Goal: Task Accomplishment & Management: Use online tool/utility

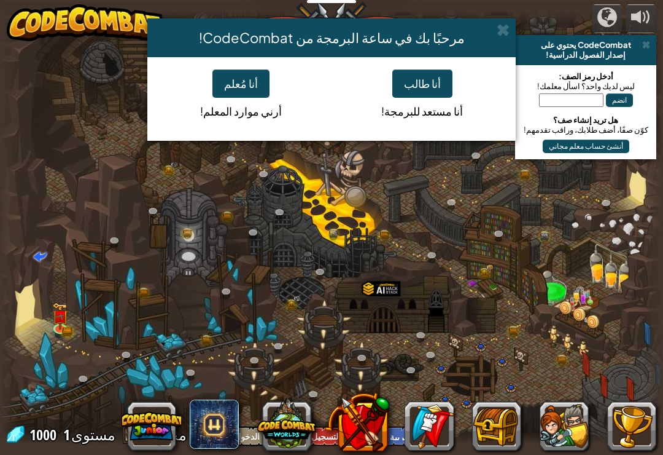
select select "ar"
click at [418, 80] on button "أنا طالب" at bounding box center [423, 83] width 60 height 28
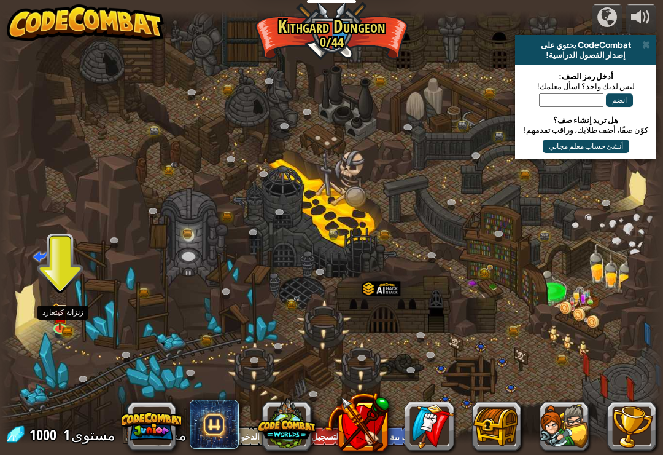
click at [60, 313] on img at bounding box center [60, 316] width 10 height 7
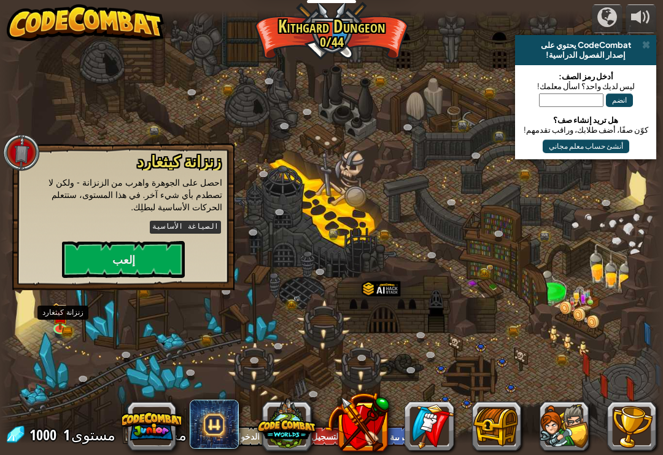
click at [118, 241] on button "إلعب" at bounding box center [123, 259] width 123 height 37
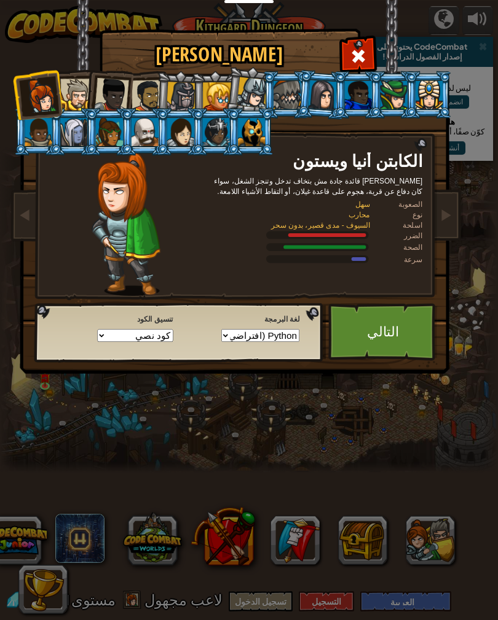
click at [351, 330] on link "التالي" at bounding box center [382, 332] width 109 height 58
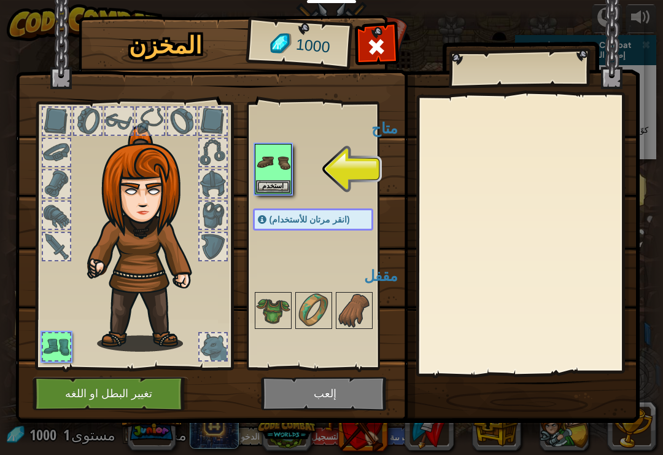
click at [260, 160] on img at bounding box center [273, 162] width 34 height 34
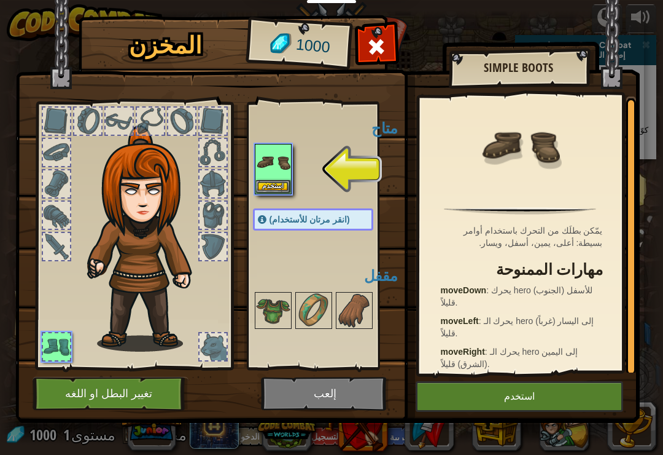
click at [534, 397] on button "استخدم" at bounding box center [520, 396] width 208 height 31
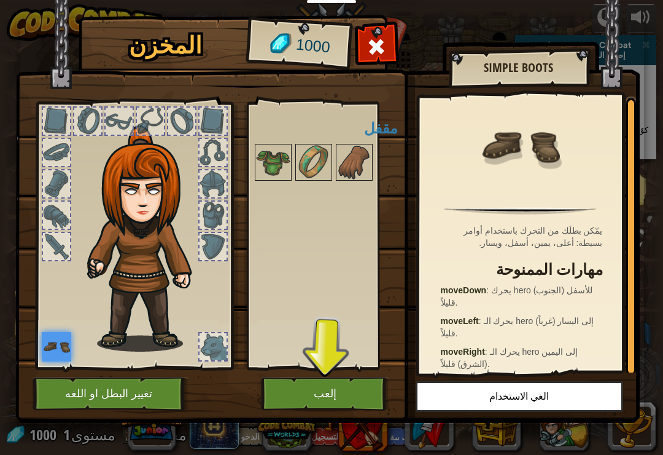
click at [348, 385] on button "إلعب" at bounding box center [325, 394] width 128 height 34
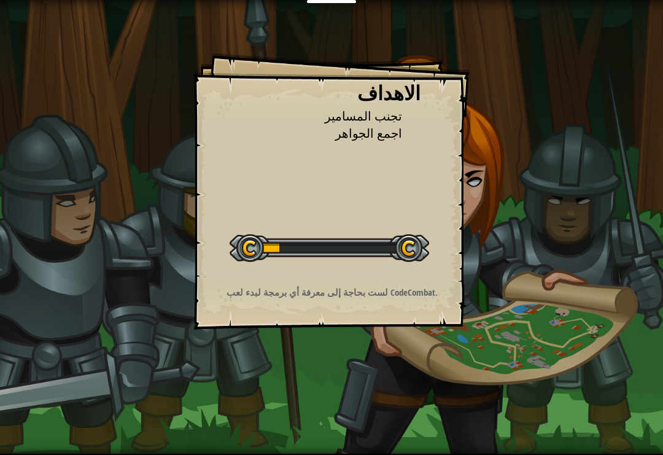
click at [337, 330] on div "الاهداف تجنب المسامير اجمع الجواهر ابدأ المستوي خطأ في تحميل من الخادم تحتاج إل…" at bounding box center [331, 227] width 663 height 455
click at [309, 371] on div "الاهداف تجنب المسامير اجمع الجواهر ابدأ المستوي خطأ في تحميل من الخادم تحتاج إل…" at bounding box center [331, 227] width 663 height 455
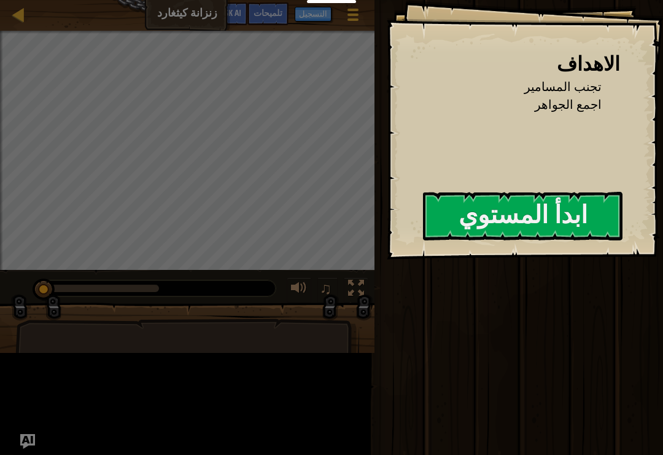
click at [373, 313] on div at bounding box center [187, 332] width 375 height 61
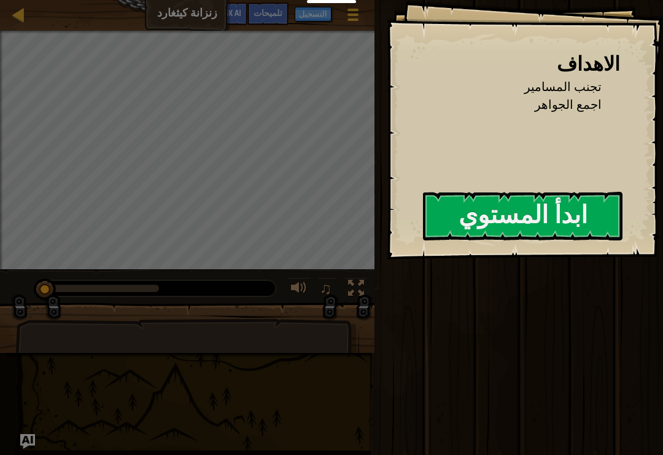
click at [485, 221] on button "ابدأ المستوي" at bounding box center [523, 216] width 200 height 49
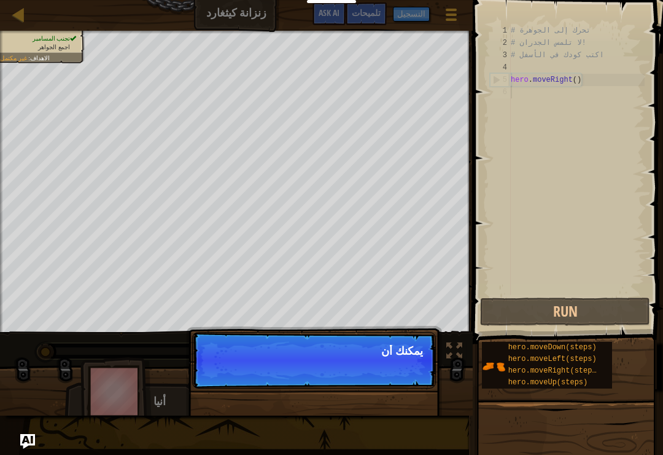
click at [403, 367] on p "تجاهل (esc) امض قدما يمكنك أن" at bounding box center [314, 360] width 244 height 57
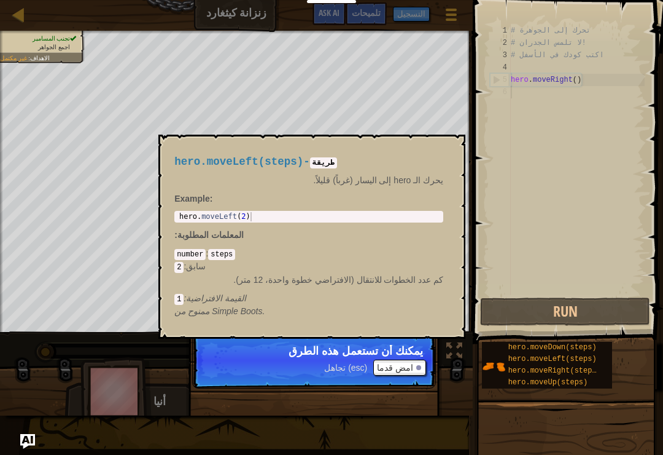
click at [548, 362] on span "hero.moveLeft(steps)" at bounding box center [553, 358] width 88 height 9
click at [547, 367] on span "hero.moveRight(steps)" at bounding box center [555, 370] width 93 height 9
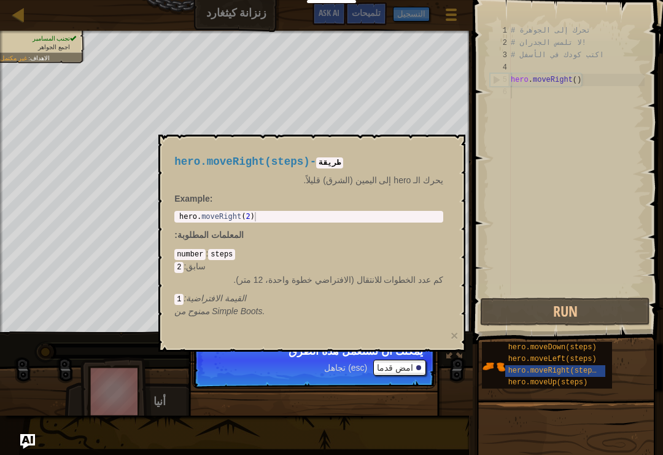
scroll to position [6, 0]
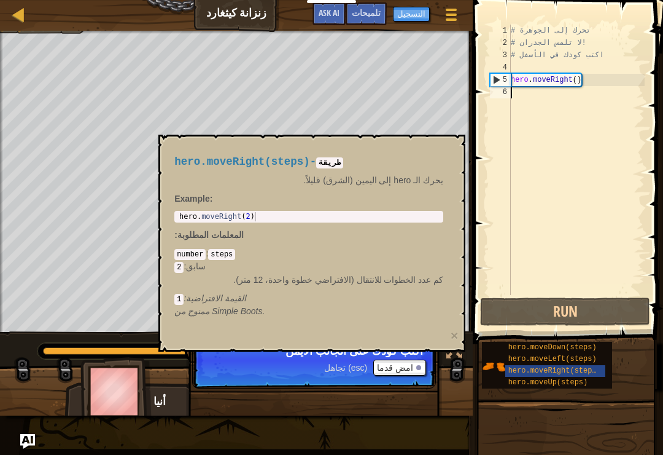
click at [501, 74] on div "5" at bounding box center [501, 80] width 20 height 12
type textarea "hero.moveRight()"
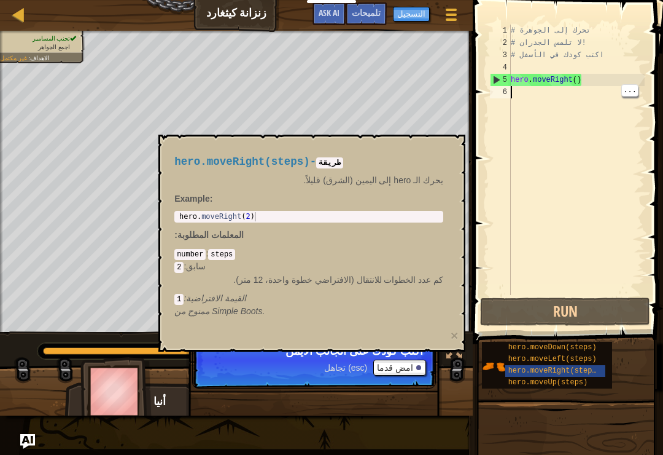
type textarea "ت"
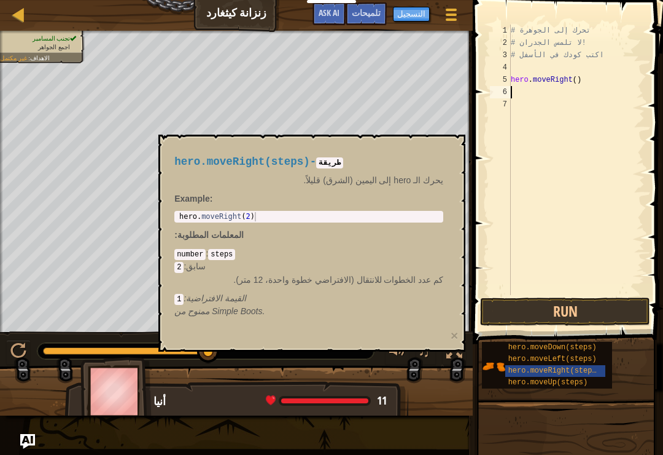
type textarea "y"
click at [591, 308] on button "Run" at bounding box center [565, 311] width 170 height 28
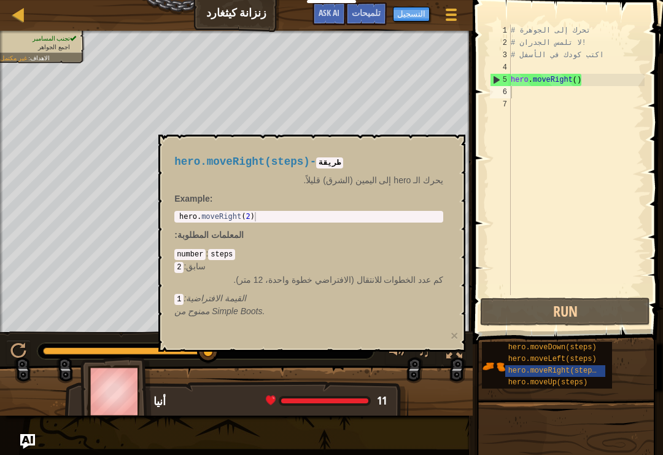
click at [595, 369] on span "hero.moveRight(steps)" at bounding box center [555, 370] width 93 height 9
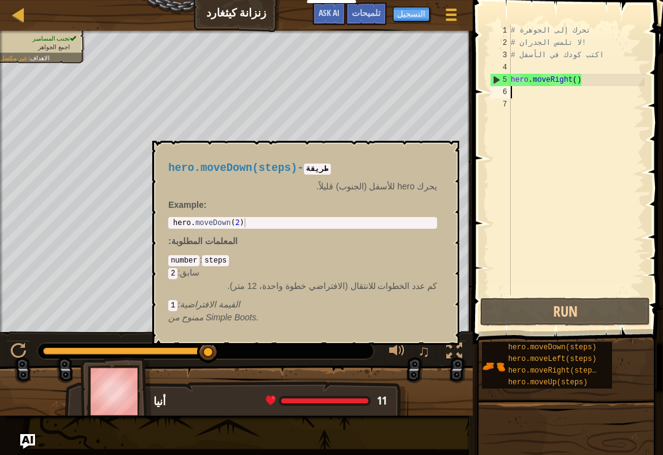
click at [582, 343] on span "hero.moveDown(steps)" at bounding box center [553, 347] width 88 height 9
click at [545, 92] on div "# تحرك إلى الجوهرة # لا تلمس الجدران! # اكتب كودك في الأسفل hero . moveRight ( )" at bounding box center [577, 172] width 136 height 295
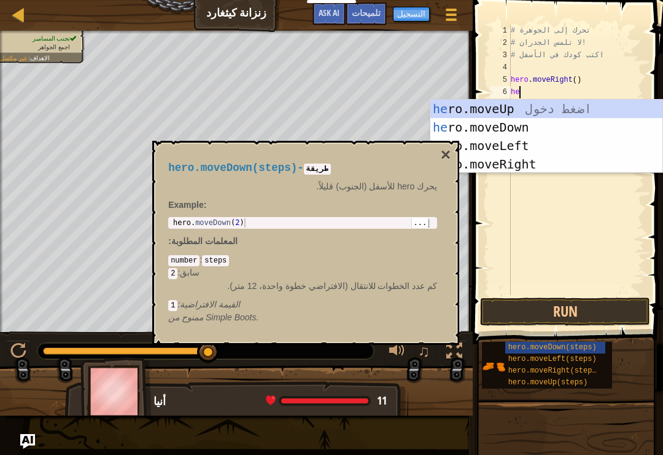
type textarea "her"
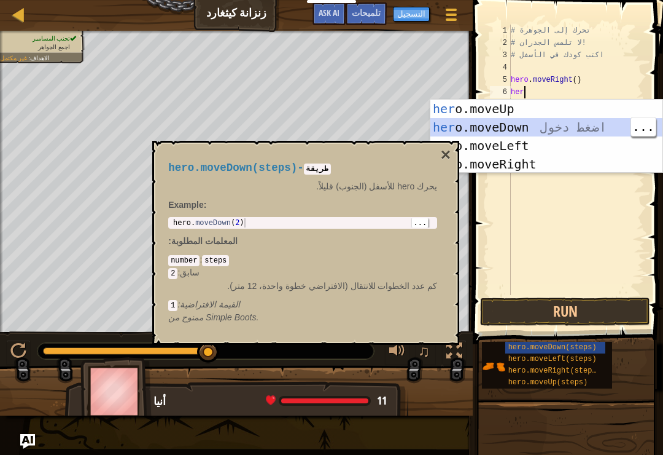
click at [562, 128] on div "her o.moveUp اضغط دخول her o.moveDown اضغط دخول her o.moveLeft اضغط دخول her o.…" at bounding box center [547, 155] width 232 height 111
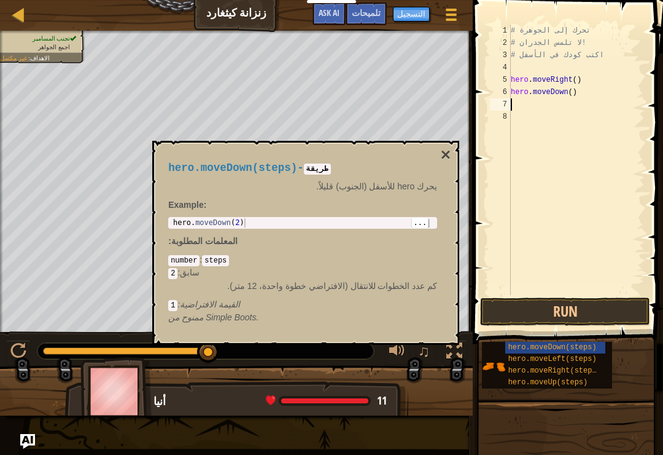
scroll to position [6, 0]
click at [446, 157] on button "×" at bounding box center [446, 154] width 10 height 17
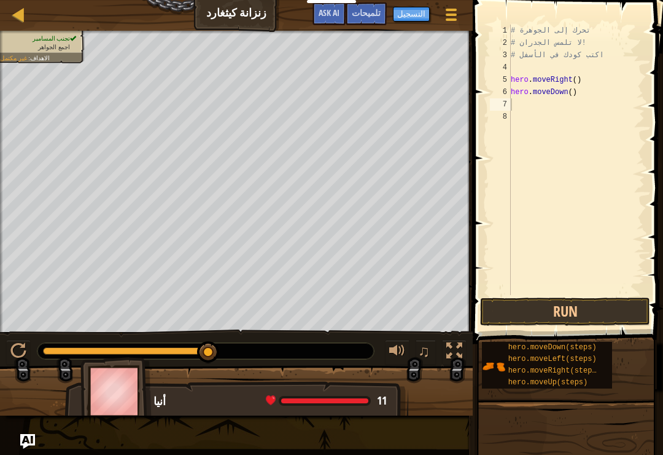
click at [572, 308] on button "Run" at bounding box center [565, 311] width 170 height 28
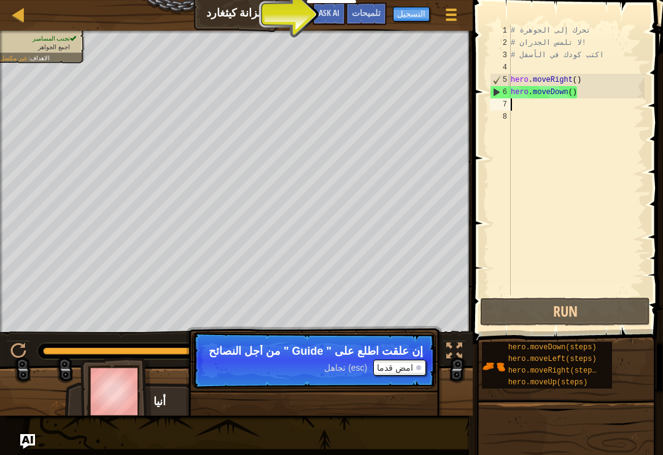
click at [370, 9] on span "تلميحات" at bounding box center [366, 13] width 29 height 12
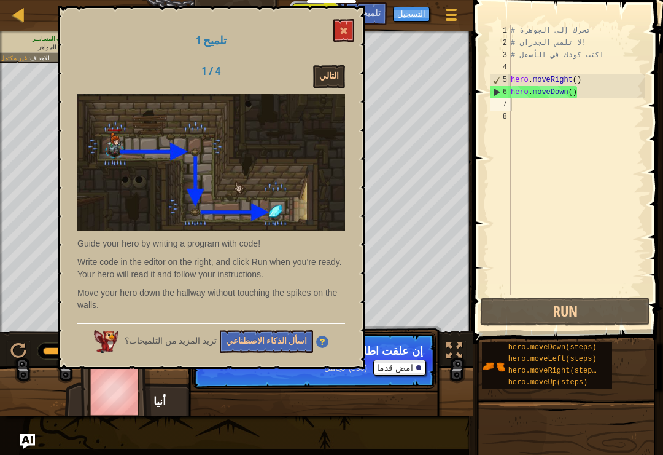
click at [348, 33] on span at bounding box center [344, 30] width 9 height 9
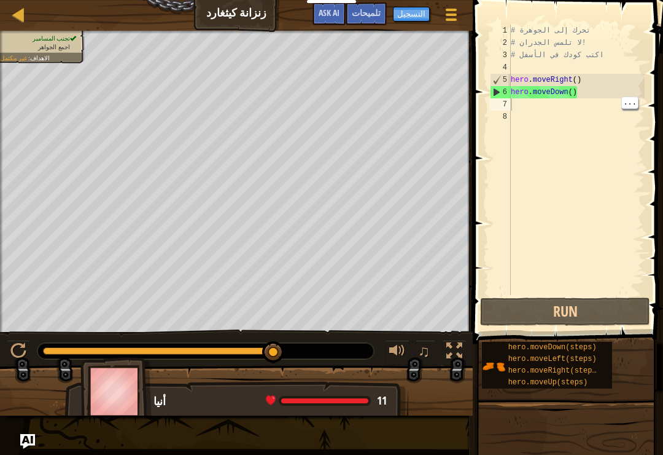
click at [553, 109] on div "# تحرك إلى الجوهرة # لا تلمس الجدران! # اكتب كودك في الأسفل hero . moveRight ( …" at bounding box center [577, 172] width 136 height 295
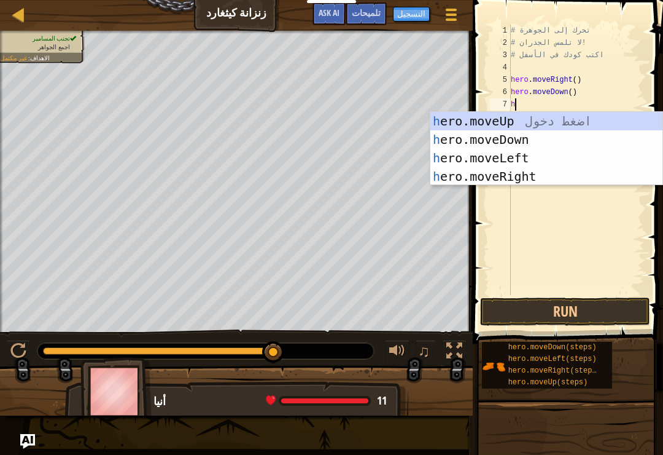
type textarea "he"
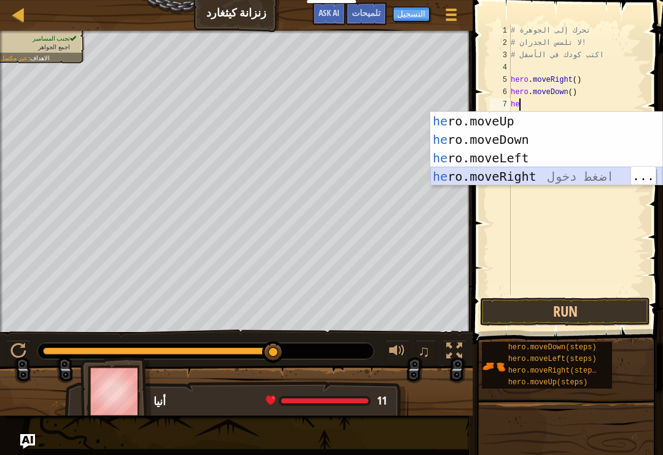
click at [528, 179] on div "he ro.moveUp اضغط دخول he ro.moveDown اضغط دخول he ro.moveLeft اضغط دخول he ro.…" at bounding box center [547, 167] width 232 height 111
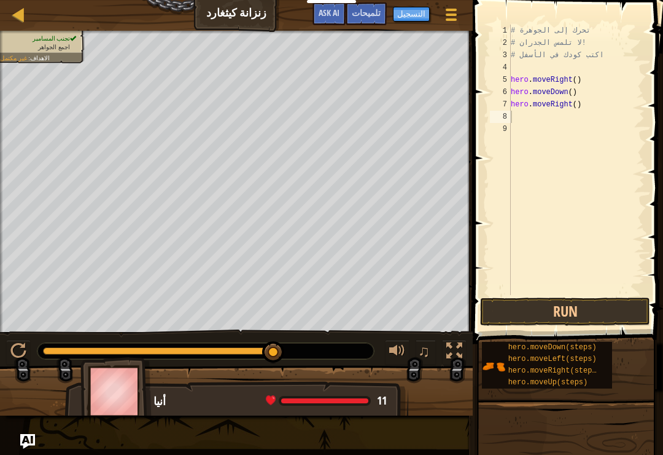
click at [588, 320] on button "Run" at bounding box center [565, 311] width 170 height 28
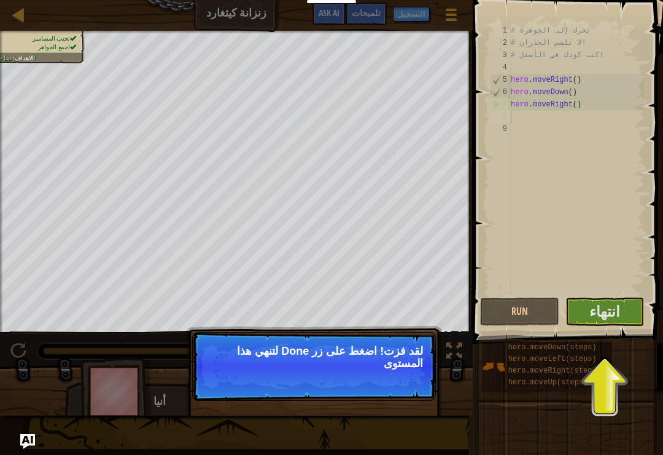
click at [592, 307] on span "انتهاء" at bounding box center [605, 311] width 31 height 20
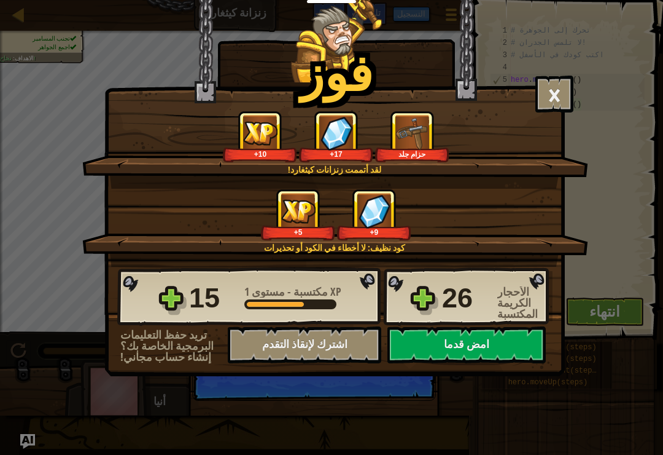
click at [501, 348] on button "امض قدما" at bounding box center [467, 344] width 158 height 37
select select "ar"
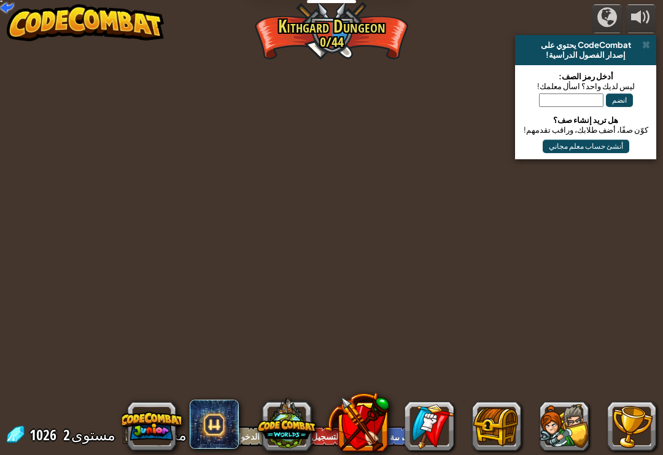
select select "ar"
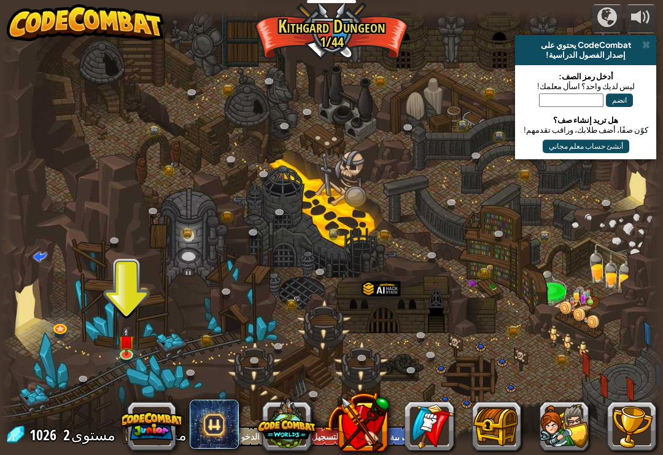
click at [135, 340] on img at bounding box center [126, 341] width 17 height 28
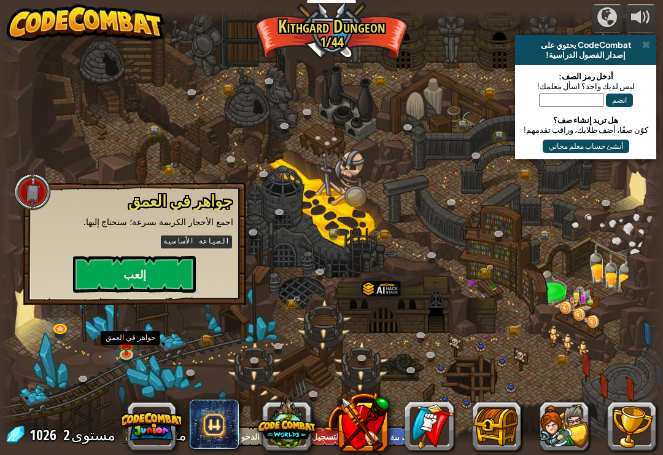
click at [176, 259] on button "إلعب" at bounding box center [134, 274] width 123 height 37
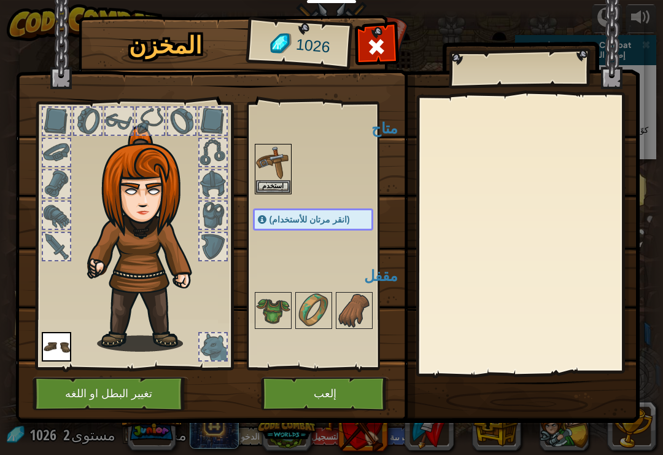
click at [277, 180] on button "استخدم" at bounding box center [273, 186] width 34 height 13
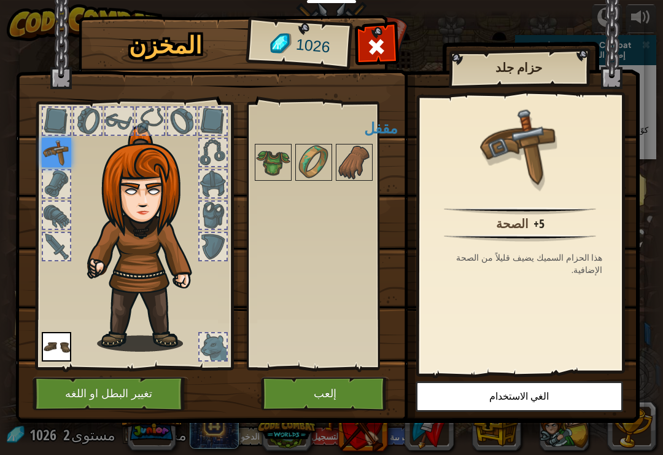
click at [269, 165] on img at bounding box center [273, 162] width 34 height 34
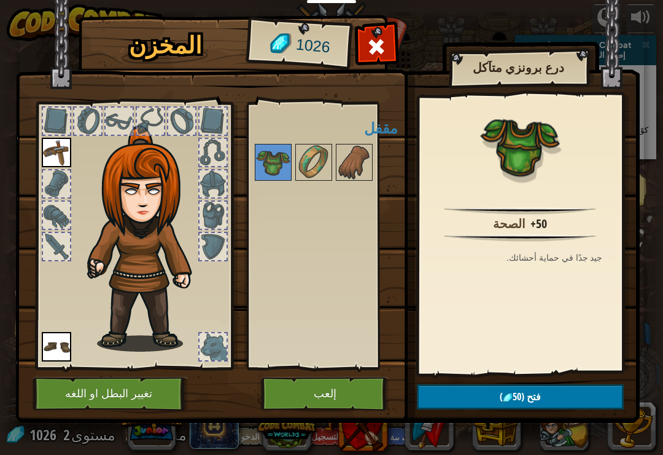
click at [315, 173] on img at bounding box center [314, 162] width 34 height 34
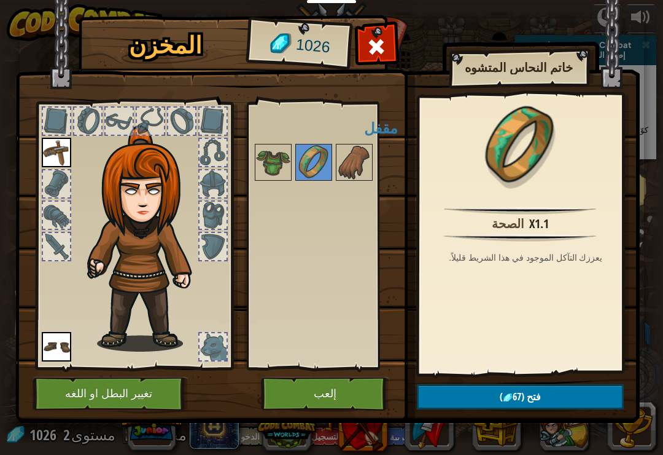
click at [350, 154] on img at bounding box center [354, 162] width 34 height 34
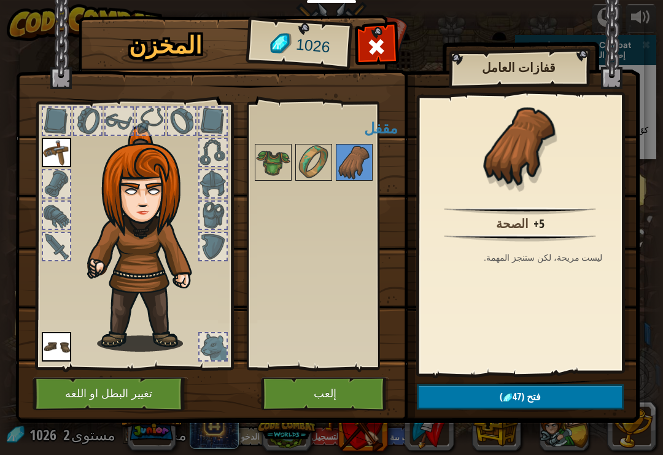
click at [318, 380] on button "إلعب" at bounding box center [325, 394] width 128 height 34
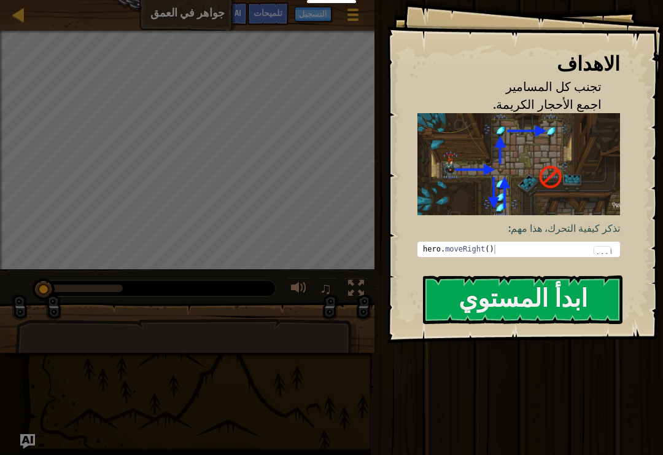
click at [496, 302] on button "ابدأ المستوي" at bounding box center [523, 299] width 200 height 49
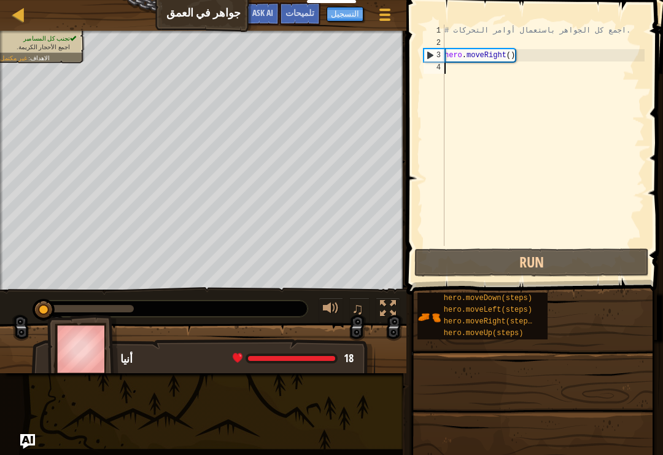
click at [545, 264] on button "Run" at bounding box center [532, 262] width 235 height 28
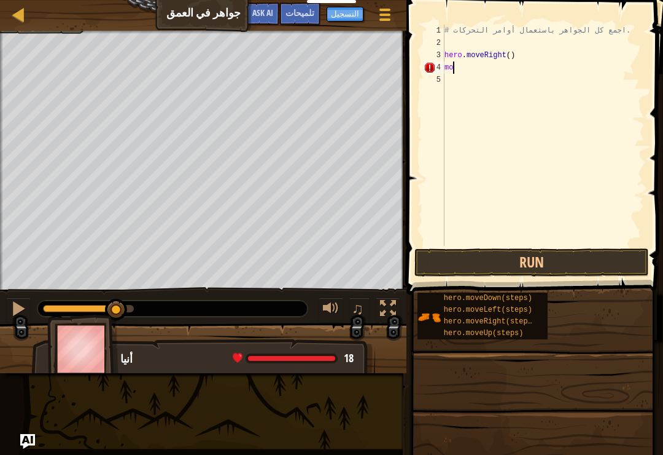
scroll to position [6, 0]
type textarea "m"
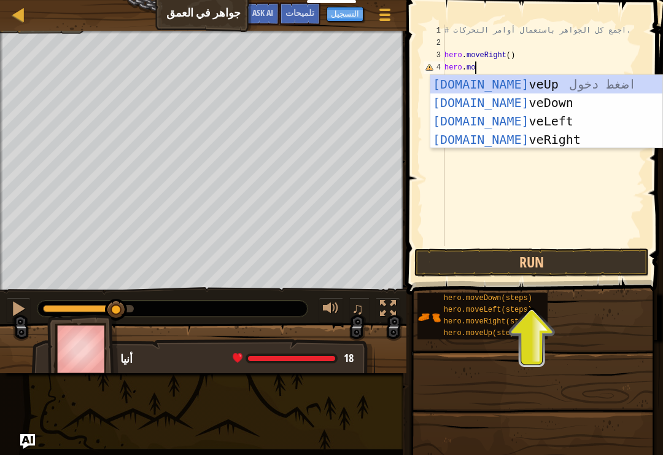
scroll to position [6, 2]
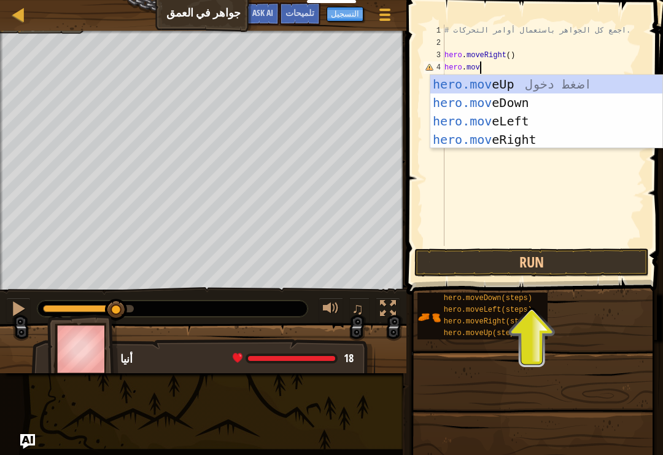
type textarea "hero.move"
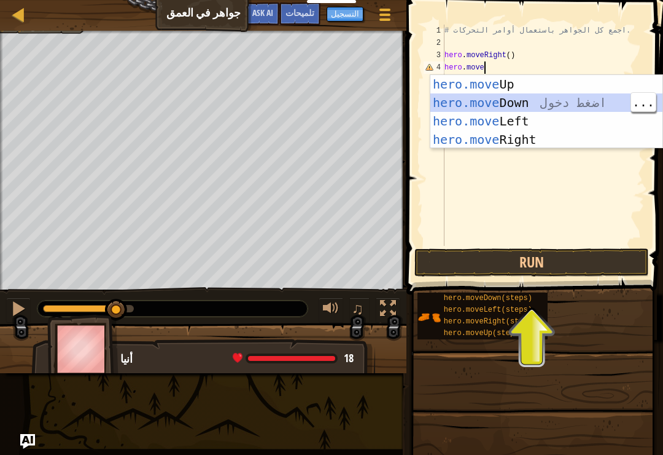
click at [564, 103] on div "hero.move Up اضغط دخول hero.move Down اضغط دخول hero.move Left اضغط دخول hero.m…" at bounding box center [547, 130] width 232 height 111
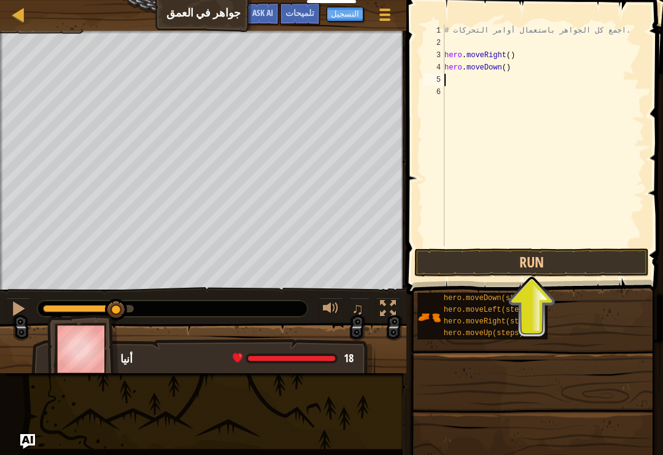
scroll to position [6, 0]
click at [573, 254] on button "Run" at bounding box center [532, 262] width 235 height 28
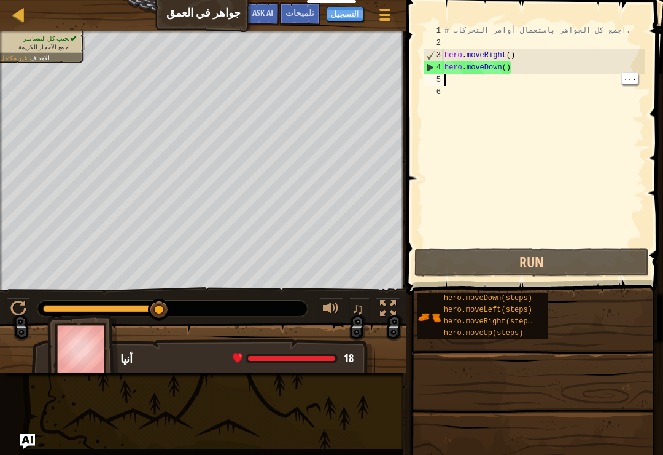
click at [466, 79] on div "# اجمع كل الجواهر باستعمال أوامر التحركات. hero . moveRight ( ) hero . moveDown…" at bounding box center [543, 148] width 203 height 246
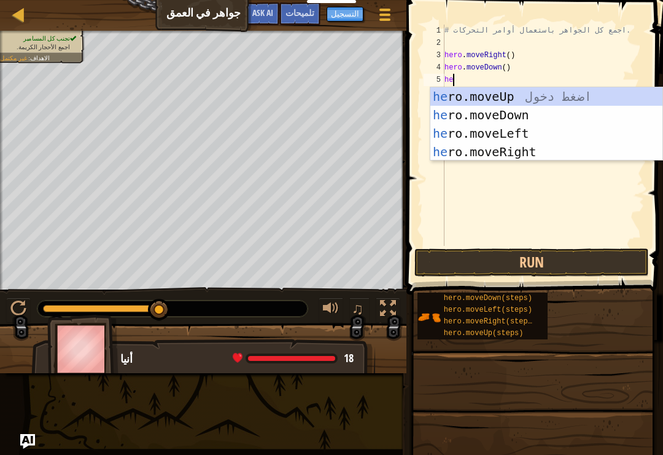
scroll to position [6, 1]
type textarea "hero"
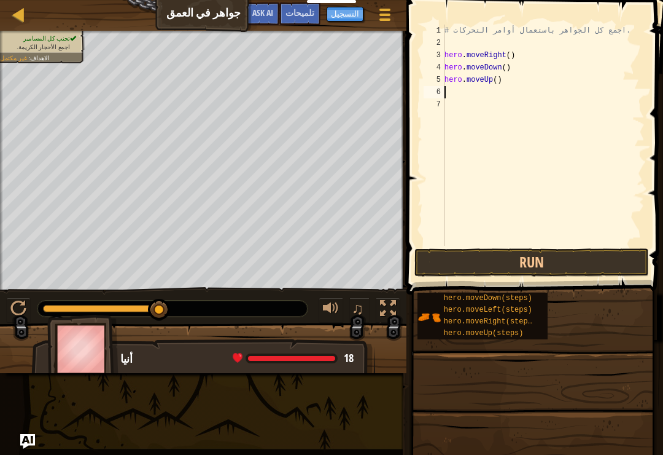
click at [567, 259] on button "Run" at bounding box center [532, 262] width 235 height 28
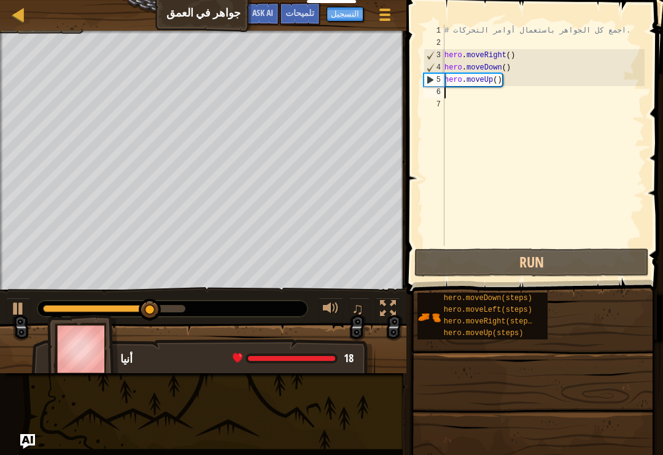
type textarea "h"
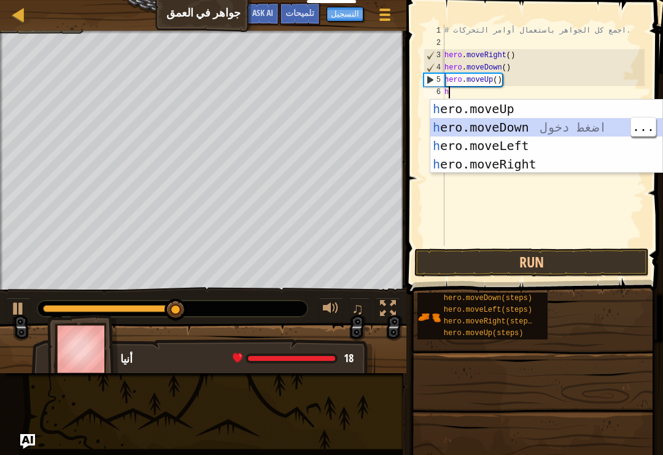
click at [571, 108] on div "h ero.moveUp اضغط دخول h ero.moveDown اضغط دخول h ero.moveLeft اضغط دخول h ero.…" at bounding box center [547, 155] width 232 height 111
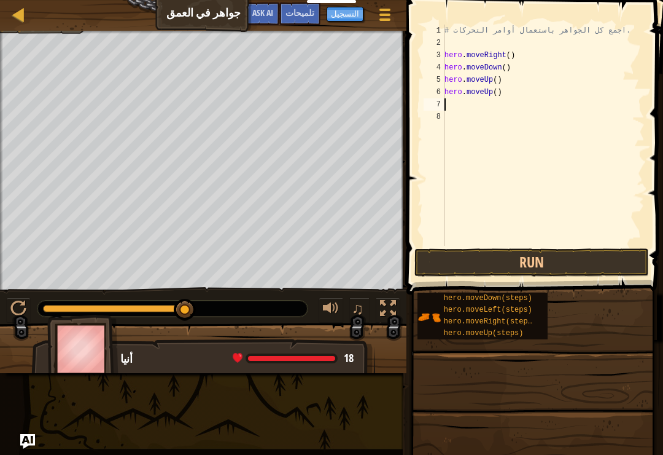
click at [557, 266] on button "Run" at bounding box center [532, 262] width 235 height 28
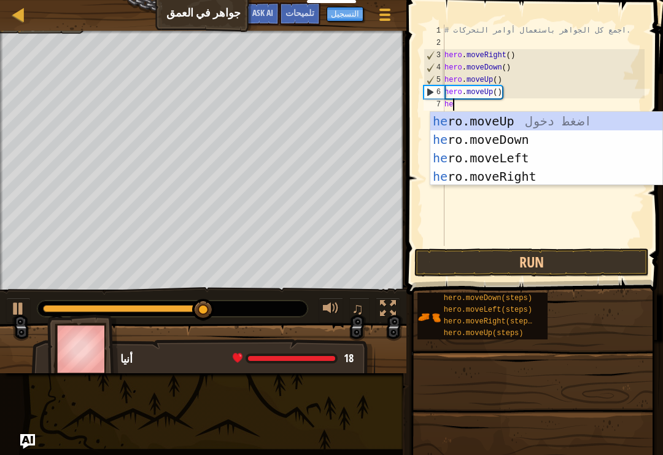
type textarea "her"
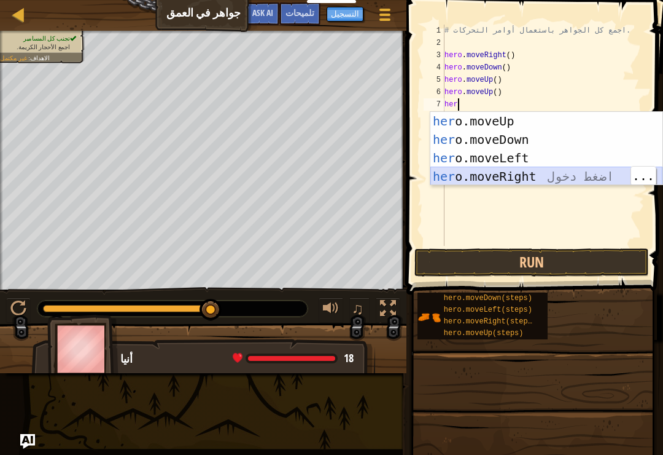
click at [545, 175] on div "her o.moveUp اضغط دخول her o.moveDown اضغط دخول her o.moveLeft اضغط دخول her o.…" at bounding box center [547, 167] width 232 height 111
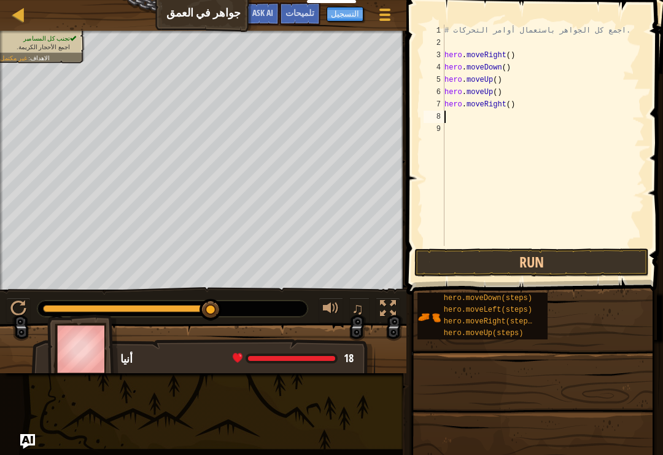
click at [558, 259] on button "Run" at bounding box center [532, 262] width 235 height 28
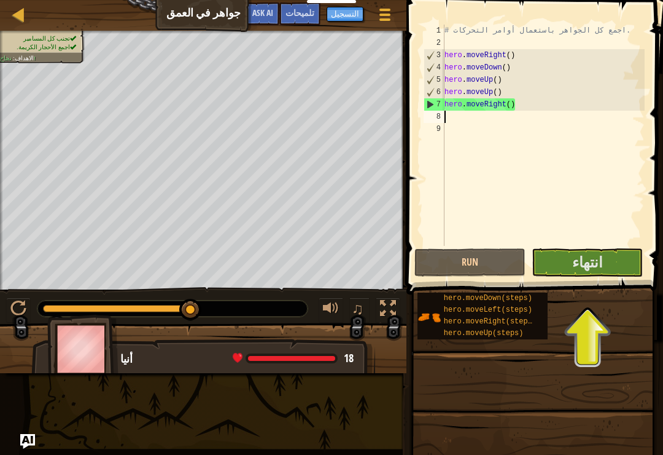
click at [587, 268] on span "انتهاء" at bounding box center [588, 262] width 31 height 20
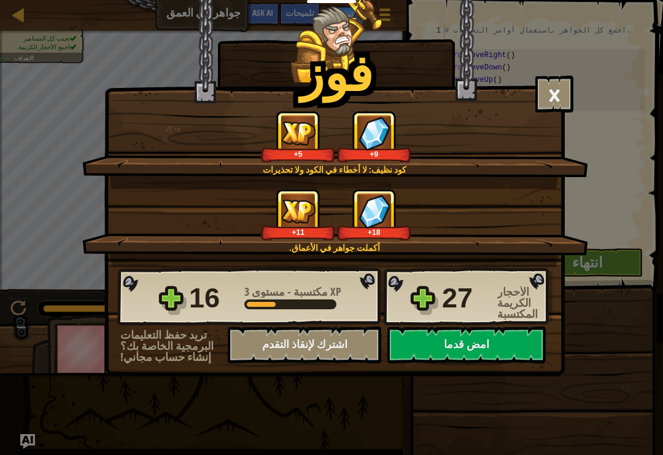
click at [499, 346] on button "امض قدما" at bounding box center [467, 344] width 158 height 37
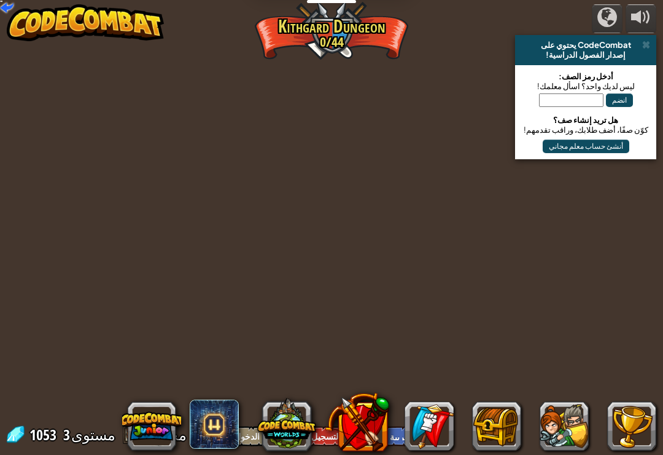
select select "ar"
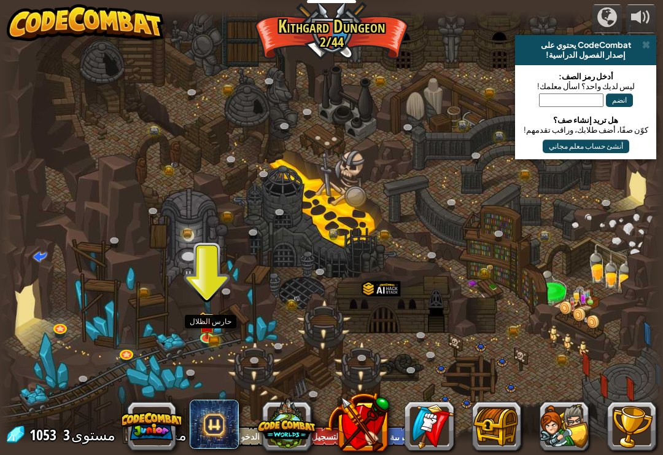
click at [214, 337] on img at bounding box center [206, 325] width 17 height 27
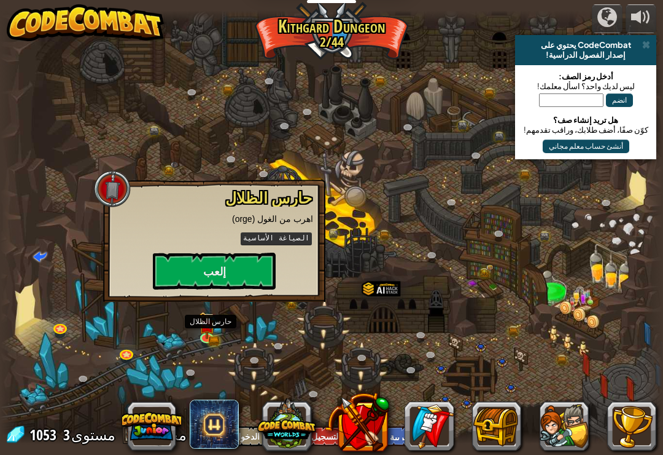
click at [244, 270] on button "إلعب" at bounding box center [214, 270] width 123 height 37
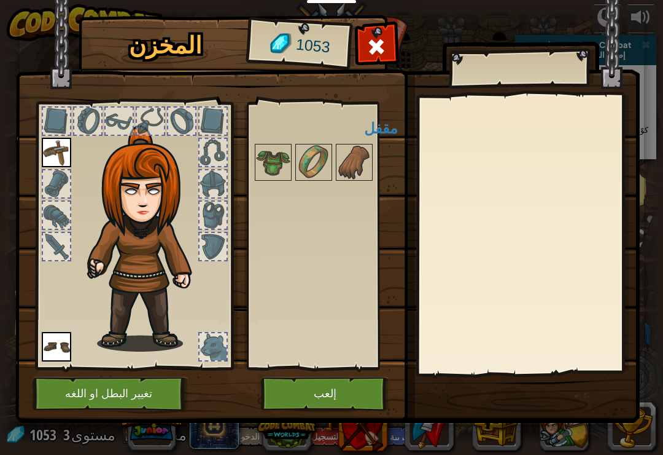
click at [278, 165] on img at bounding box center [273, 162] width 34 height 34
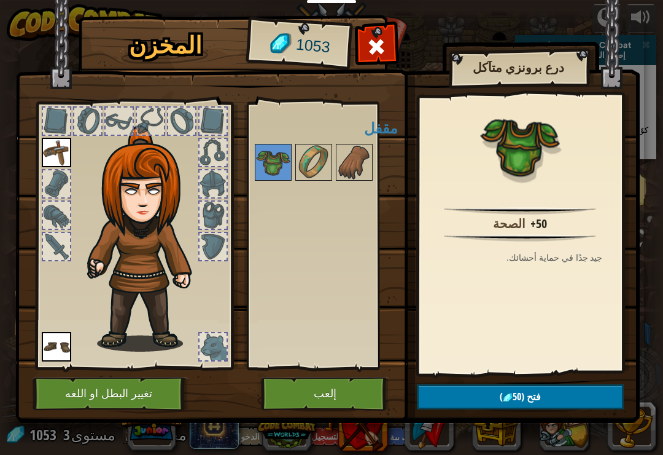
click at [509, 396] on img at bounding box center [508, 398] width 10 height 10
click at [266, 168] on img at bounding box center [273, 162] width 34 height 34
click at [520, 387] on button "فتح (50 )" at bounding box center [520, 396] width 207 height 25
click at [553, 389] on button "تأكيد" at bounding box center [520, 396] width 207 height 25
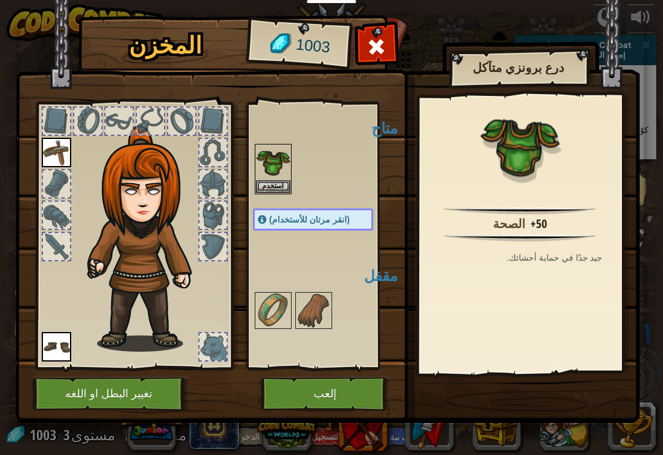
click at [306, 314] on img at bounding box center [314, 310] width 34 height 34
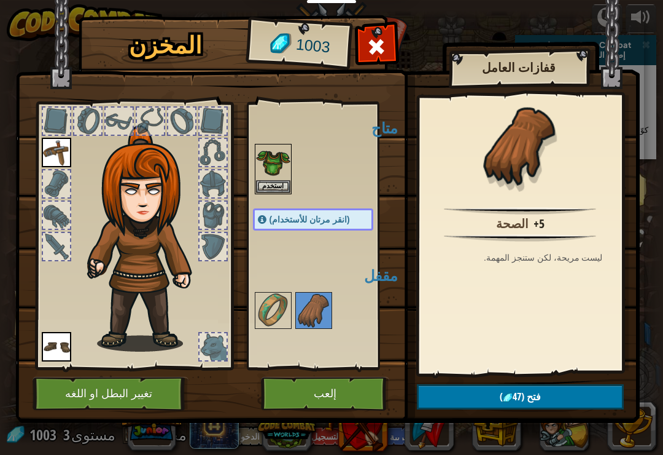
click at [531, 396] on span "فتح" at bounding box center [534, 396] width 14 height 14
click at [533, 389] on button "تأكيد" at bounding box center [520, 396] width 207 height 25
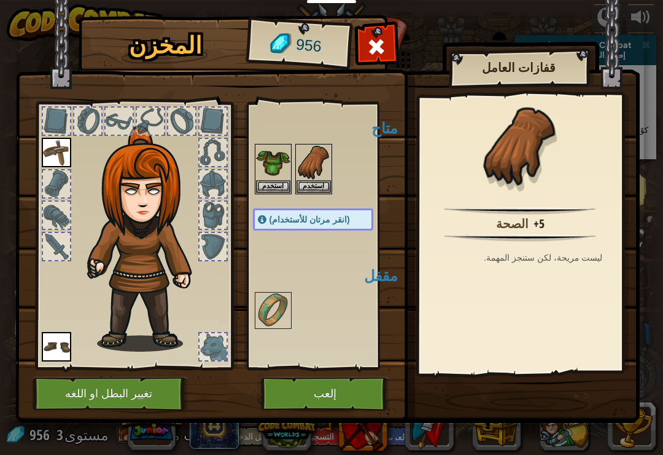
click at [263, 310] on img at bounding box center [273, 310] width 34 height 34
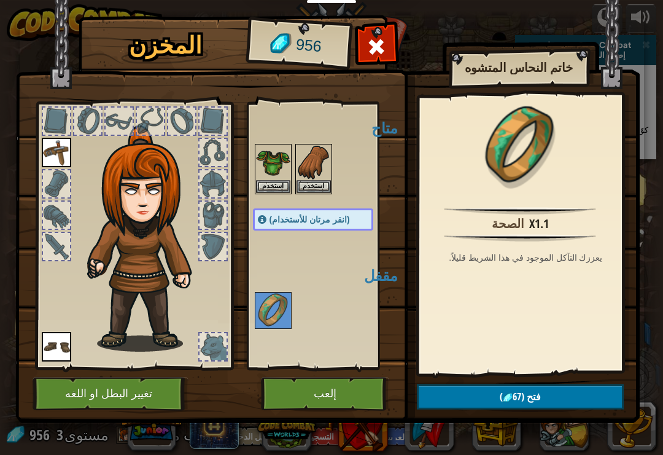
click at [536, 391] on span "فتح" at bounding box center [534, 396] width 14 height 14
click at [545, 393] on button "تأكيد" at bounding box center [520, 396] width 207 height 25
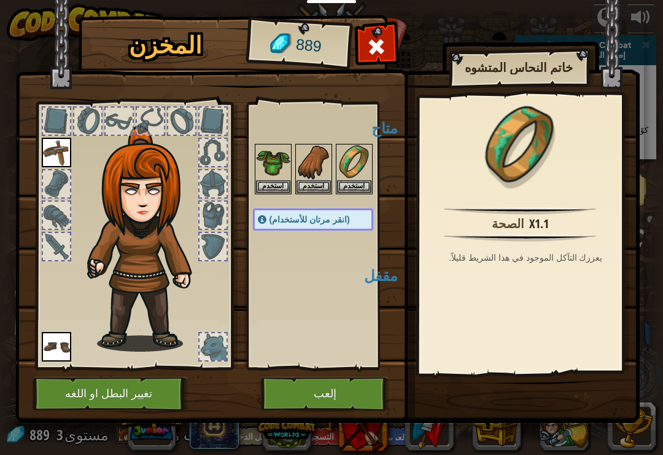
click at [346, 385] on button "إلعب" at bounding box center [325, 394] width 128 height 34
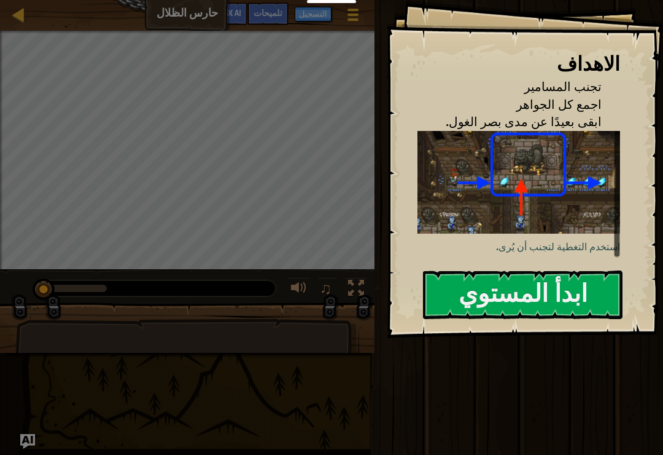
click at [544, 301] on button "ابدأ المستوي" at bounding box center [523, 294] width 200 height 49
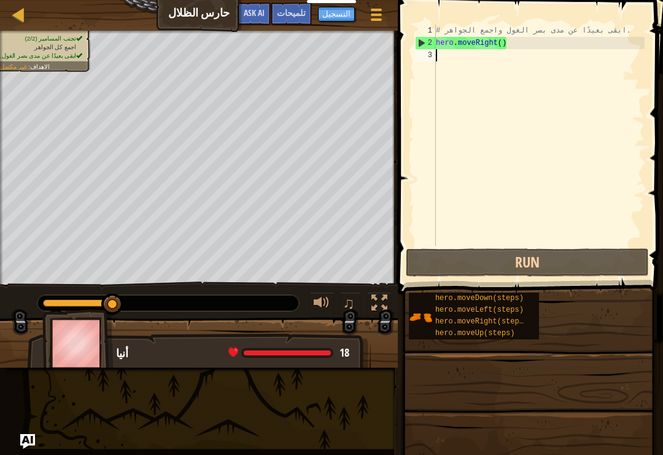
scroll to position [6, 0]
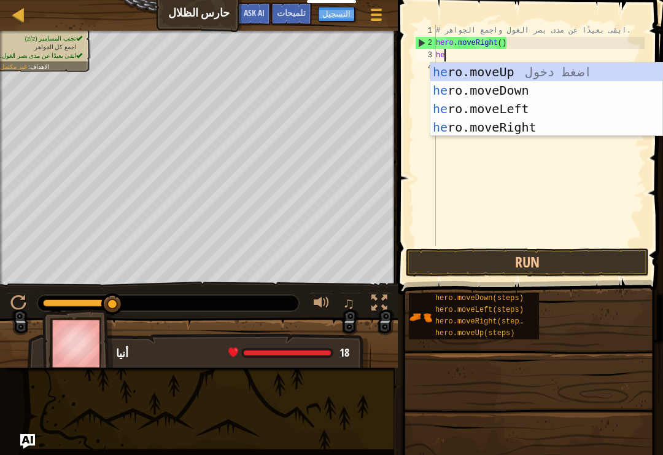
type textarea "her"
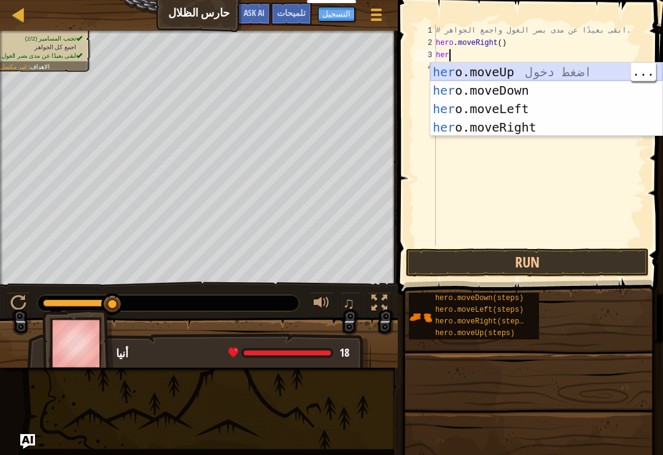
click at [551, 78] on div "her o.moveUp اضغط دخول her o.moveDown اضغط دخول her o.moveLeft اضغط دخول her o.…" at bounding box center [547, 118] width 232 height 111
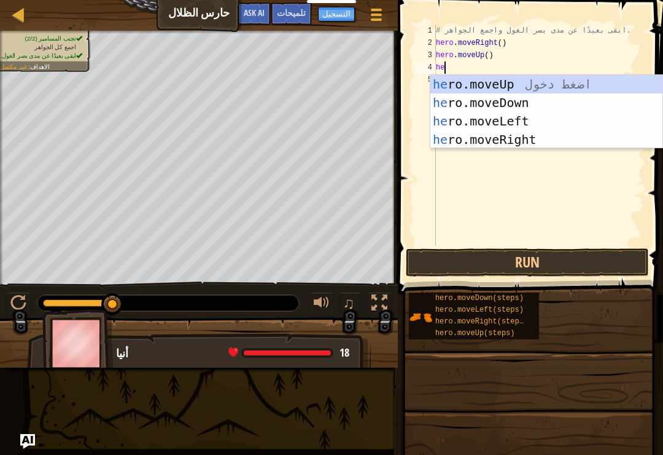
type textarea "her"
click at [515, 138] on div "her o.moveUp اضغط دخول her o.moveDown اضغط دخول her o.moveLeft اضغط دخول her o.…" at bounding box center [547, 130] width 232 height 111
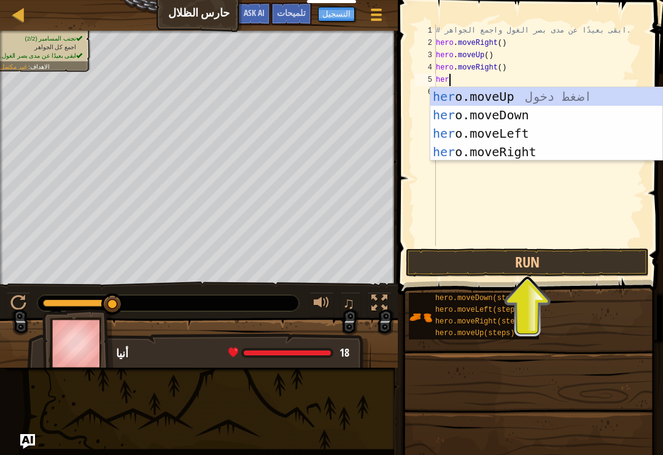
type textarea "hero"
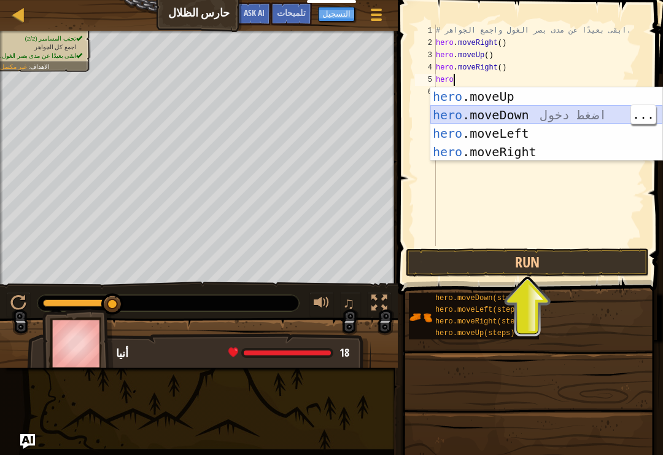
click at [544, 115] on div "hero .moveUp اضغط دخول hero .moveDown اضغط دخول hero .moveLeft اضغط دخول hero .…" at bounding box center [547, 142] width 232 height 111
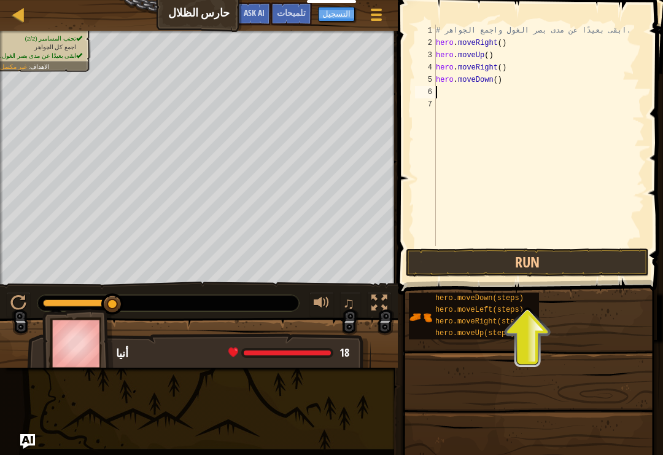
type textarea "he"
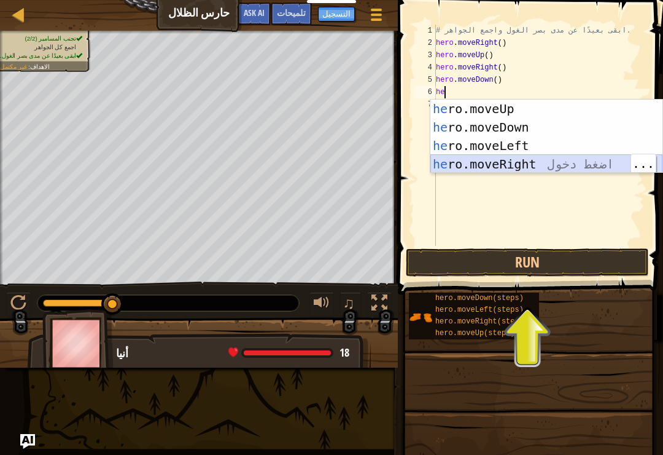
click at [534, 165] on div "he ro.moveUp اضغط دخول he ro.moveDown اضغط دخول he ro.moveLeft اضغط دخول he ro.…" at bounding box center [547, 155] width 232 height 111
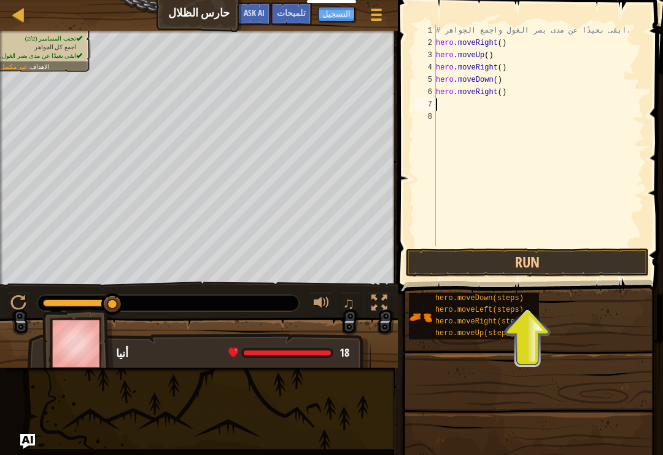
click at [533, 257] on button "Run" at bounding box center [527, 262] width 243 height 28
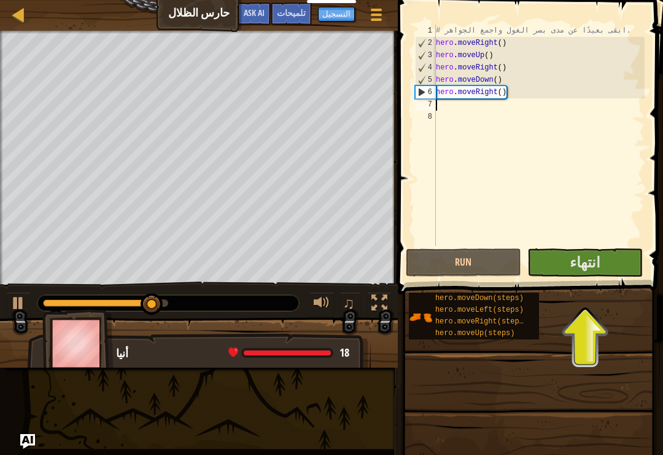
click at [596, 264] on span "انتهاء" at bounding box center [585, 262] width 31 height 20
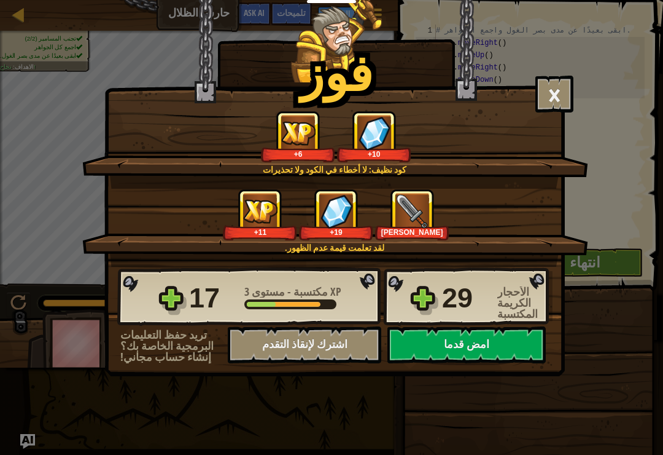
click at [494, 339] on button "امض قدما" at bounding box center [467, 344] width 158 height 37
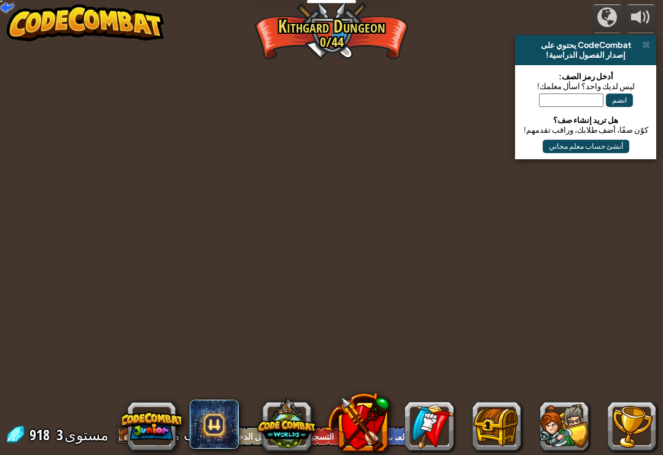
select select "ar"
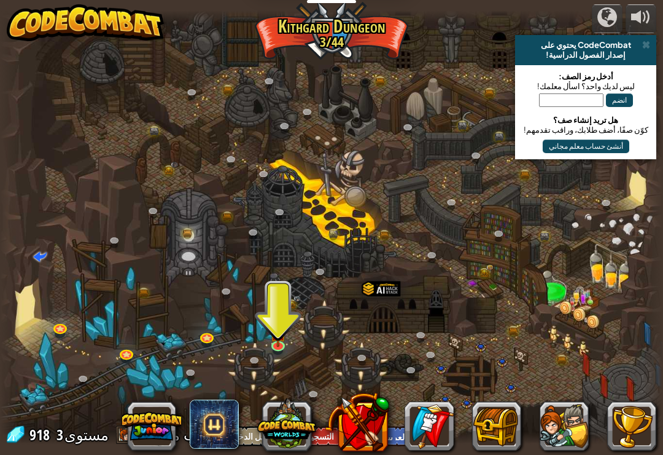
click at [287, 332] on img at bounding box center [278, 332] width 17 height 28
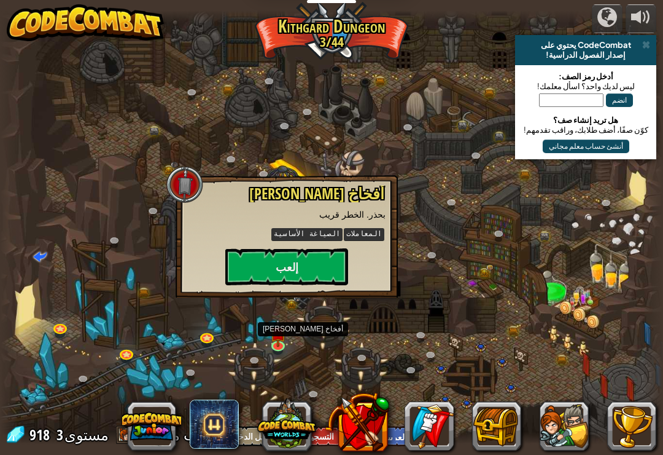
click at [324, 272] on button "إلعب" at bounding box center [286, 266] width 123 height 37
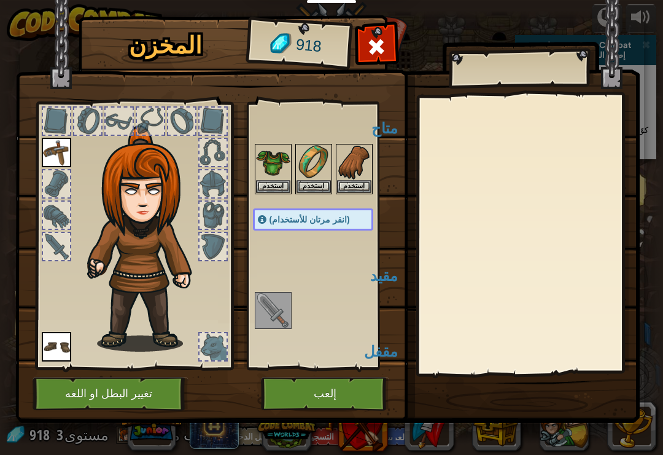
click at [273, 176] on img at bounding box center [273, 162] width 34 height 34
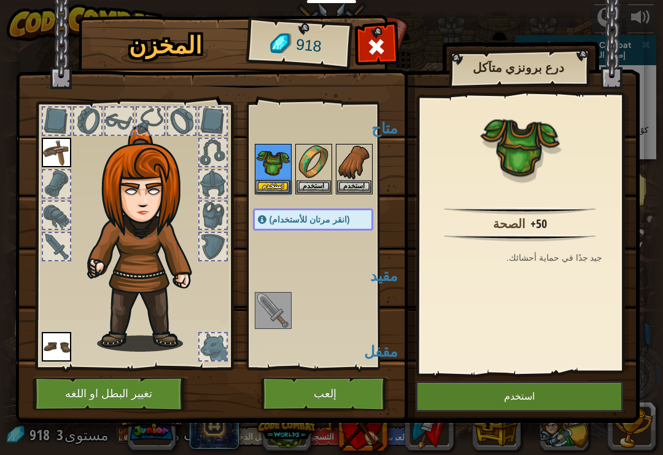
click at [276, 183] on button "استخدم" at bounding box center [273, 186] width 34 height 13
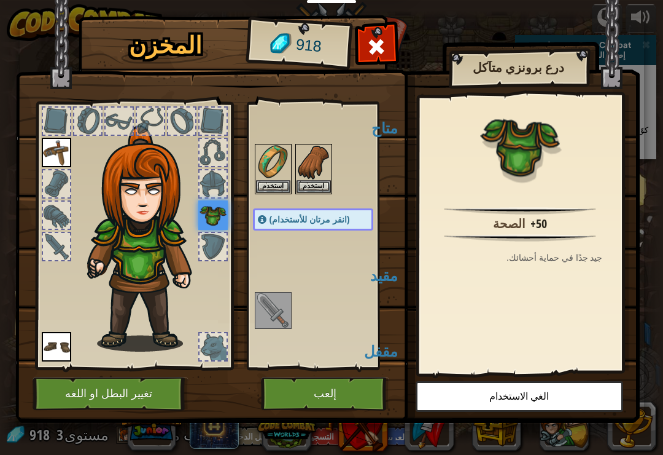
click at [317, 187] on button "استخدم" at bounding box center [314, 186] width 34 height 13
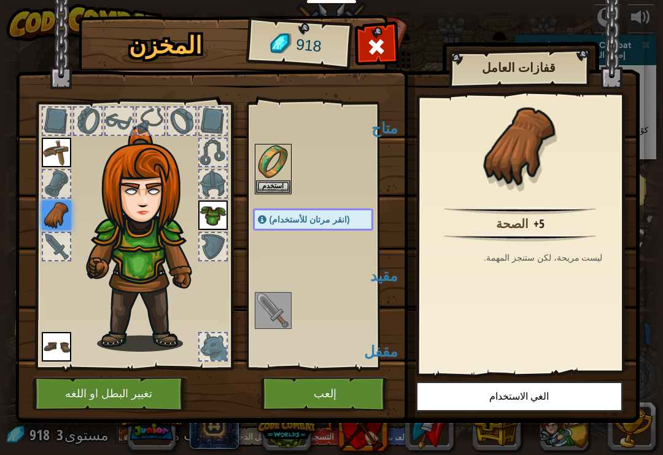
click at [275, 187] on button "استخدم" at bounding box center [273, 186] width 34 height 13
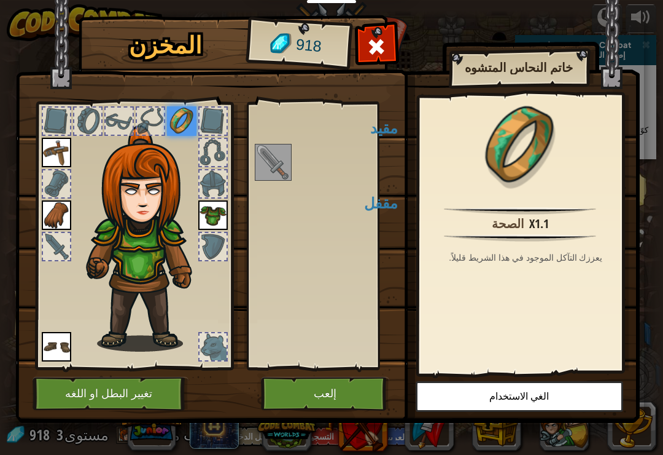
click at [272, 157] on img at bounding box center [273, 162] width 34 height 34
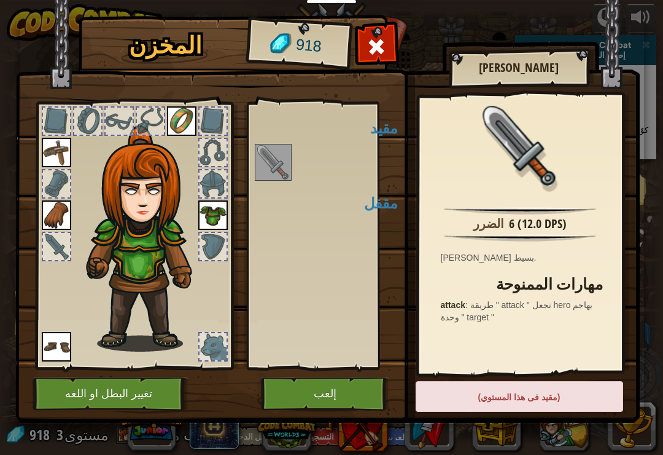
click at [346, 381] on button "إلعب" at bounding box center [325, 394] width 128 height 34
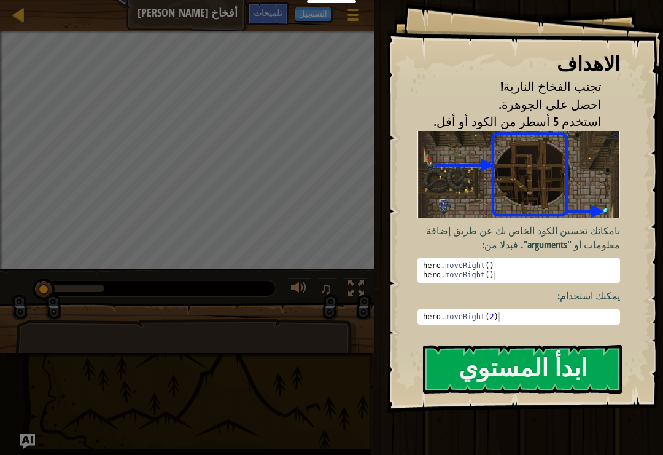
click at [573, 369] on button "ابدأ المستوي" at bounding box center [523, 369] width 200 height 49
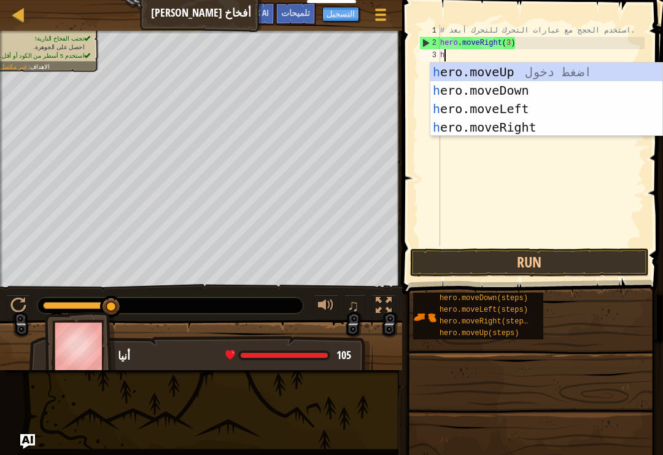
scroll to position [6, 0]
type textarea "her"
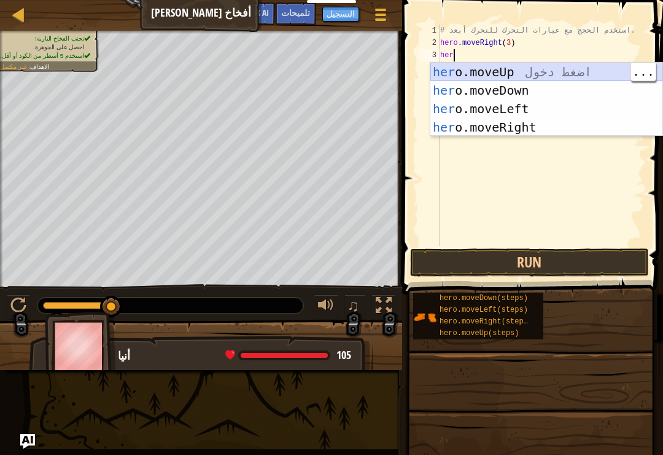
click at [502, 73] on div "her o.moveUp اضغط دخول her o.moveDown اضغط دخول her o.moveLeft اضغط دخول her o.…" at bounding box center [547, 118] width 232 height 111
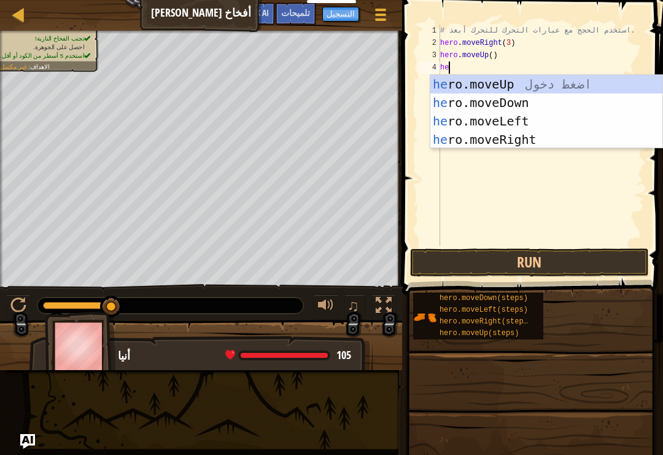
type textarea "her"
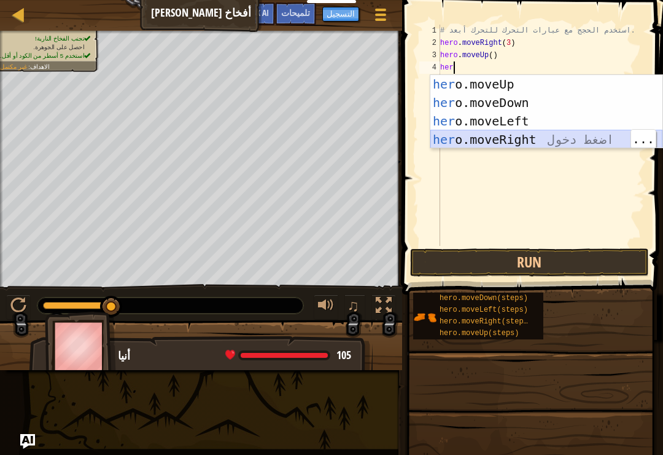
click at [540, 133] on div "her o.moveUp اضغط دخول her o.moveDown اضغط دخول her o.moveLeft اضغط دخول her o.…" at bounding box center [547, 130] width 232 height 111
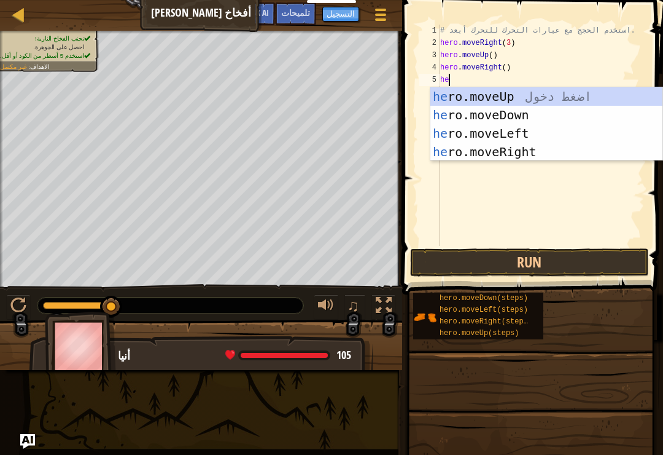
type textarea "her"
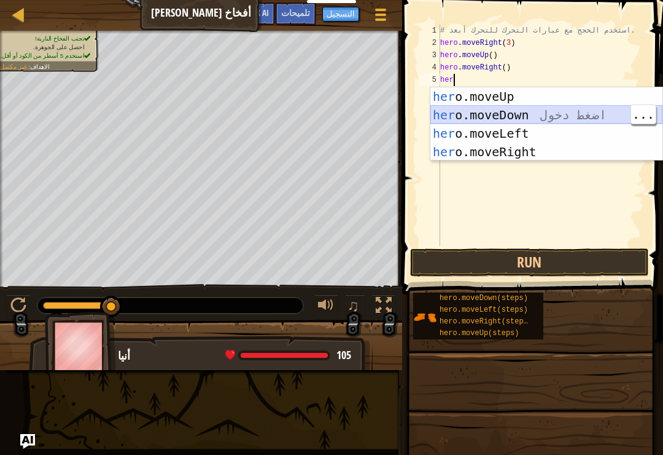
click at [502, 114] on div "her o.moveUp اضغط دخول her o.moveDown اضغط دخول her o.moveLeft اضغط دخول her o.…" at bounding box center [547, 142] width 232 height 111
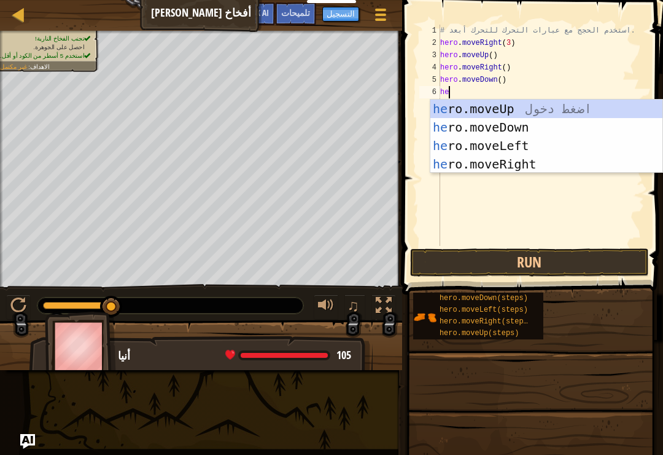
type textarea "her"
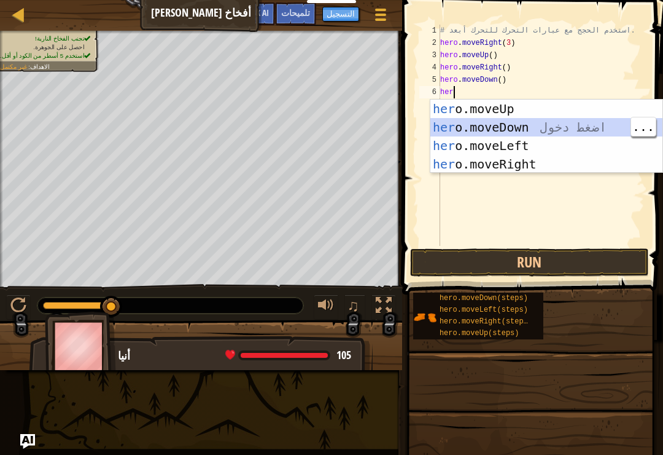
click at [564, 123] on div "her o.moveUp اضغط دخول her o.moveDown اضغط دخول her o.moveLeft اضغط دخول her o.…" at bounding box center [547, 155] width 232 height 111
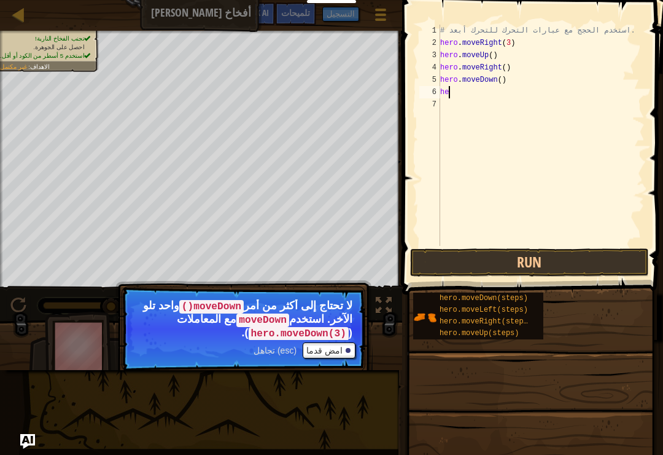
type textarea "h"
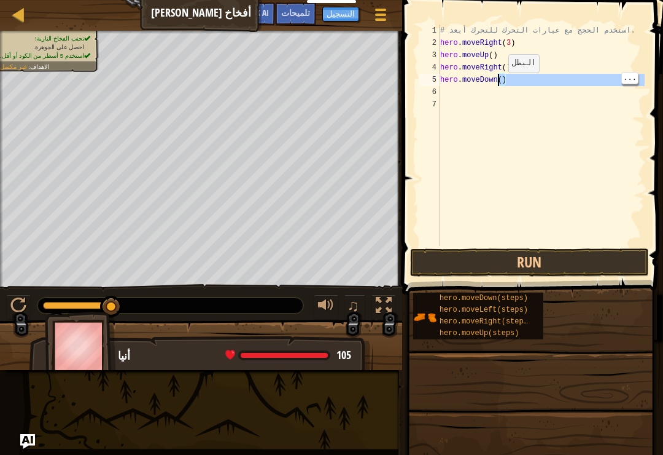
click at [501, 78] on div "# استخدم الحجج مع عبارات التحرك للتحرك أبعد. hero . moveRight ( 3 ) hero . move…" at bounding box center [541, 148] width 207 height 246
type textarea "hero.moveDown(3)"
type textarea "h"
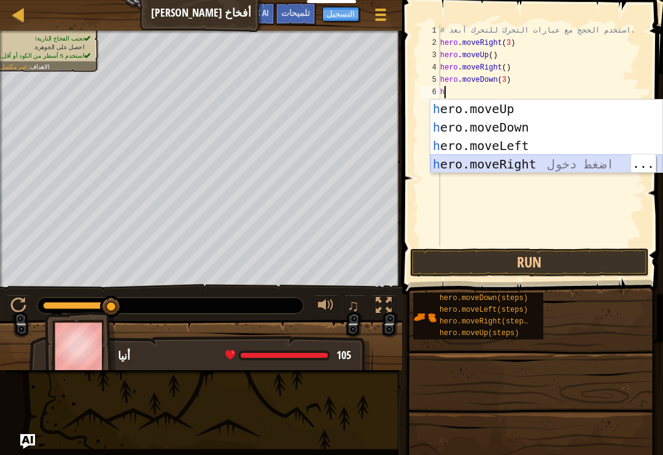
click at [544, 166] on div "h ero.moveUp اضغط دخول h ero.moveDown اضغط دخول h ero.moveLeft اضغط دخول h ero.…" at bounding box center [547, 155] width 232 height 111
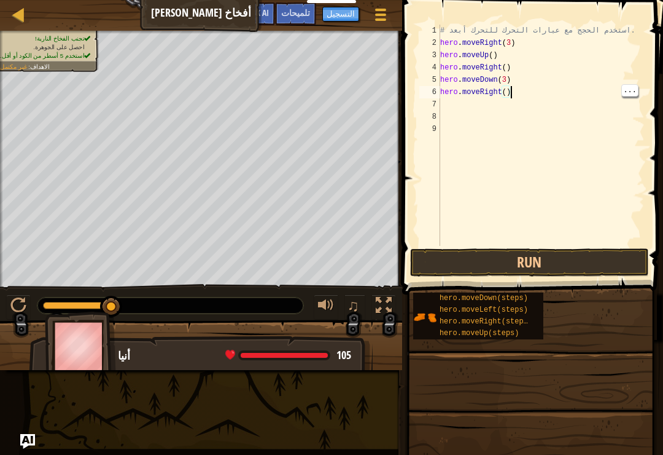
click at [510, 90] on div "# استخدم الحجج مع عبارات التحرك للتحرك أبعد. hero . moveRight ( 3 ) hero . move…" at bounding box center [541, 148] width 207 height 246
type textarea "hero.moveRight(3)"
click at [534, 256] on button "Run" at bounding box center [529, 262] width 239 height 28
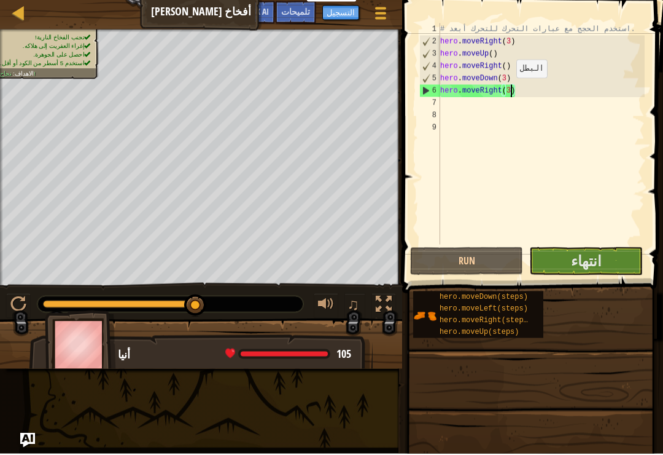
click at [586, 252] on span "انتهاء" at bounding box center [586, 262] width 31 height 20
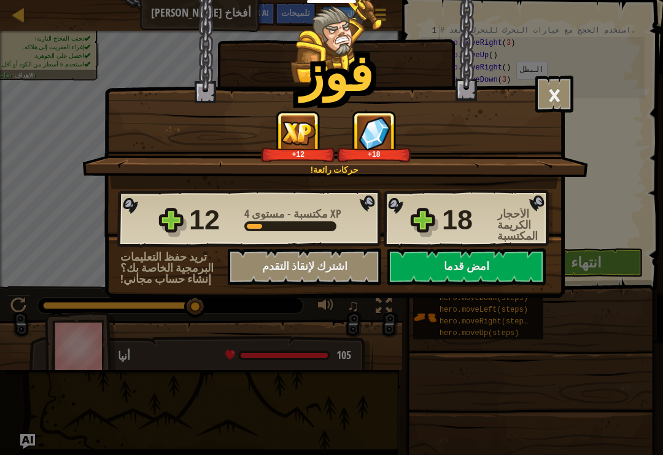
click at [474, 264] on button "امض قدما" at bounding box center [467, 266] width 158 height 37
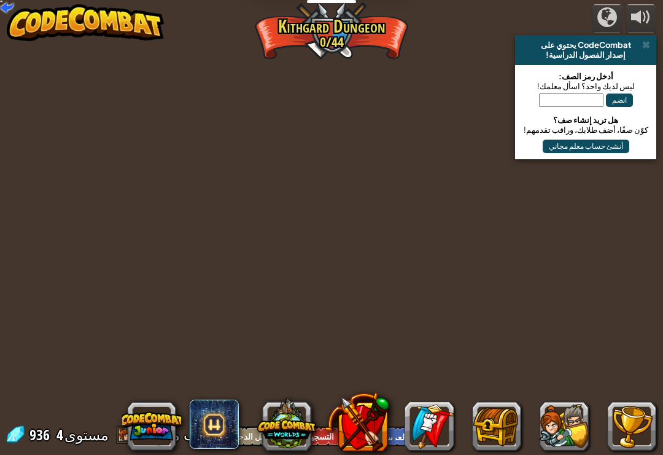
select select "ar"
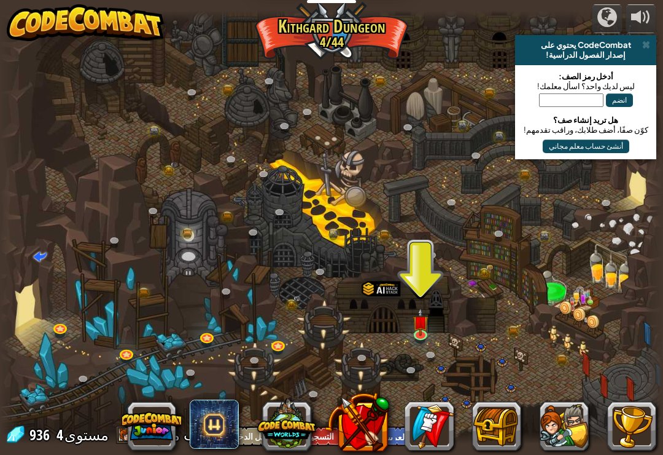
click at [418, 320] on img at bounding box center [421, 322] width 17 height 28
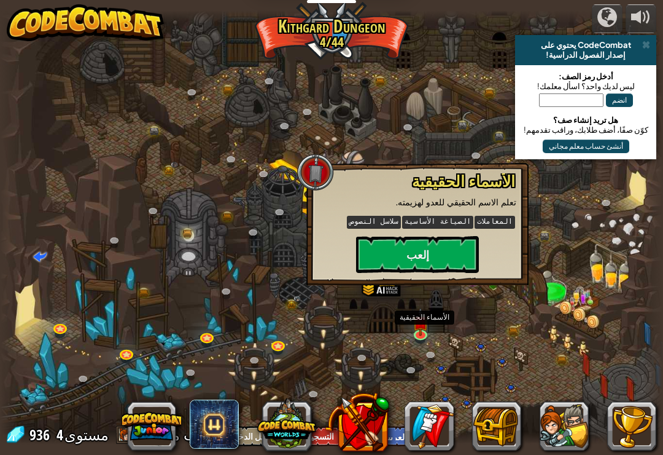
click at [439, 252] on button "إلعب" at bounding box center [417, 254] width 123 height 37
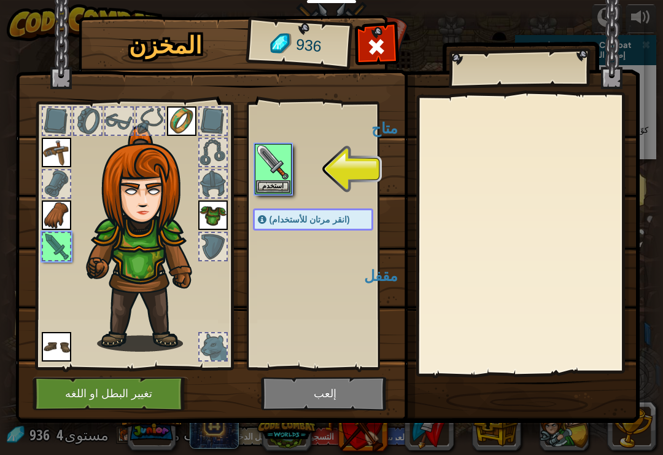
click at [270, 184] on button "استخدم" at bounding box center [273, 186] width 34 height 13
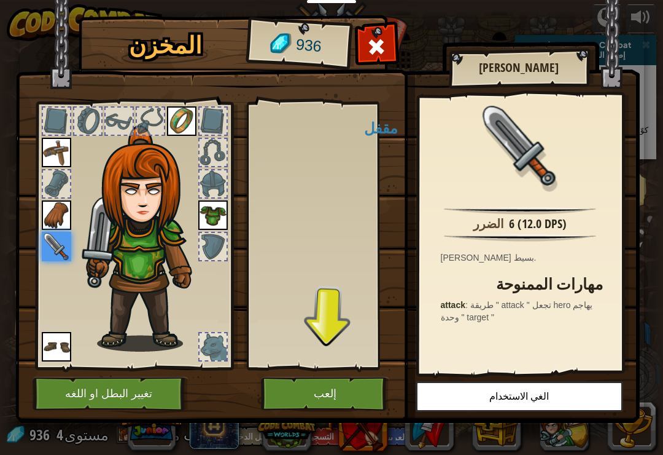
click at [337, 388] on button "إلعب" at bounding box center [325, 394] width 128 height 34
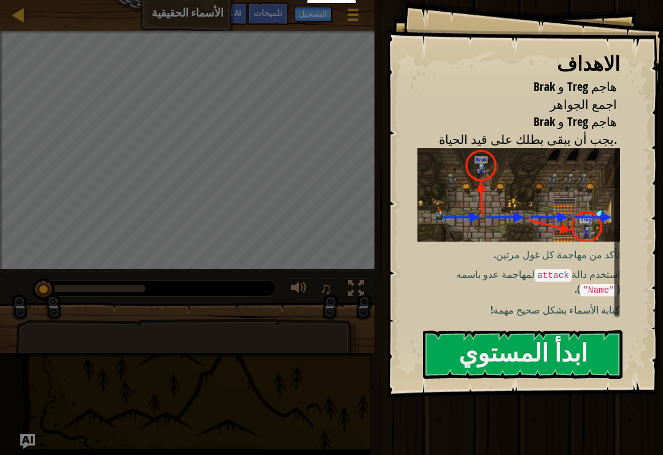
click at [522, 348] on button "ابدأ المستوي" at bounding box center [523, 354] width 200 height 49
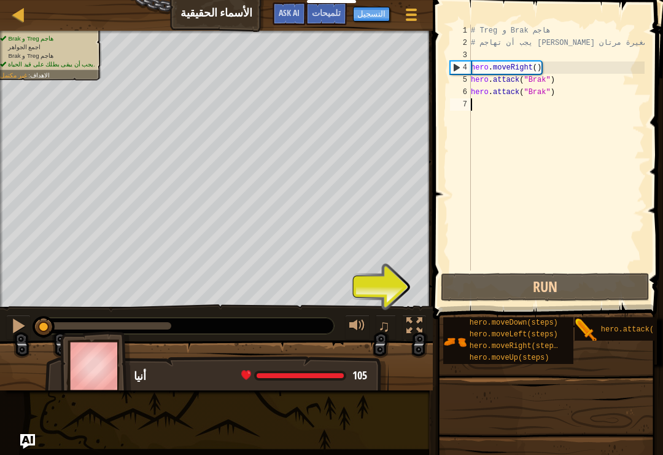
click at [558, 283] on button "Run" at bounding box center [545, 287] width 209 height 28
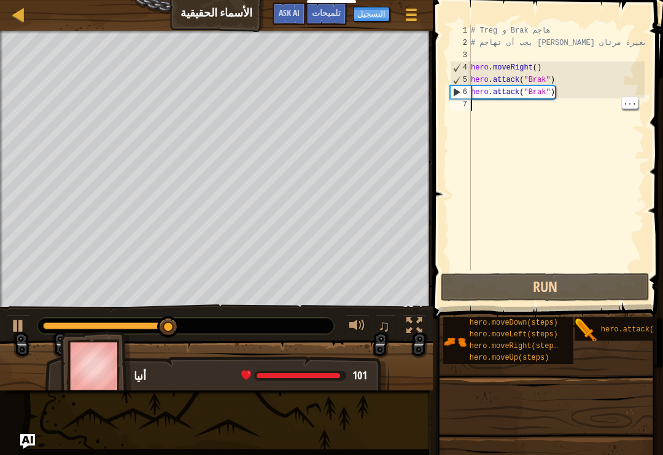
click at [488, 105] on div "# Treg و Brak هاجم # يجب أن تهاجم [PERSON_NAME] الصغيرة مرتان. hero . moveRight…" at bounding box center [557, 160] width 176 height 270
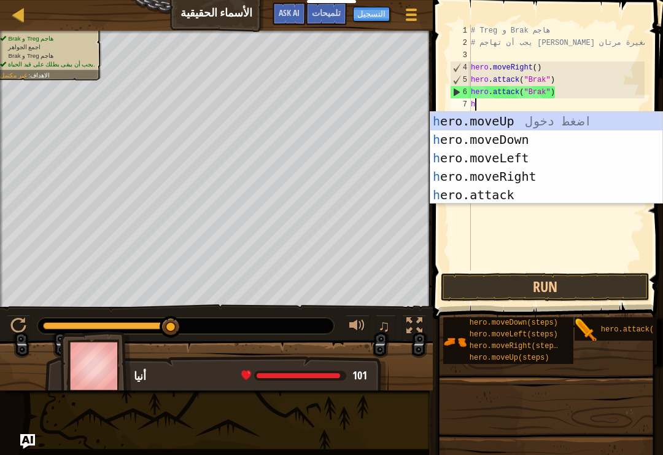
scroll to position [6, 0]
type textarea "her"
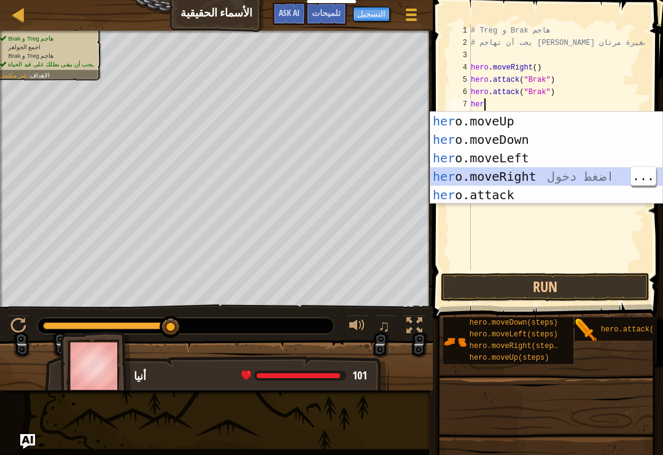
click at [534, 175] on div "her o.moveUp اضغط دخول her o.moveDown اضغط دخول her o.moveLeft اضغط دخول her o.…" at bounding box center [547, 176] width 232 height 129
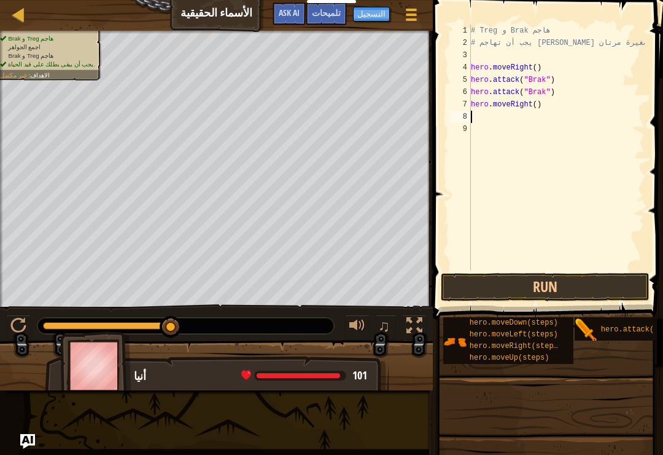
scroll to position [6, 0]
click at [537, 96] on div "# Treg و Brak هاجم # يجب أن تهاجم [PERSON_NAME] الصغيرة مرتان. hero . moveRight…" at bounding box center [557, 160] width 176 height 270
click at [534, 103] on div "# Treg و Brak هاجم # يجب أن تهاجم [PERSON_NAME] الصغيرة مرتان. hero . moveRight…" at bounding box center [557, 160] width 176 height 270
click at [536, 103] on div "# Treg و Brak هاجم # يجب أن تهاجم [PERSON_NAME] الصغيرة مرتان. hero . moveRight…" at bounding box center [557, 160] width 176 height 270
type textarea "hero.moveRight(2)"
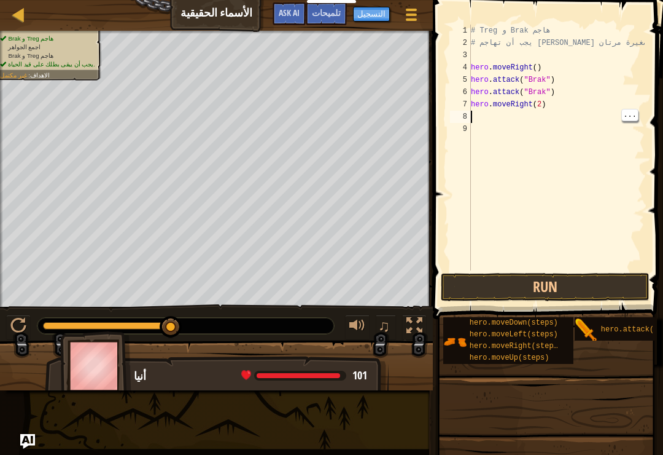
click at [480, 117] on div "# Treg و Brak هاجم # يجب أن تهاجم [PERSON_NAME] الصغيرة مرتان. hero . moveRight…" at bounding box center [557, 160] width 176 height 270
click at [538, 101] on div "# Treg و Brak هاجم # يجب أن تهاجم [PERSON_NAME] الصغيرة مرتان. hero . moveRight…" at bounding box center [557, 160] width 176 height 270
type textarea "hero.moveRight(3)"
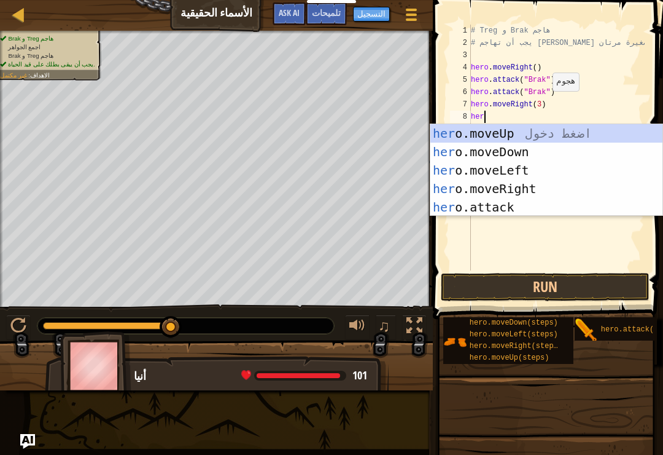
click at [516, 207] on div "her o.moveUp اضغط دخول her o.moveDown اضغط دخول her o.moveLeft اضغط دخول her o.…" at bounding box center [547, 188] width 232 height 129
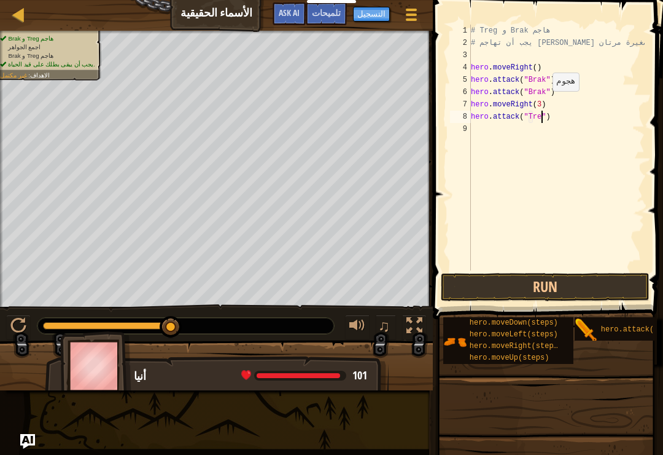
scroll to position [6, 6]
click at [560, 286] on button "Run" at bounding box center [545, 287] width 209 height 28
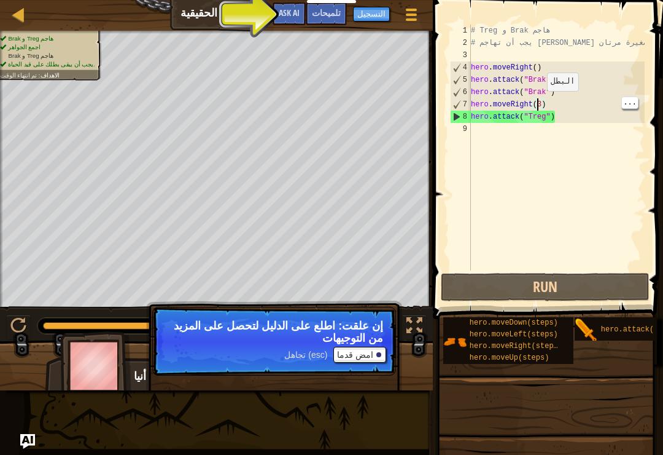
scroll to position [6, 6]
click at [538, 103] on div "# Treg و Brak هاجم # يجب أن تهاجم [PERSON_NAME] الصغيرة مرتان. hero . moveRight…" at bounding box center [557, 160] width 177 height 270
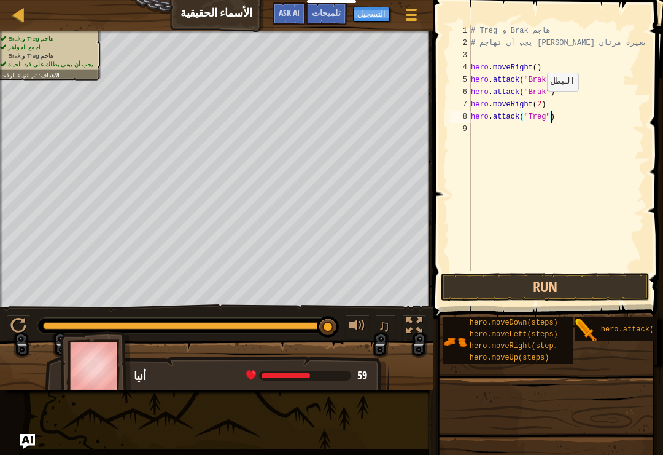
click at [542, 287] on button "Run" at bounding box center [545, 287] width 209 height 28
type textarea "hero.attack("Treg")"
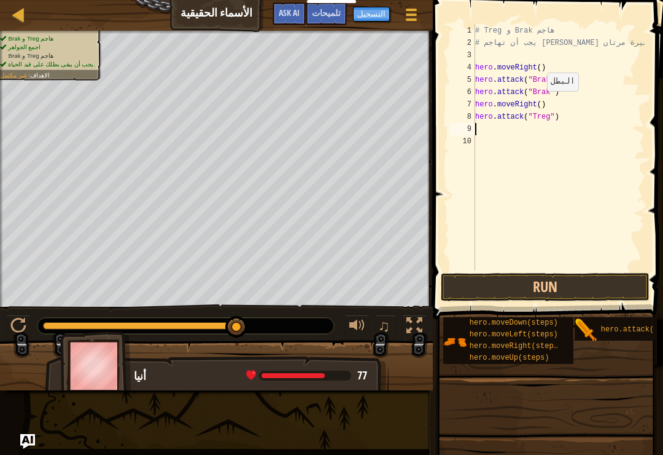
click at [541, 286] on button "Run" at bounding box center [545, 287] width 209 height 28
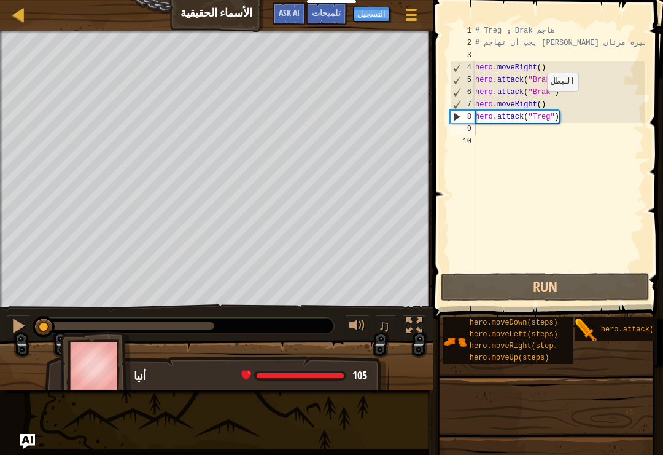
click at [323, 18] on span "تلميحات" at bounding box center [326, 13] width 29 height 12
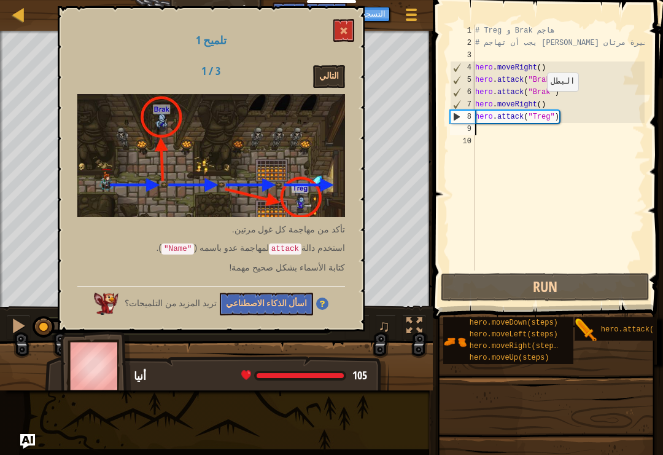
click at [321, 79] on button "التالي" at bounding box center [329, 76] width 32 height 23
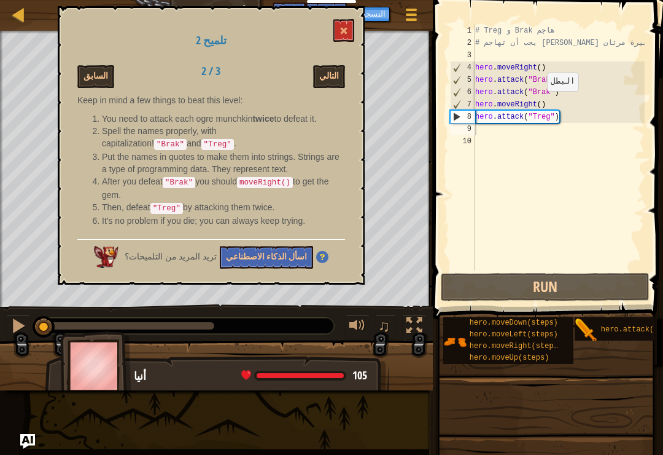
click at [326, 81] on button "التالي" at bounding box center [329, 76] width 32 height 23
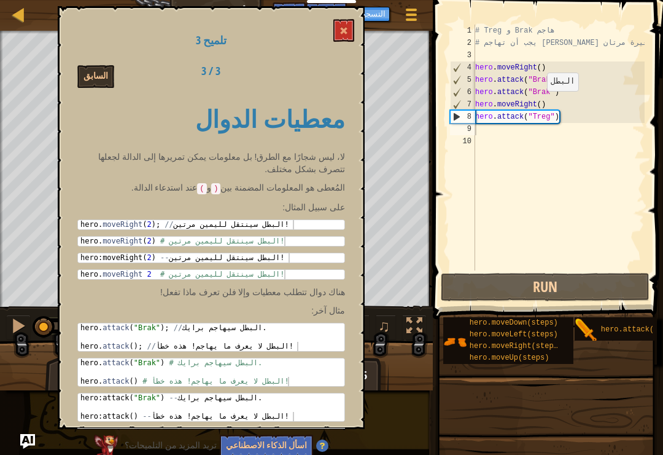
click at [343, 37] on button at bounding box center [344, 30] width 21 height 23
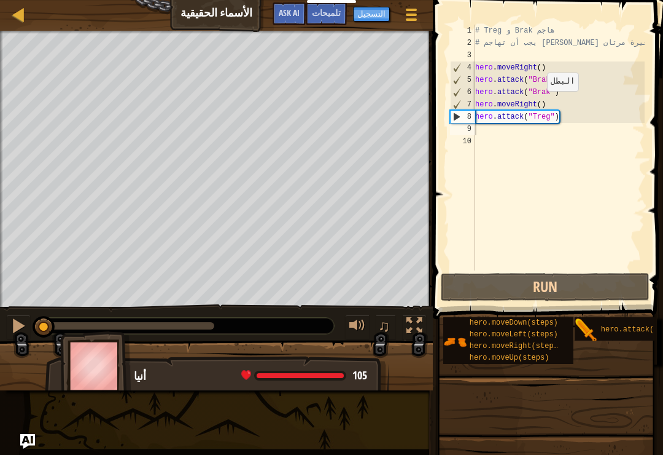
click at [287, 22] on button "Ask AI" at bounding box center [289, 13] width 33 height 23
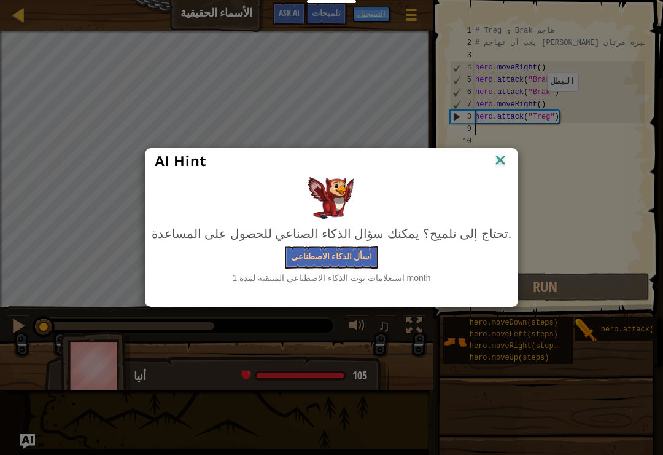
click at [347, 246] on button "اسأل الذكاء الاصطناعي" at bounding box center [331, 257] width 93 height 23
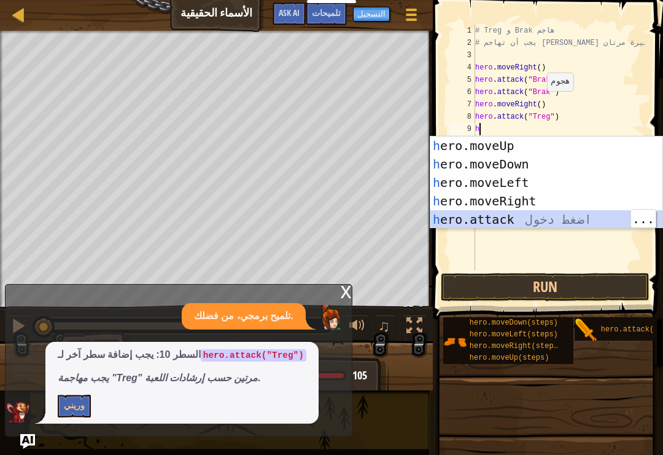
click at [506, 215] on div "h ero.moveUp اضغط دخول h ero.moveDown اضغط دخول h ero.moveLeft اضغط دخول h ero.…" at bounding box center [547, 200] width 232 height 129
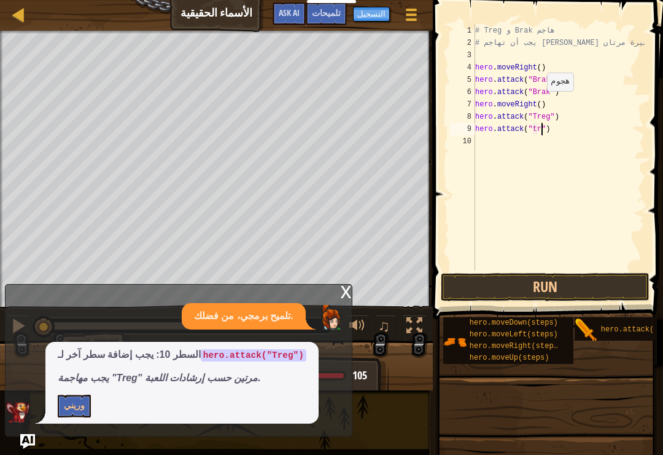
scroll to position [6, 6]
click at [547, 283] on button "Run" at bounding box center [545, 287] width 209 height 28
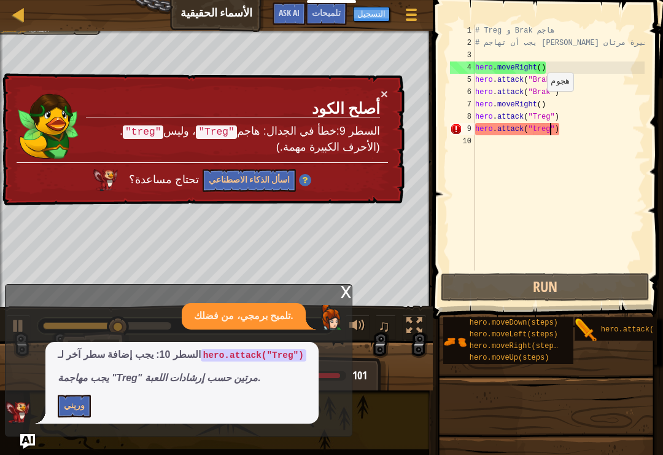
click at [14, 326] on div "تلميح برمجي، من فضلك." at bounding box center [176, 316] width 340 height 26
click at [338, 303] on div "x تلميح برمجي، من فضلك. السطر 10: يجب إضافة سطر آخر لـ hero.attack("Treg") يجب …" at bounding box center [179, 360] width 348 height 152
click at [342, 293] on div "x" at bounding box center [346, 290] width 11 height 12
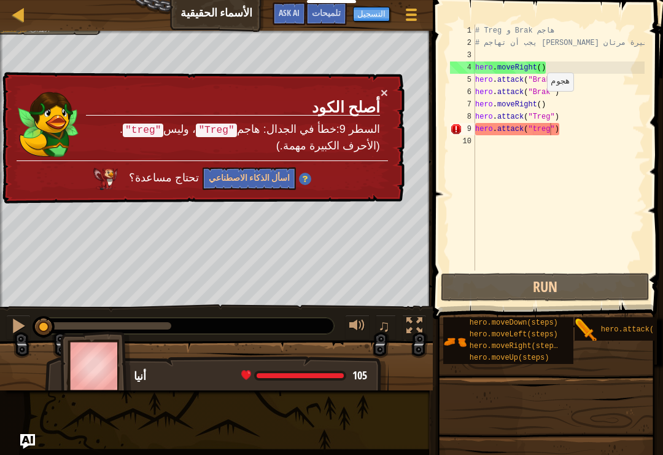
click at [381, 93] on button "×" at bounding box center [384, 92] width 7 height 13
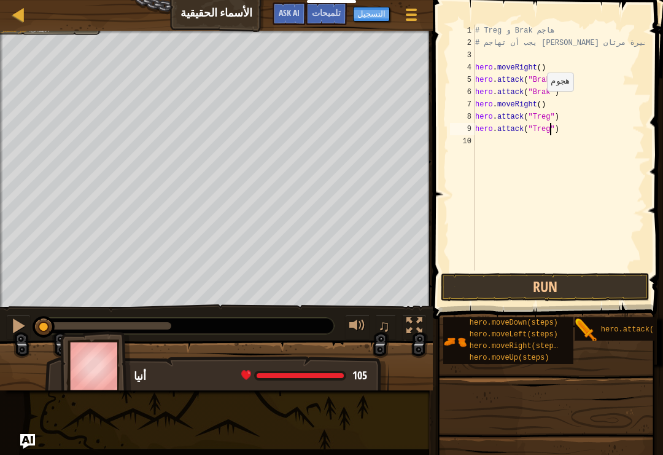
type textarea "hero.attack("Treg")"
click at [552, 287] on button "Run" at bounding box center [545, 287] width 209 height 28
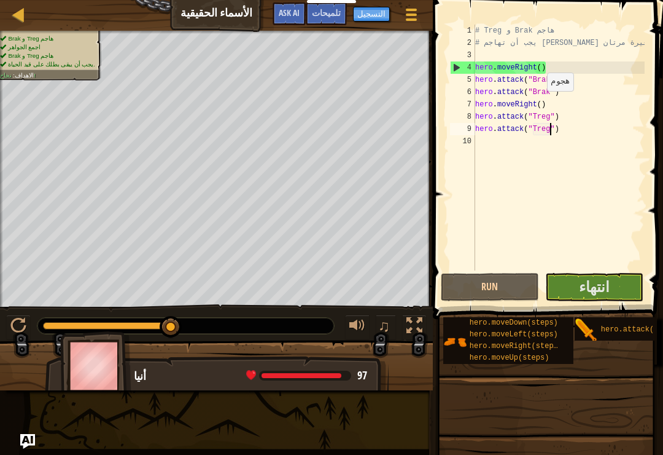
click at [617, 286] on button "انتهاء" at bounding box center [594, 287] width 98 height 28
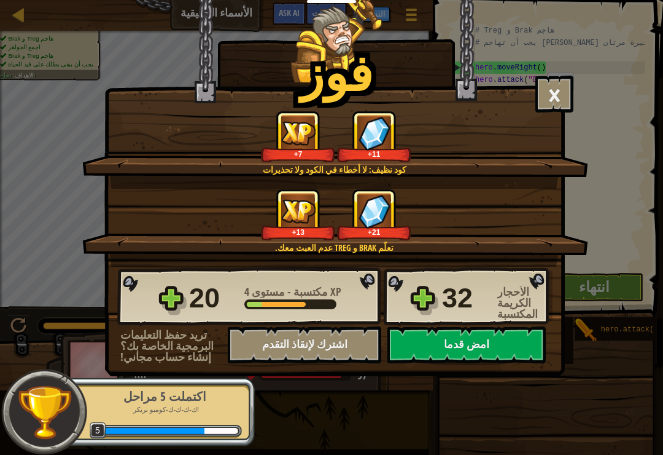
click at [461, 336] on button "امض قدما" at bounding box center [467, 344] width 158 height 37
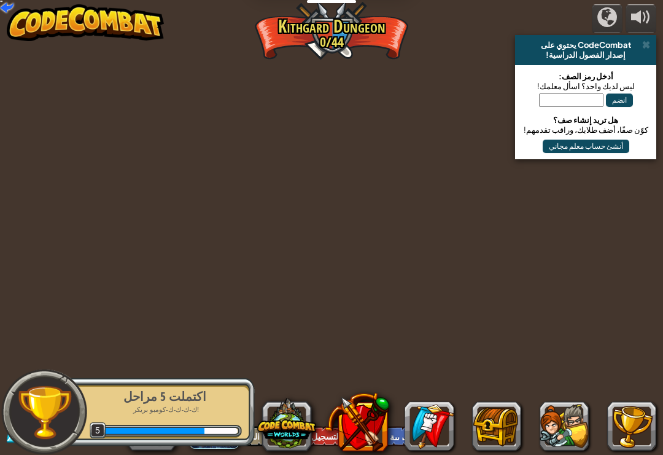
select select "ar"
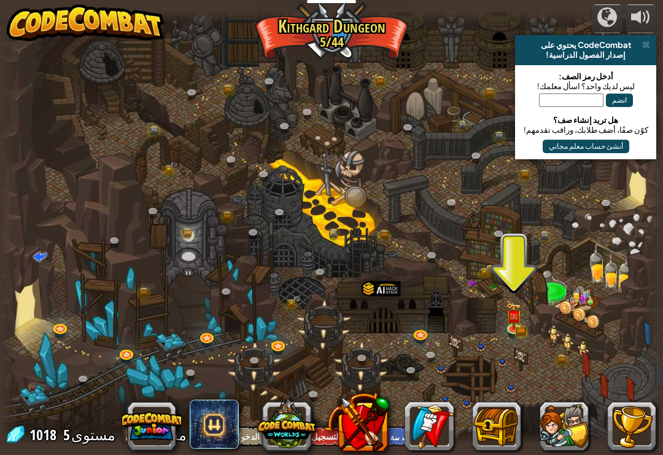
click at [518, 315] on img at bounding box center [514, 316] width 10 height 7
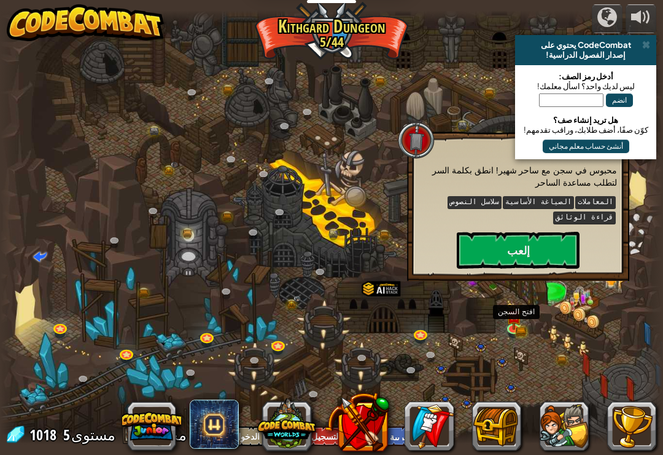
click at [507, 249] on button "إلعب" at bounding box center [518, 250] width 123 height 37
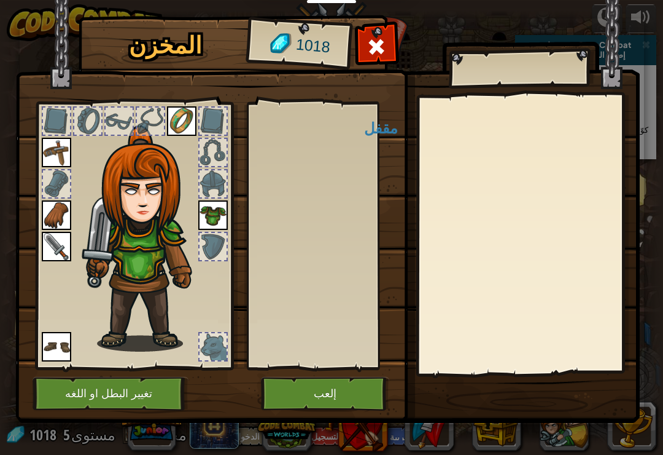
click at [326, 390] on button "إلعب" at bounding box center [325, 394] width 128 height 34
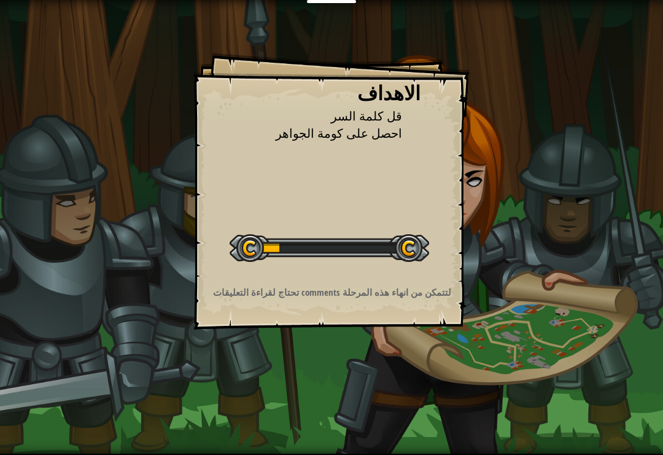
click at [341, 383] on div "الاهداف قل كلمة السر احصل على كومة الجواهر ابدأ المستوي خطأ في تحميل من الخادم …" at bounding box center [331, 227] width 663 height 455
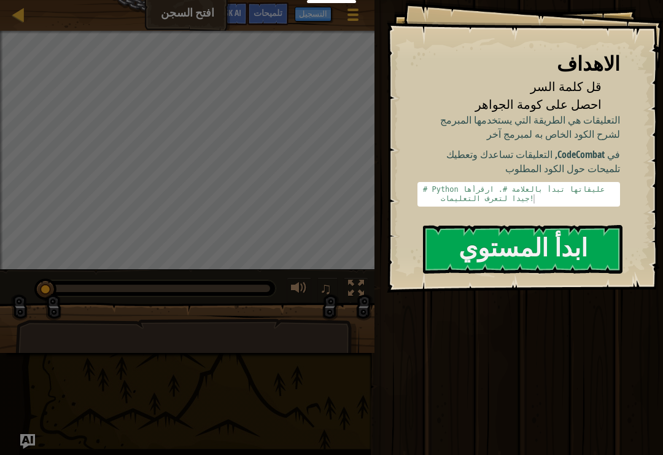
click at [533, 237] on button "ابدأ المستوي" at bounding box center [523, 249] width 200 height 49
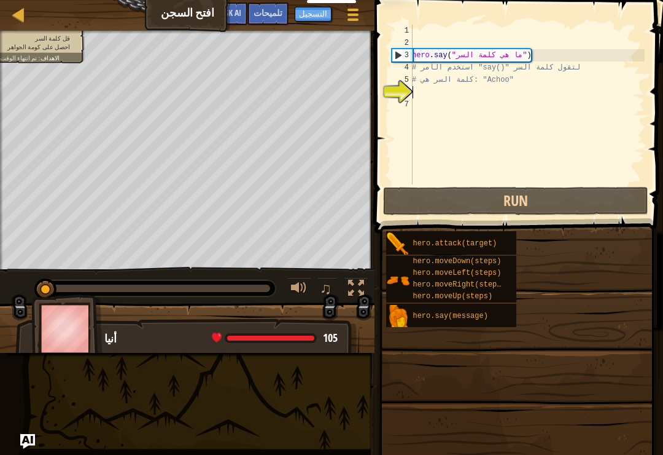
click at [485, 233] on div "hero.attack(target)" at bounding box center [460, 242] width 100 height 23
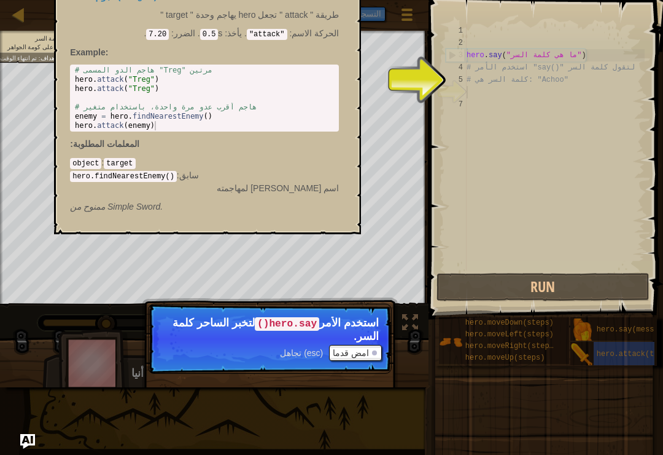
type textarea "# كلمة السر هي: "Achoo""
click at [475, 90] on div "hero . say ( "ما هي كلمة السر" ) # استخدم الأمر "say()" لتقول كلمة السر # كلمة …" at bounding box center [554, 160] width 181 height 270
click at [478, 86] on div "hero . say ( "ما هي كلمة السر" ) # استخدم الأمر "say()" لتقول كلمة السر # كلمة …" at bounding box center [554, 160] width 181 height 270
click at [474, 92] on div "hero . say ( "ما هي كلمة السر" ) # استخدم الأمر "say()" لتقول كلمة السر # كلمة …" at bounding box center [554, 160] width 181 height 270
click at [356, 354] on button "امض قدما" at bounding box center [355, 353] width 53 height 16
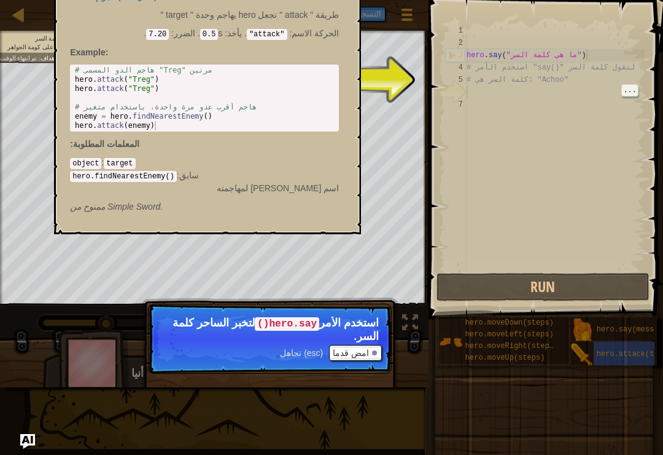
scroll to position [6, 0]
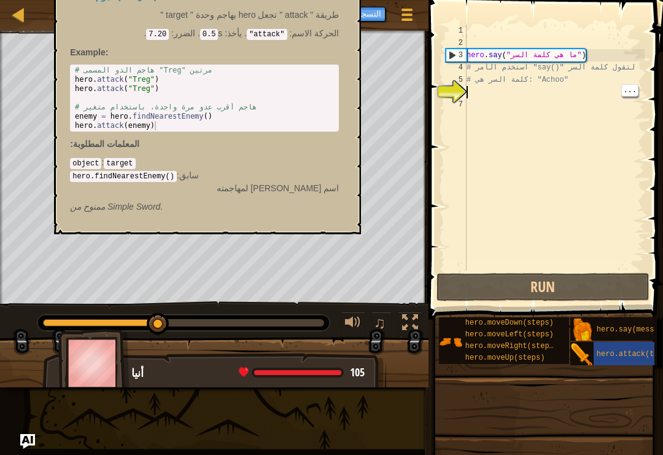
click at [482, 92] on div "hero . say ( "ما هي كلمة السر" ) # استخدم الأمر "say()" لتقول كلمة السر # كلمة …" at bounding box center [554, 160] width 181 height 270
click at [474, 93] on div "hero . say ( "ما هي كلمة السر" ) # استخدم الأمر "say()" لتقول كلمة السر # كلمة …" at bounding box center [554, 160] width 181 height 270
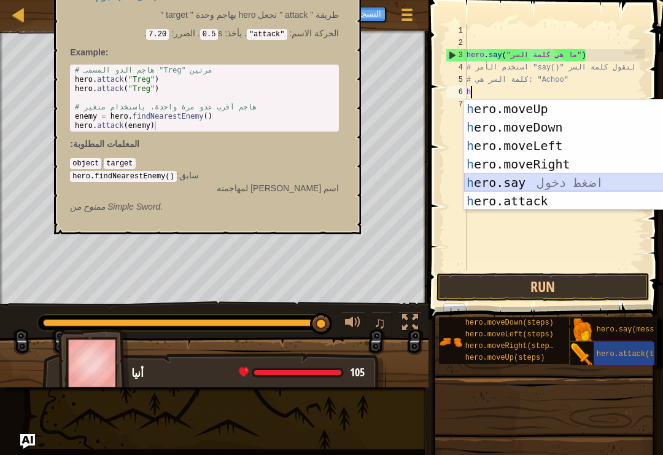
click at [556, 181] on div "h ero.moveUp اضغط دخول h ero.moveDown اضغط دخول h ero.moveLeft اضغط دخول h ero.…" at bounding box center [580, 173] width 232 height 147
type textarea "hero.say("message")"
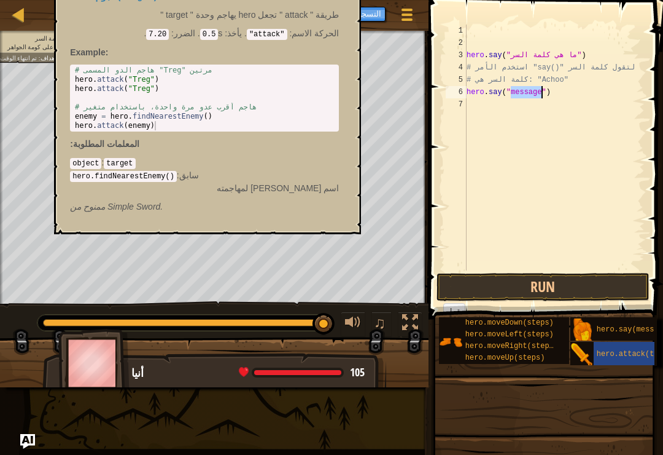
click at [18, 20] on div at bounding box center [18, 14] width 15 height 15
select select "ar"
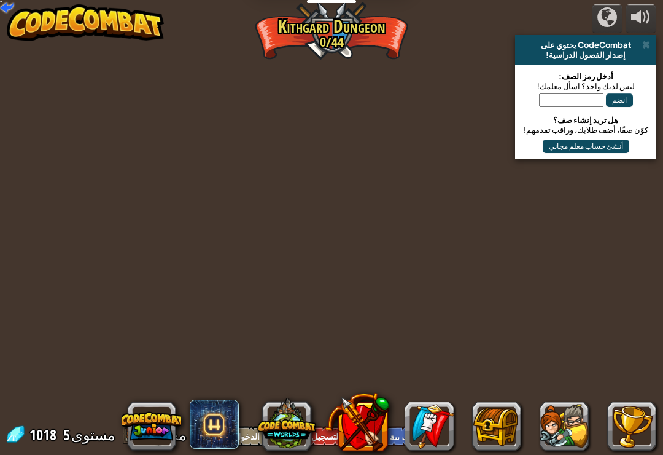
select select "ar"
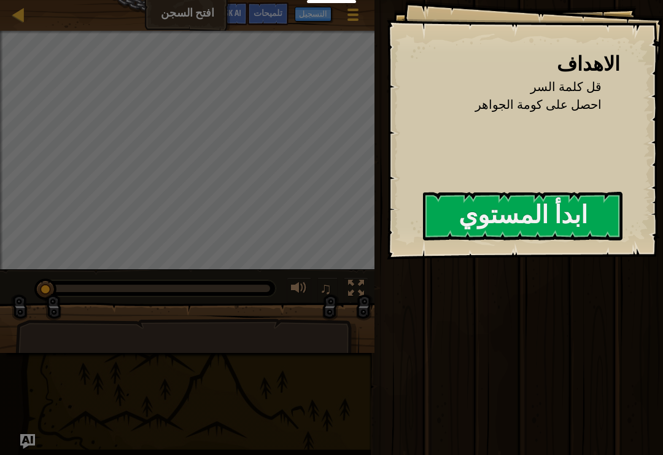
click at [506, 200] on button "ابدأ المستوي" at bounding box center [523, 216] width 200 height 49
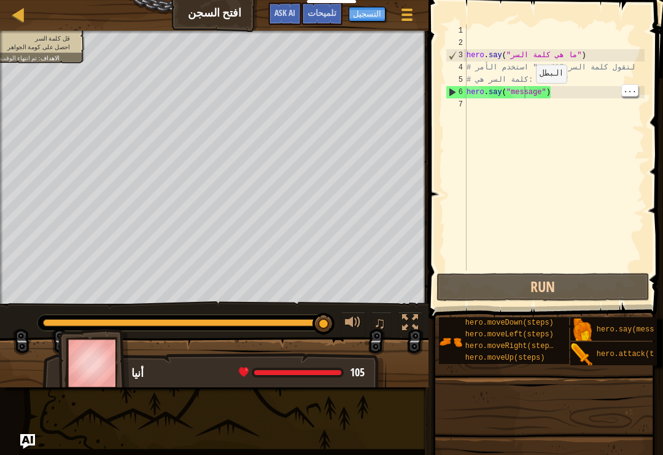
click at [526, 95] on div "hero . say ( "ما هي كلمة السر" ) # استخدم الأمر "say()" لتقول كلمة السر # كلمة …" at bounding box center [554, 160] width 181 height 270
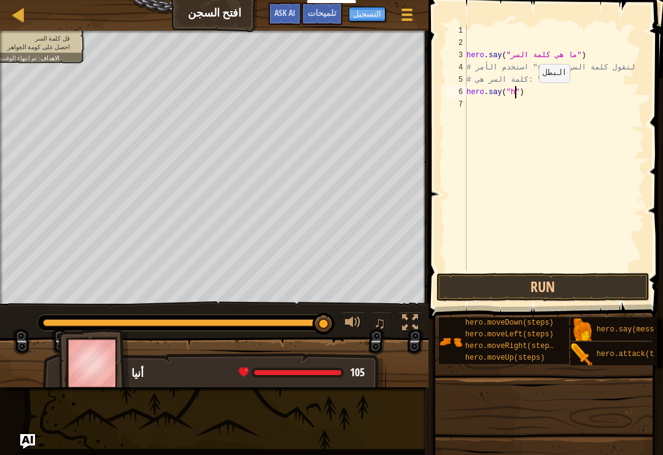
scroll to position [6, 4]
type textarea "hero.say("")"
click at [530, 91] on div "hero . say ( "ما هي كلمة السر" ) # استخدم الأمر "say()" لتقول كلمة السر # كلمة …" at bounding box center [554, 160] width 181 height 270
click at [512, 87] on div "hero . say ( "ما هي كلمة السر" ) # استخدم الأمر "say()" لتقول كلمة السر # كلمة …" at bounding box center [554, 160] width 181 height 270
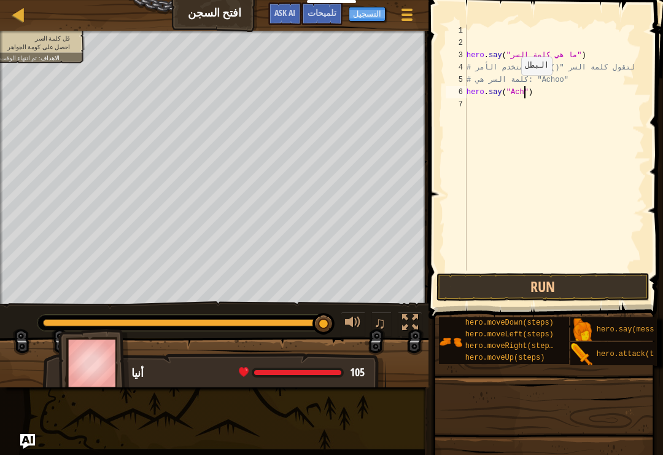
scroll to position [6, 6]
type textarea "hero.say("Achoo")"
type textarea "h"
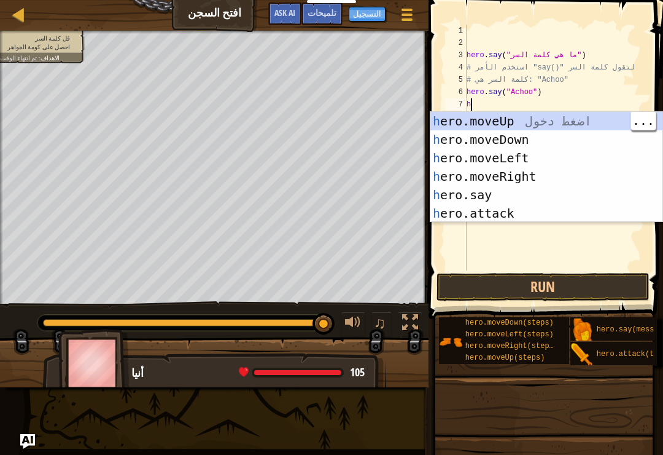
click at [511, 122] on div "h ero.moveUp اضغط دخول h ero.moveDown اضغط دخول h ero.moveLeft اضغط دخول h ero.…" at bounding box center [547, 185] width 232 height 147
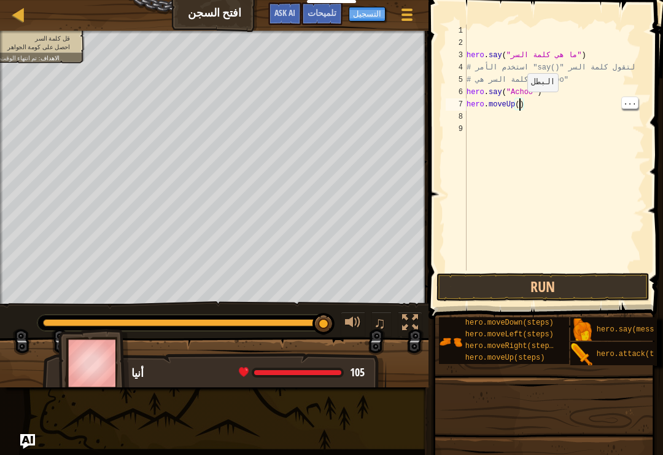
click at [518, 104] on div "hero . say ( "ما هي كلمة السر" ) # استخدم الأمر "say()" لتقول كلمة السر # كلمة …" at bounding box center [554, 160] width 181 height 270
type textarea "hero.moveUp(2)"
click at [546, 297] on button "Run" at bounding box center [543, 287] width 213 height 28
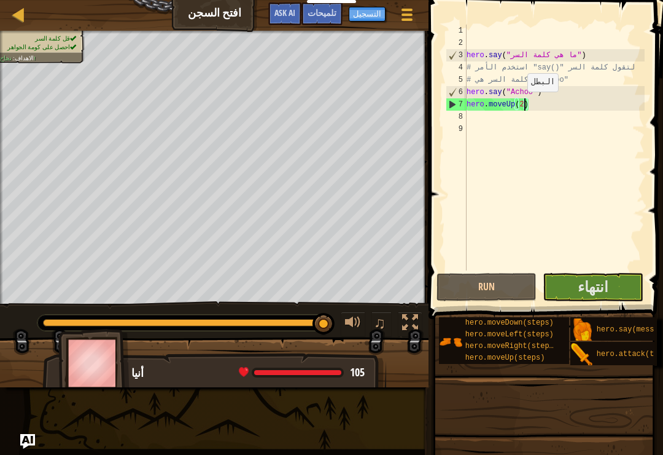
click at [606, 293] on span "انتهاء" at bounding box center [593, 286] width 31 height 20
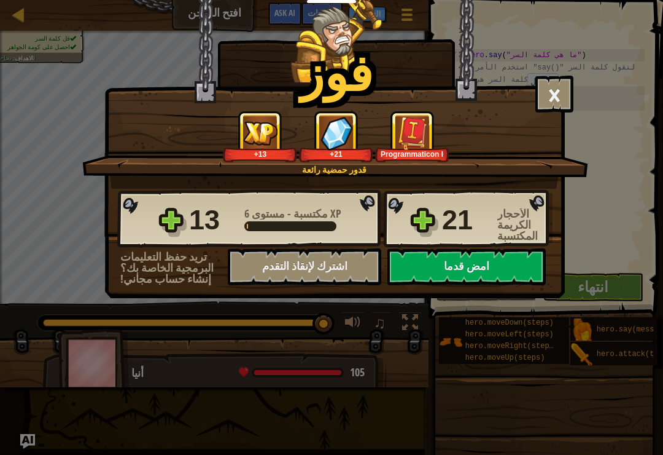
click at [495, 265] on button "امض قدما" at bounding box center [467, 266] width 158 height 37
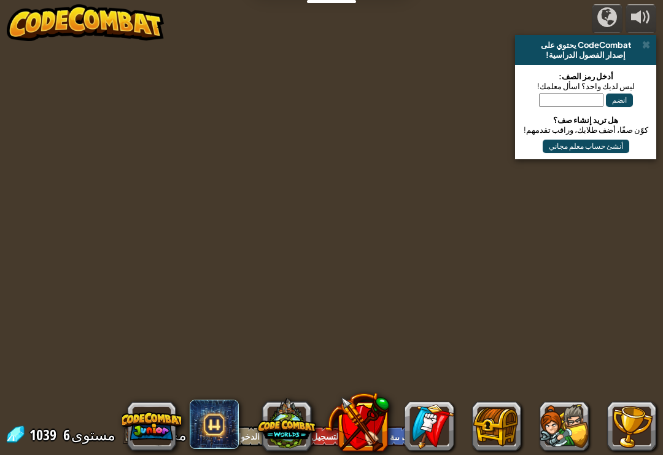
select select "ar"
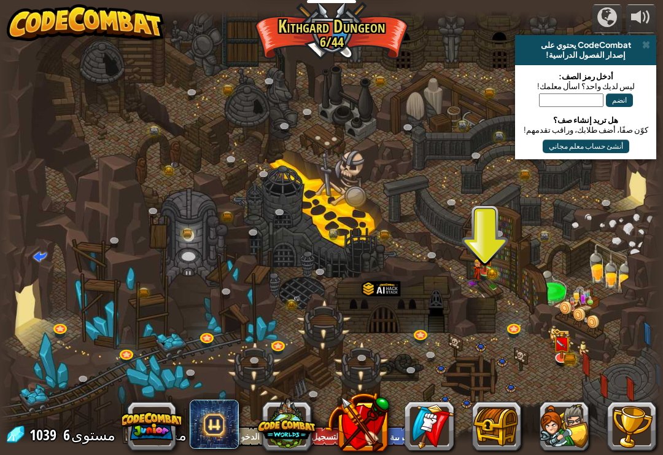
click at [501, 256] on div at bounding box center [331, 227] width 663 height 434
click at [487, 270] on link at bounding box center [486, 271] width 25 height 18
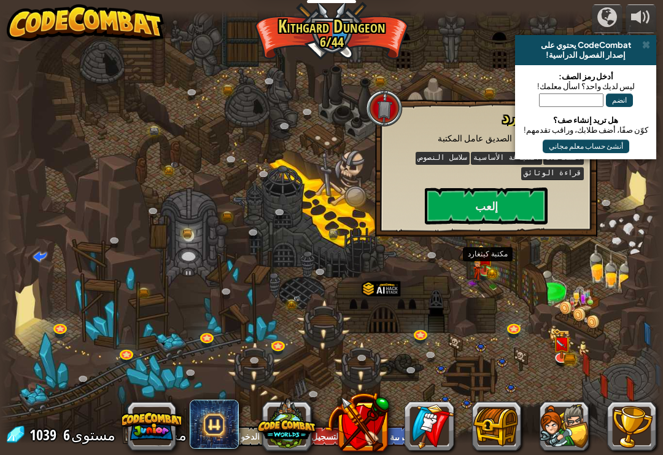
click at [505, 207] on button "إلعب" at bounding box center [486, 205] width 123 height 37
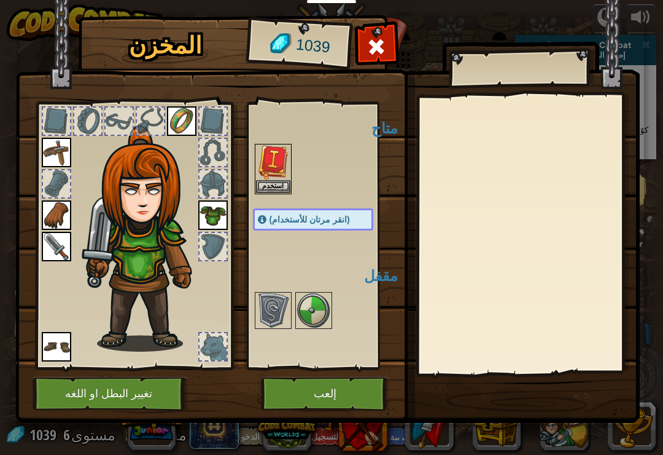
click at [276, 182] on button "استخدم" at bounding box center [273, 186] width 34 height 13
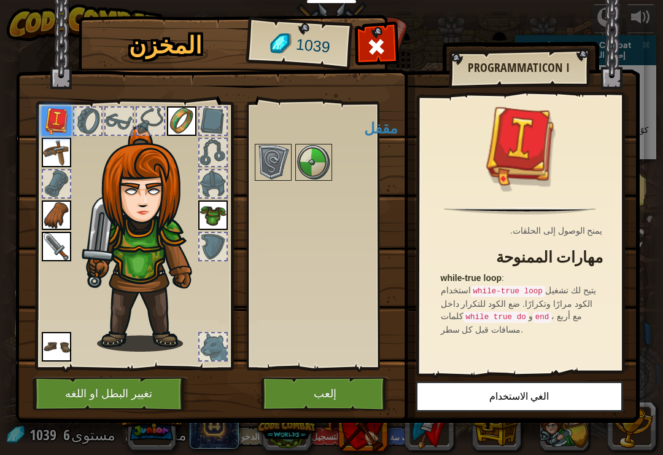
click at [309, 166] on img at bounding box center [314, 162] width 34 height 34
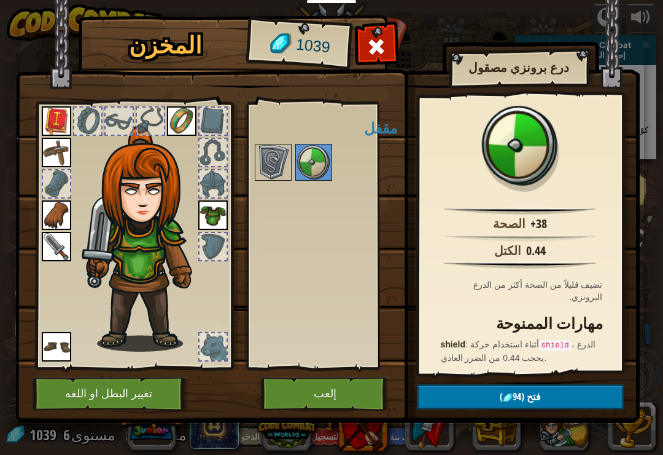
click at [278, 163] on img at bounding box center [273, 162] width 34 height 34
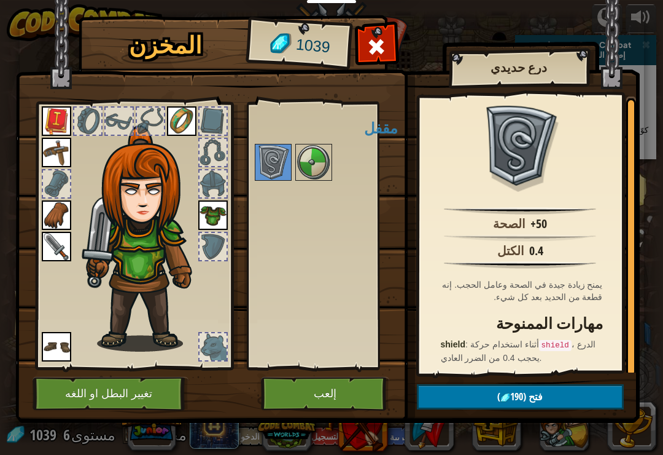
click at [324, 147] on img at bounding box center [314, 162] width 34 height 34
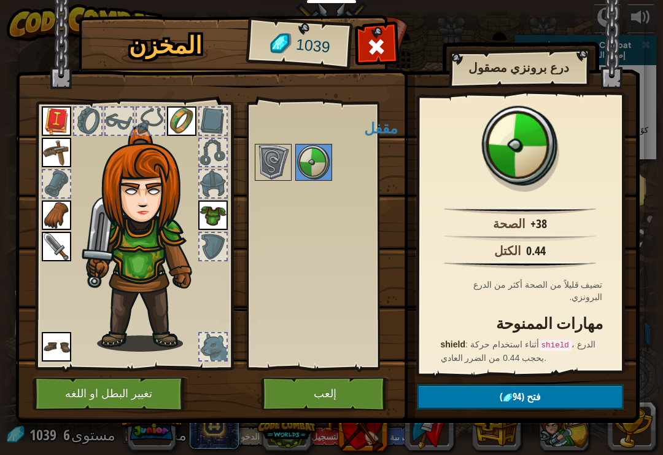
click at [280, 160] on img at bounding box center [273, 162] width 34 height 34
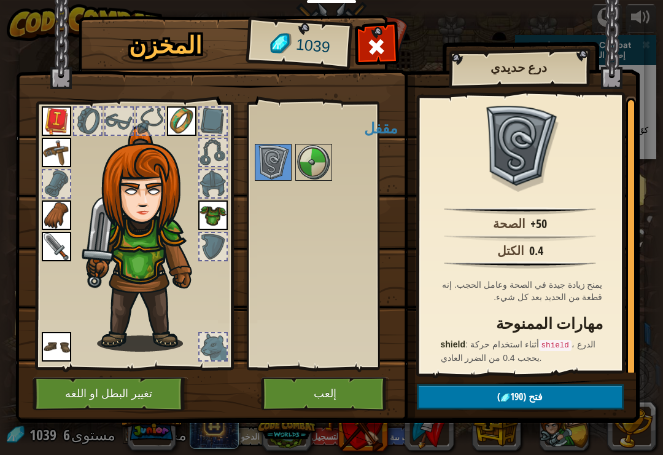
click at [335, 385] on button "إلعب" at bounding box center [325, 394] width 128 height 34
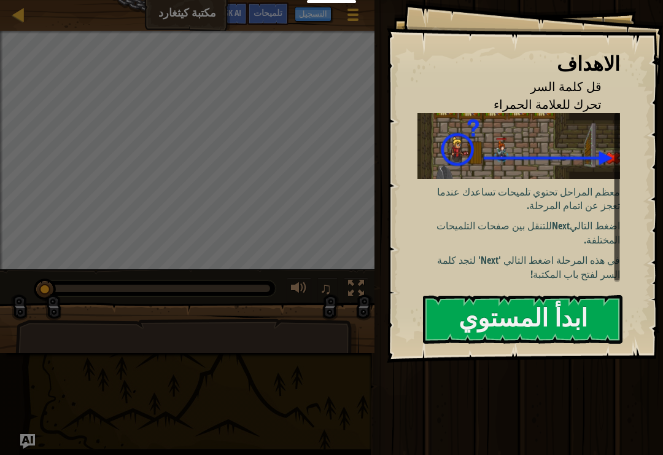
click at [558, 316] on button "ابدأ المستوي" at bounding box center [523, 319] width 200 height 49
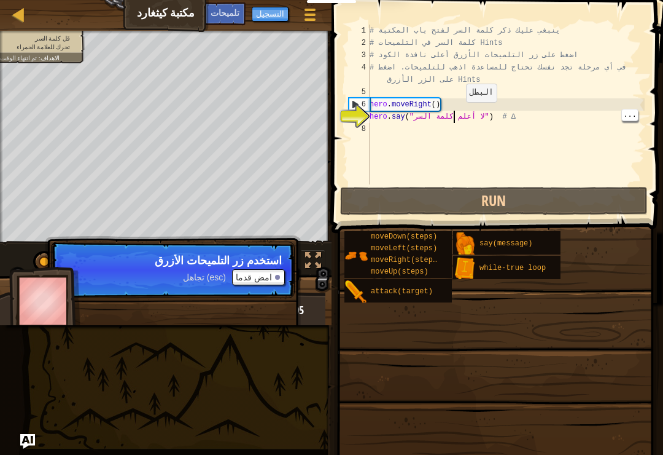
click at [324, 268] on button at bounding box center [313, 261] width 25 height 25
click at [269, 275] on button "امض قدما" at bounding box center [258, 277] width 53 height 16
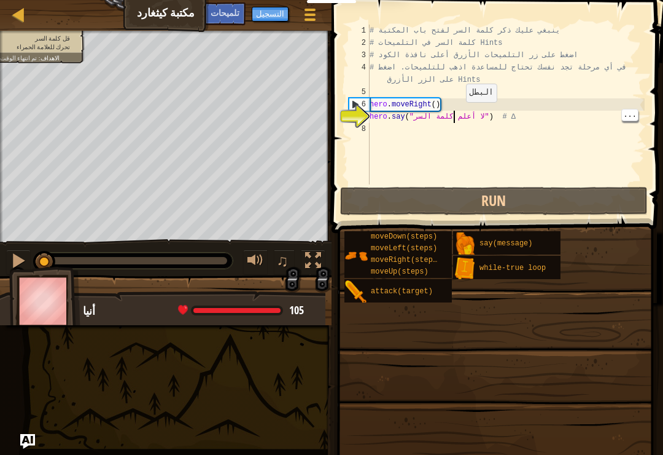
click at [318, 250] on button at bounding box center [313, 261] width 25 height 25
click at [324, 257] on button at bounding box center [313, 261] width 25 height 25
click at [319, 256] on div at bounding box center [313, 260] width 16 height 16
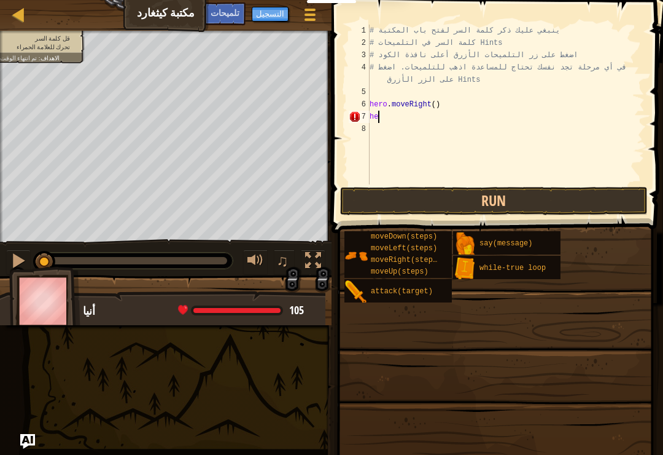
type textarea "h"
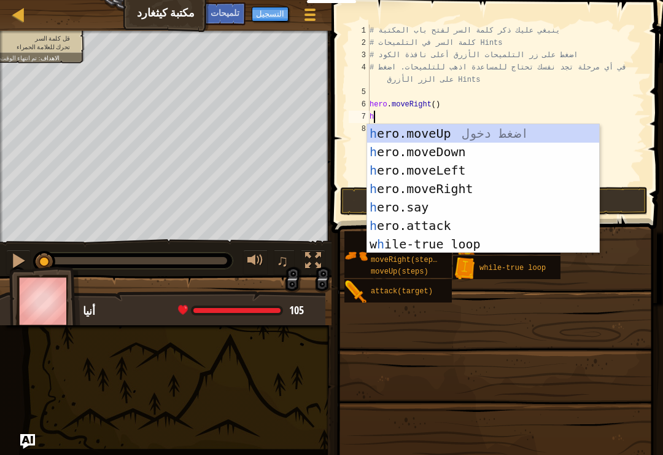
scroll to position [6, 0]
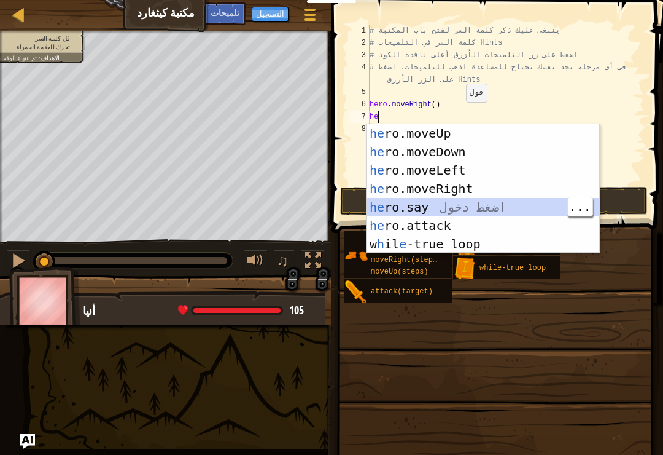
click at [445, 208] on div "he ro.moveUp اضغط دخول he ro.moveDown اضغط دخول he ro.moveLeft اضغط دخول he ro.…" at bounding box center [483, 207] width 232 height 166
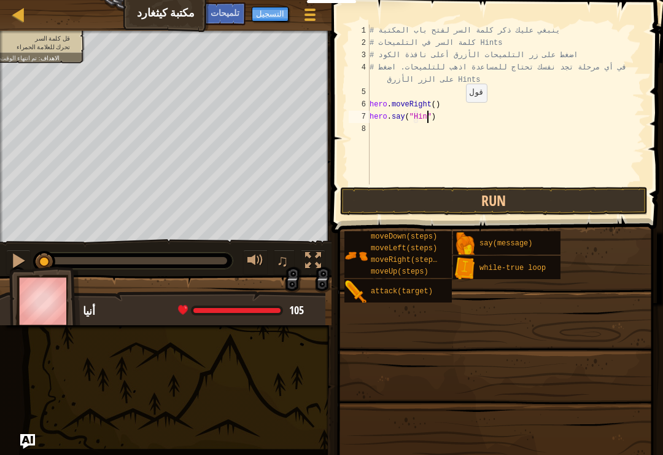
scroll to position [6, 5]
type textarea "hero.say("Hints")"
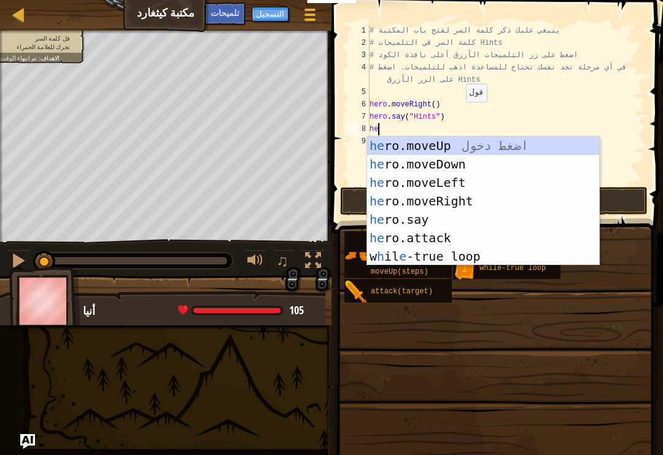
type textarea "her"
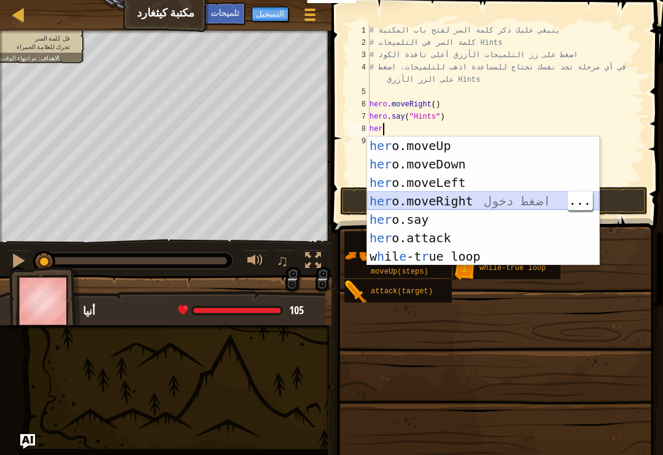
click at [505, 192] on div "her o.moveUp اضغط دخول her o.moveDown اضغط دخول her o.moveLeft اضغط دخول her o.…" at bounding box center [483, 219] width 232 height 166
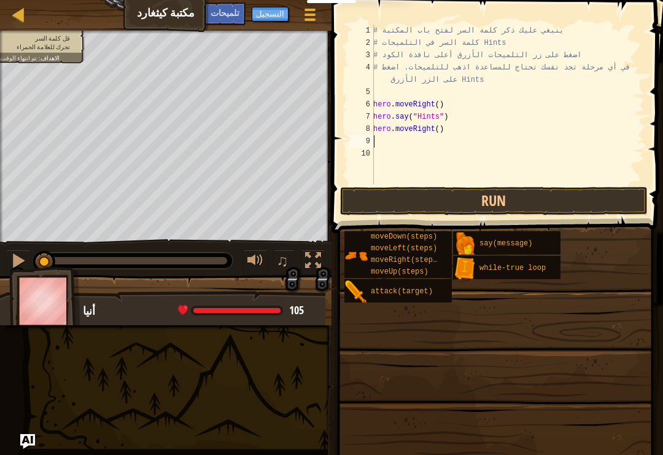
click at [522, 200] on button "Run" at bounding box center [494, 201] width 308 height 28
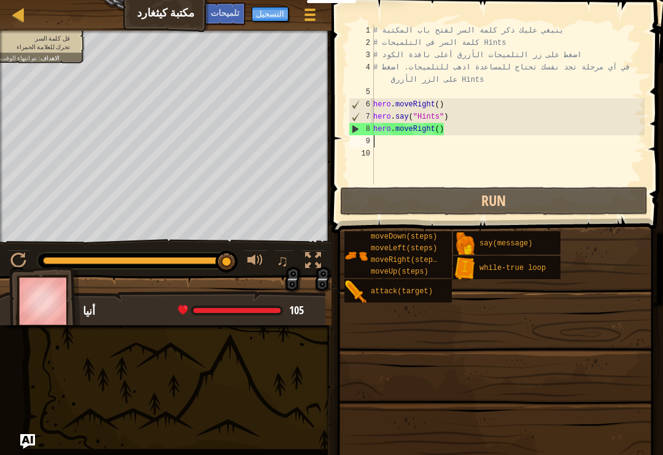
click at [226, 14] on span "تلميحات" at bounding box center [225, 13] width 29 height 12
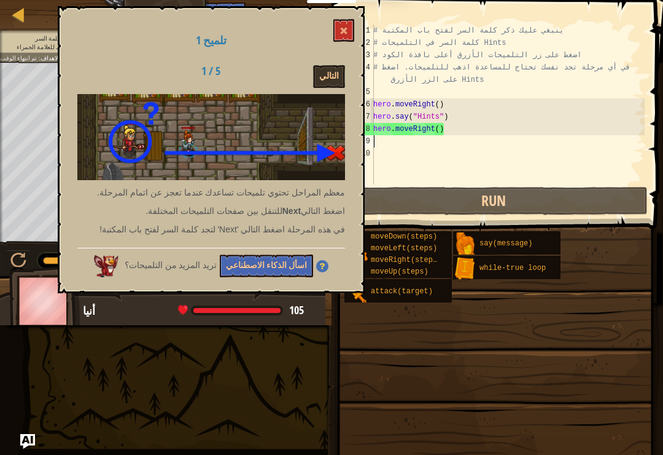
click at [338, 82] on button "التالي" at bounding box center [329, 76] width 32 height 23
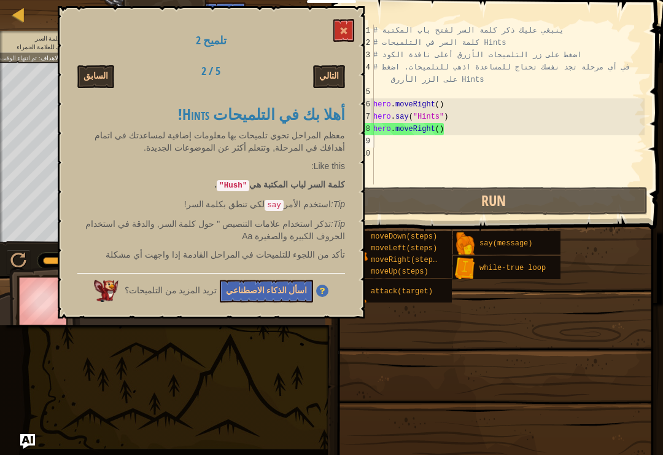
click at [332, 76] on button "التالي" at bounding box center [329, 76] width 32 height 23
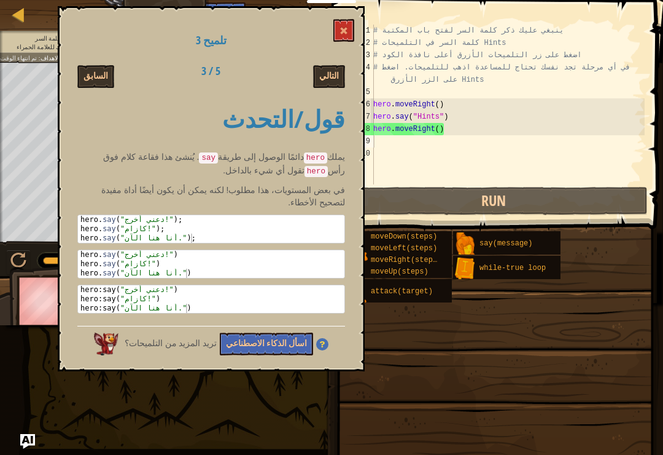
click at [330, 84] on button "التالي" at bounding box center [329, 76] width 32 height 23
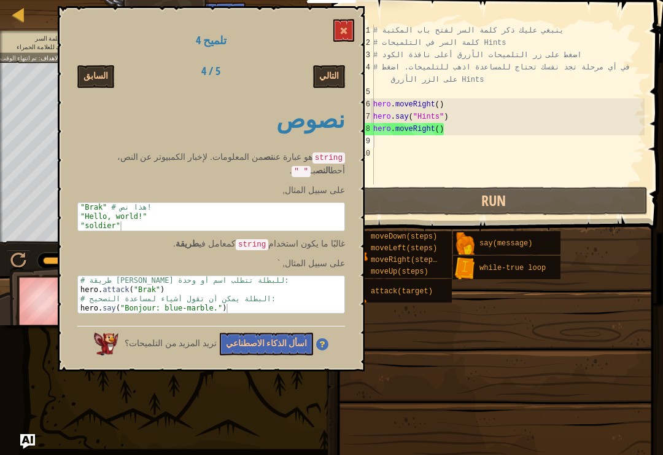
click at [330, 79] on button "التالي" at bounding box center [329, 76] width 32 height 23
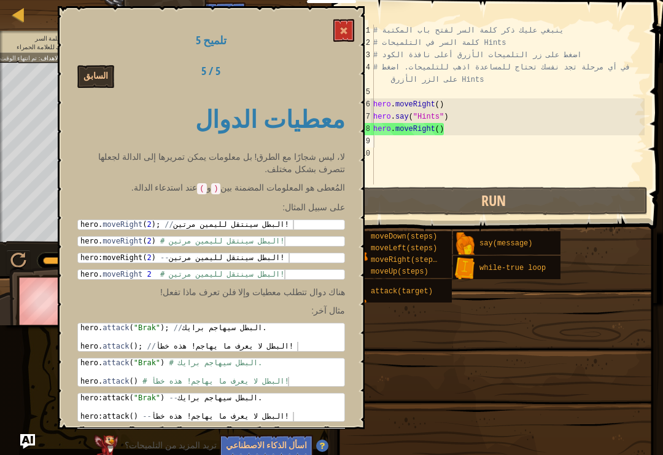
click at [351, 30] on button at bounding box center [344, 30] width 21 height 23
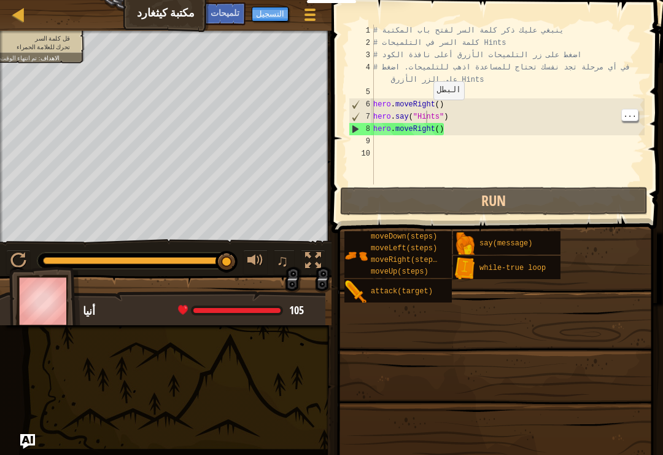
click at [428, 112] on div "# ينبغي عليك ذكر كلمة السر لفتح باب المكتبة # كلمة السر في التلميحات Hints # اض…" at bounding box center [508, 117] width 274 height 184
click at [431, 119] on div "# ينبغي عليك ذكر كلمة السر لفتح باب المكتبة # كلمة السر في التلميحات Hints # اض…" at bounding box center [508, 117] width 274 height 184
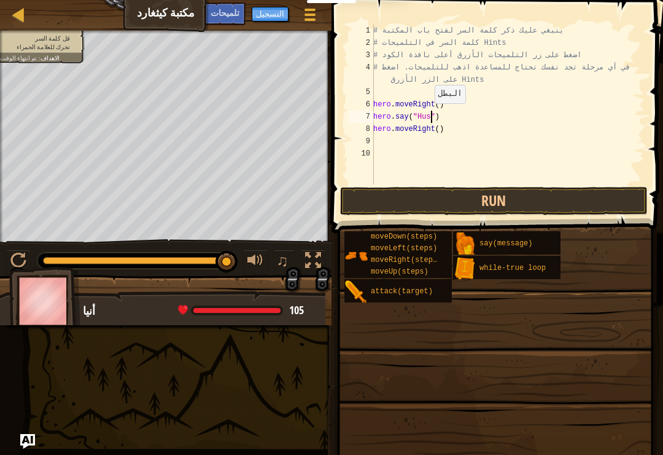
scroll to position [6, 5]
type textarea "hero.say("Hush")"
click at [464, 197] on button "Run" at bounding box center [494, 201] width 308 height 28
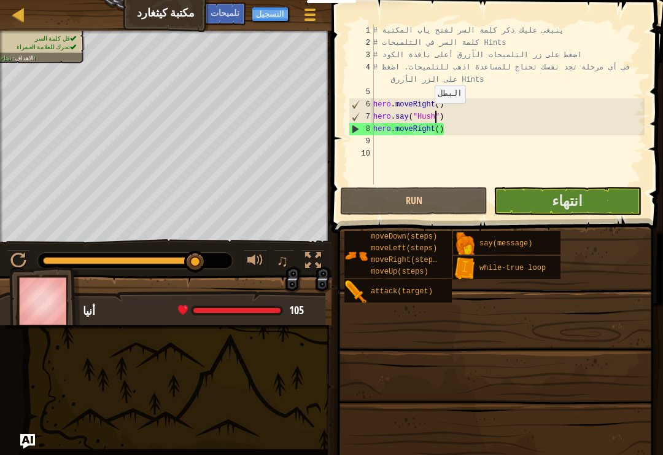
click at [610, 195] on button "انتهاء" at bounding box center [567, 201] width 147 height 28
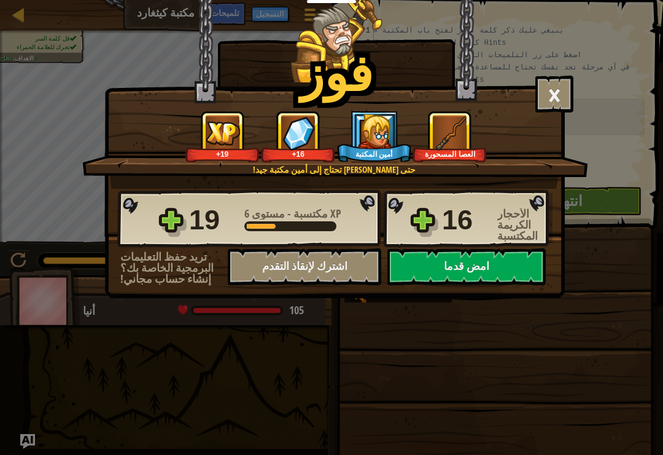
click at [492, 260] on button "امض قدما" at bounding box center [467, 266] width 158 height 37
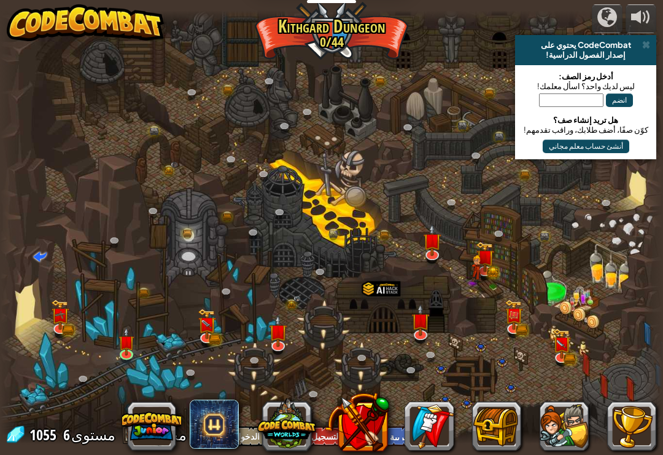
select select "ar"
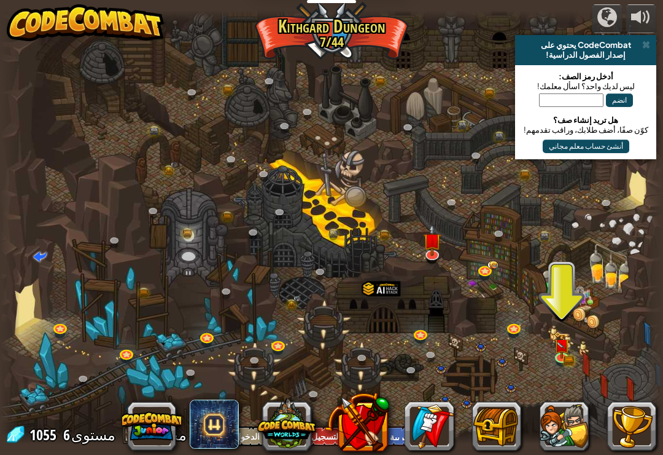
click at [560, 345] on img at bounding box center [562, 345] width 10 height 7
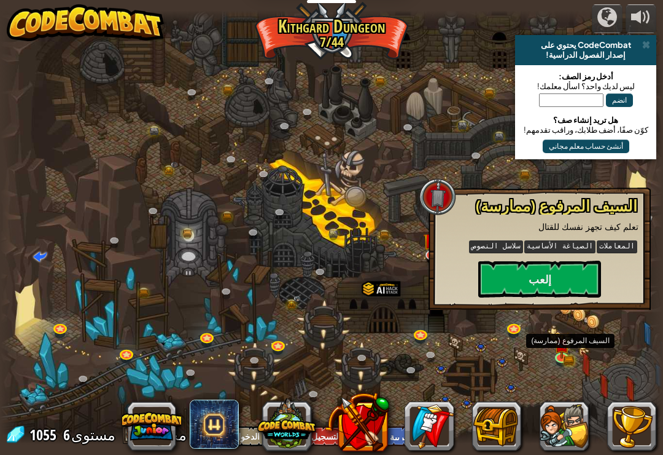
click at [568, 277] on button "إلعب" at bounding box center [540, 278] width 123 height 37
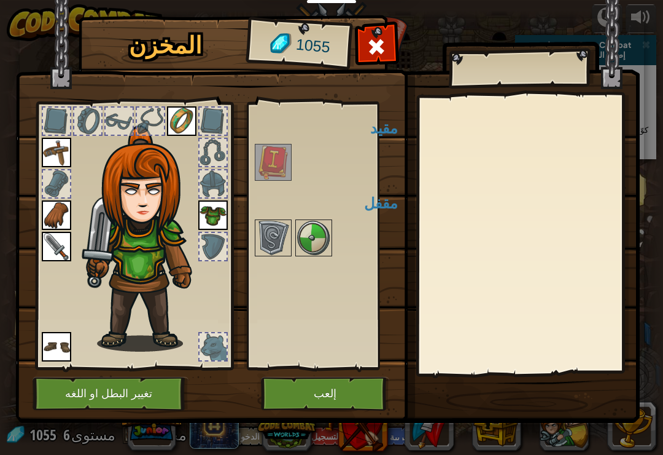
click at [271, 158] on img at bounding box center [273, 162] width 34 height 34
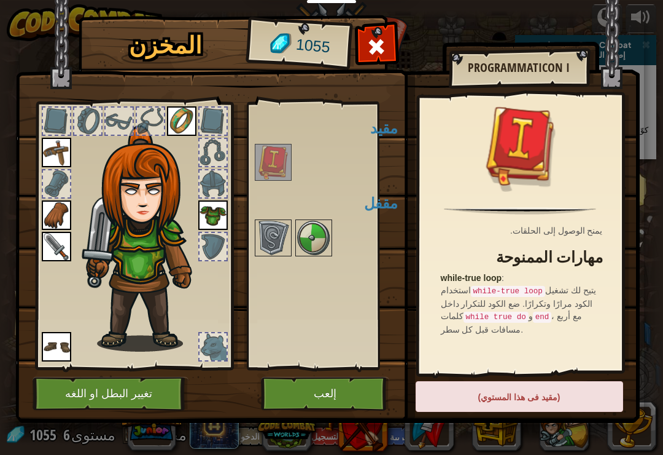
click at [310, 241] on img at bounding box center [314, 238] width 34 height 34
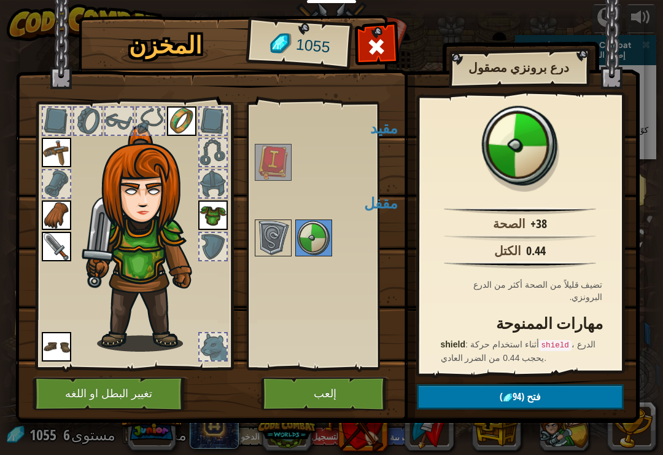
click at [323, 307] on div "متاح استخدم استخدم استخدم استخدم استخدم استخدم (انقر مرتان للأستخدام) مقيد مقفل" at bounding box center [325, 236] width 145 height 256
click at [327, 362] on div "متاح استخدم استخدم استخدم استخدم استخدم استخدم (انقر مرتان للأستخدام) مقيد مقفل" at bounding box center [325, 236] width 145 height 256
click at [331, 371] on img at bounding box center [327, 200] width 625 height 446
click at [312, 383] on button "إلعب" at bounding box center [325, 394] width 128 height 34
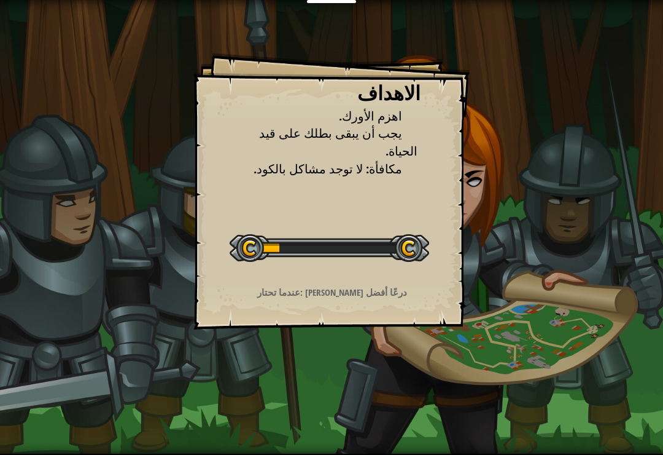
click at [315, 373] on div "الاهداف اهزم الأورك. يجب أن يبقى بطلك على قيد الحياة. مكافأة: لا توجد مشاكل بال…" at bounding box center [331, 227] width 663 height 455
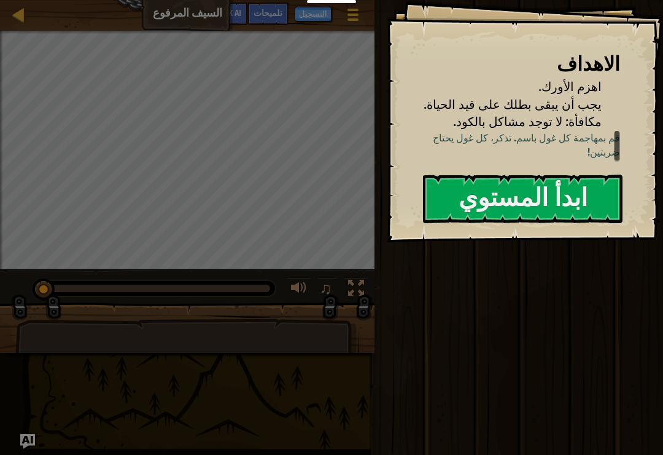
click at [585, 198] on button "ابدأ المستوي" at bounding box center [523, 198] width 200 height 49
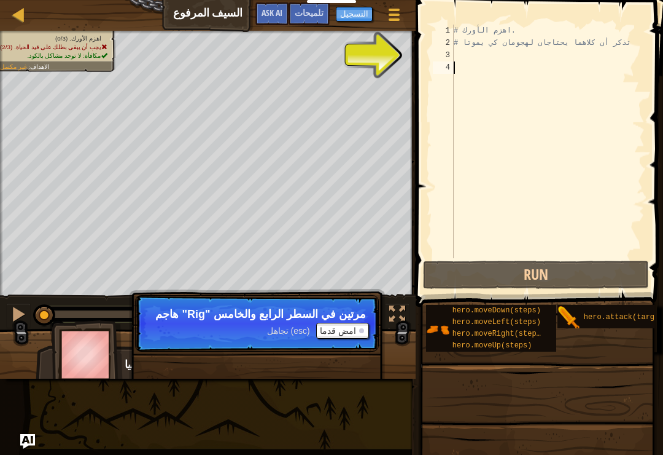
click at [354, 329] on button "امض قدما" at bounding box center [342, 331] width 53 height 16
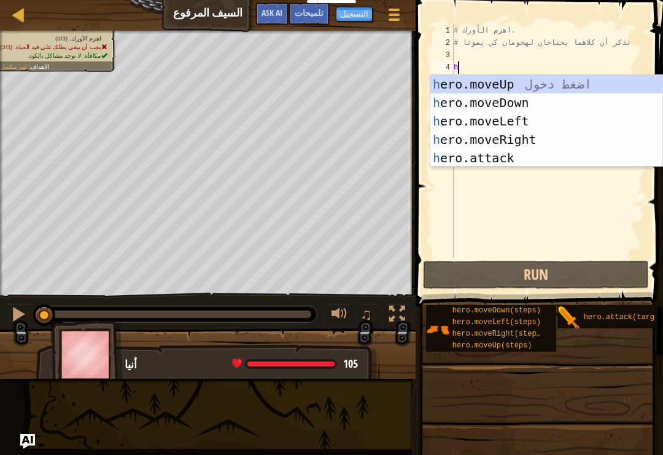
scroll to position [6, 0]
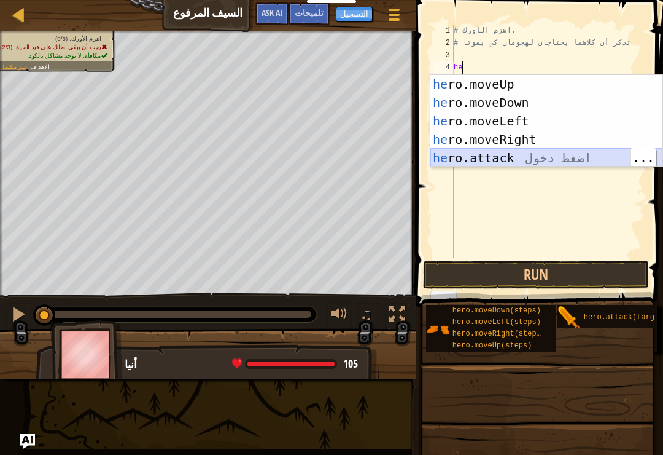
click at [516, 160] on div "he ro.moveUp اضغط دخول he ro.moveDown اضغط دخول he ro.moveLeft اضغط دخول he ro.…" at bounding box center [547, 139] width 232 height 129
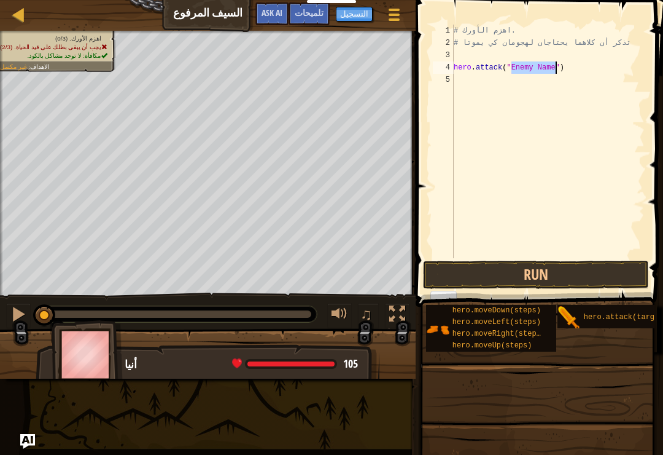
scroll to position [6, 6]
type textarea "hero.attack("Rig")"
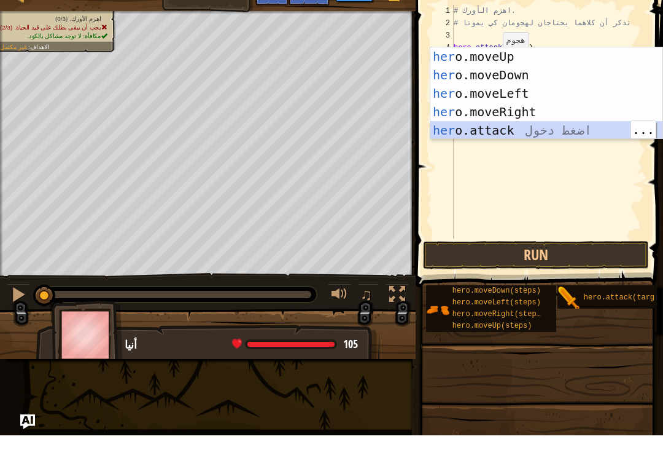
click at [509, 125] on div "her o.moveUp اضغط دخول her o.moveDown اضغط دخول her o.moveLeft اضغط دخول her o.…" at bounding box center [547, 131] width 232 height 129
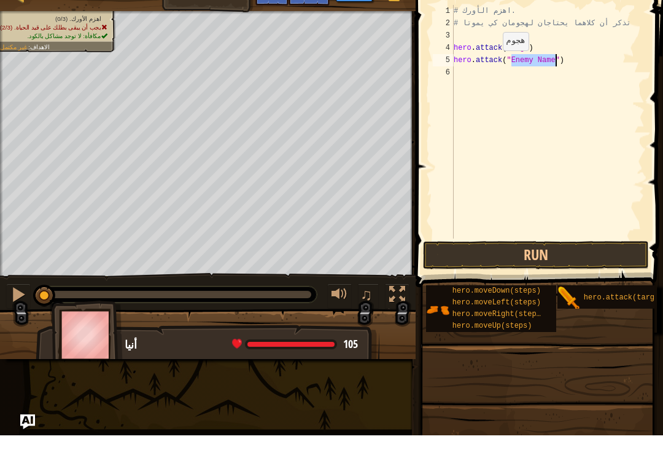
scroll to position [6, 6]
type textarea "hero.attack("Rig")"
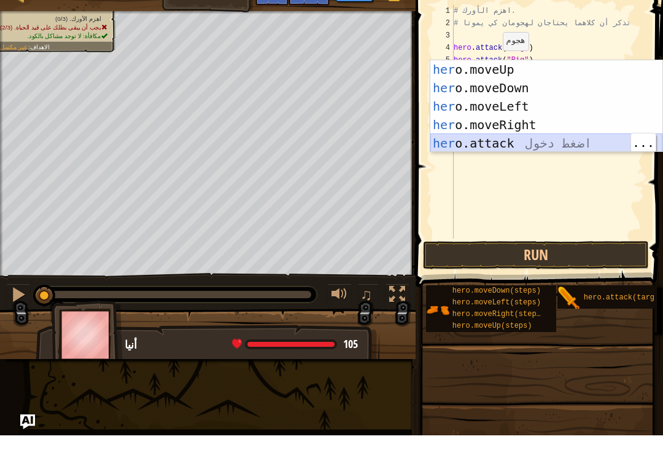
click at [526, 139] on div "her o.moveUp اضغط دخول her o.moveDown اضغط دخول her o.moveLeft اضغط دخول her o.…" at bounding box center [547, 144] width 232 height 129
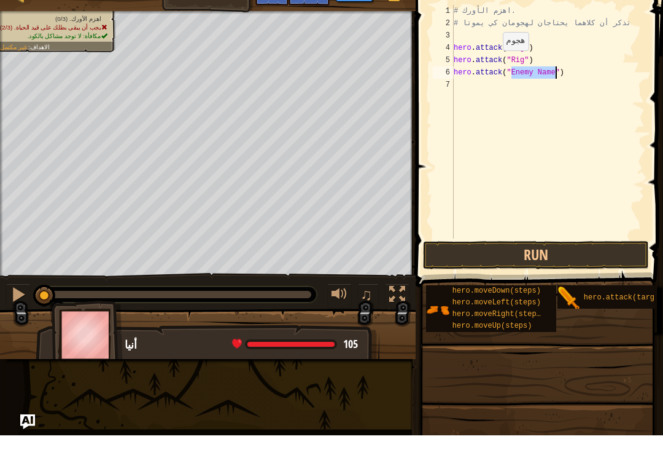
scroll to position [6, 6]
type textarea "hero.attack("Gurt")"
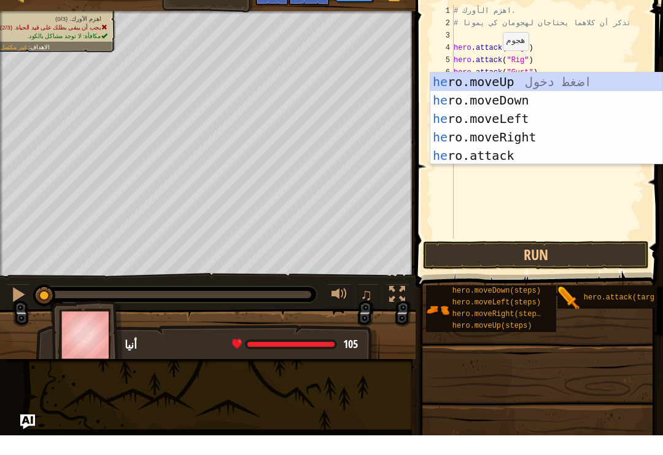
type textarea "her"
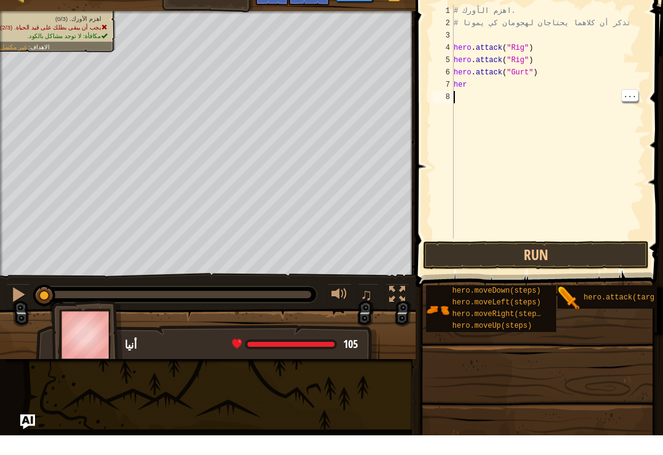
click at [519, 84] on div "# اهزم الأورك. # تذكر أن كلاهما يحتاجان لهجومان كي يموتا hero . attack ( "Rig" …" at bounding box center [549, 154] width 194 height 258
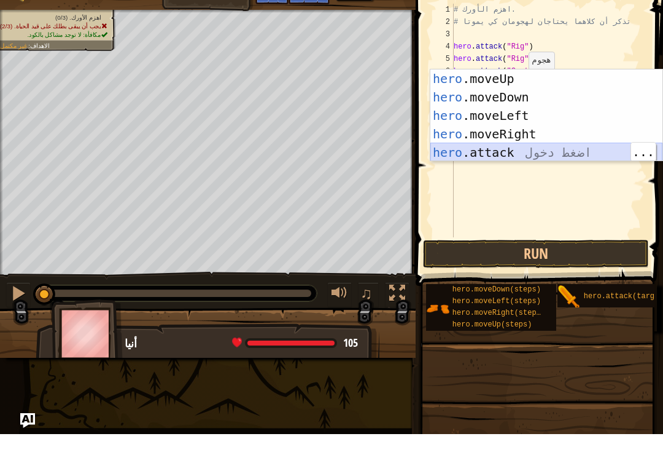
click at [515, 151] on div "hero .moveUp اضغط دخول hero .moveDown اضغط دخول hero .moveLeft اضغط دخول hero .…" at bounding box center [547, 154] width 232 height 129
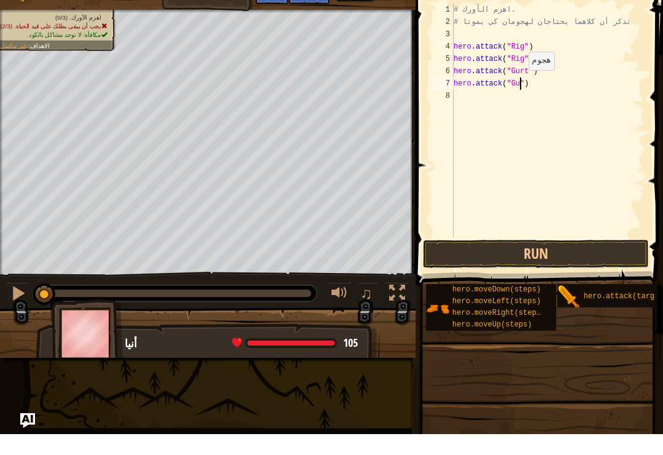
scroll to position [6, 6]
type textarea "hero.attack("Gurt")"
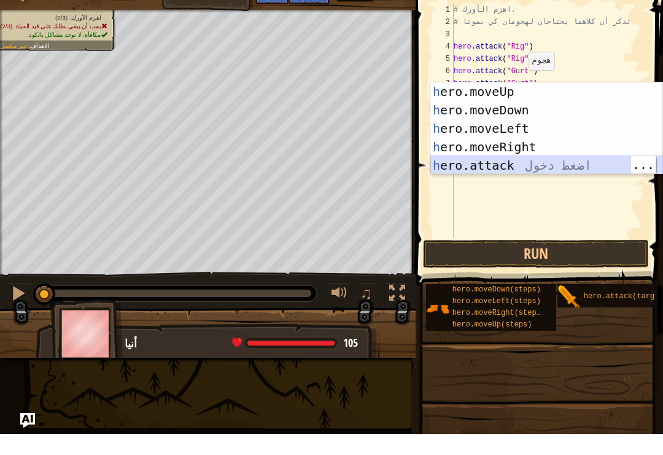
click at [515, 160] on div "h ero.moveUp اضغط دخول h ero.moveDown اضغط دخول h ero.moveLeft اضغط دخول h ero.…" at bounding box center [547, 167] width 232 height 129
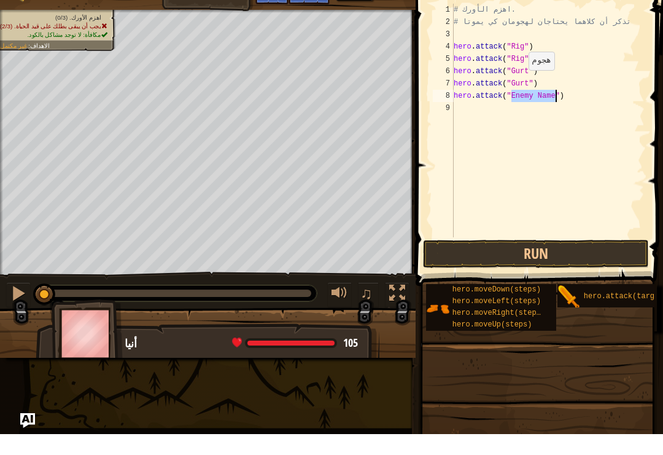
scroll to position [6, 6]
type textarea "hero.attack("Ack")"
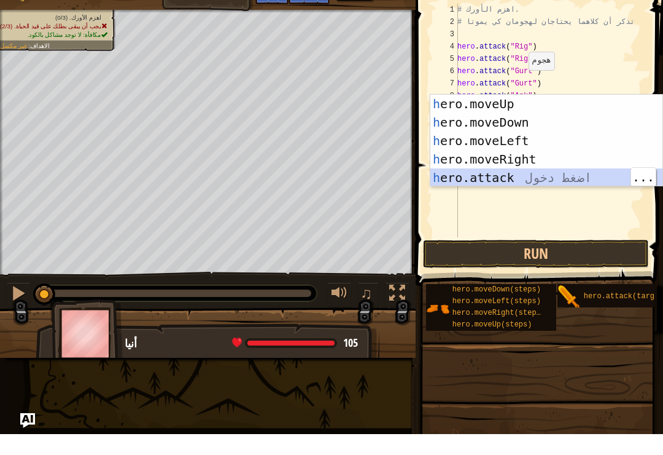
click at [512, 179] on div "h ero.moveUp اضغط دخول h ero.moveDown اضغط دخول h ero.moveLeft اضغط دخول h ero.…" at bounding box center [547, 179] width 232 height 129
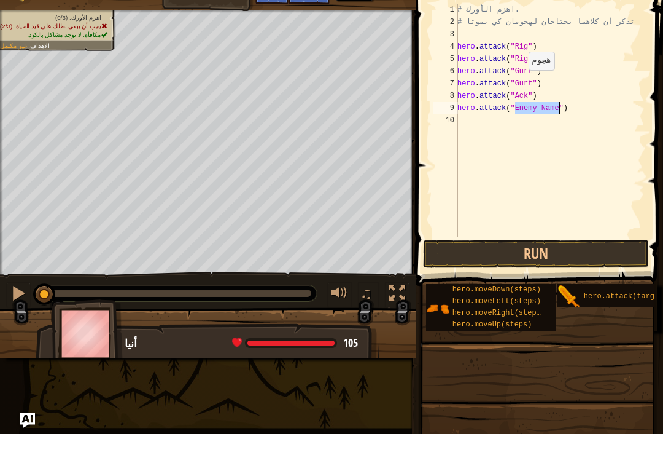
scroll to position [6, 6]
type textarea "hero.attack("Ack")"
click at [561, 260] on button "Run" at bounding box center [536, 274] width 226 height 28
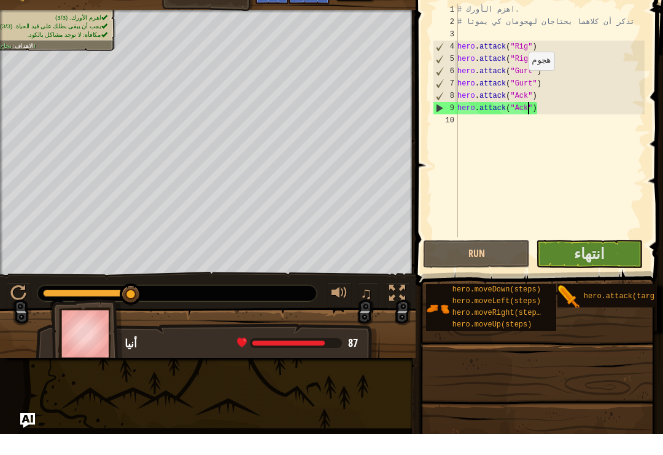
click at [612, 260] on button "انتهاء" at bounding box center [589, 274] width 107 height 28
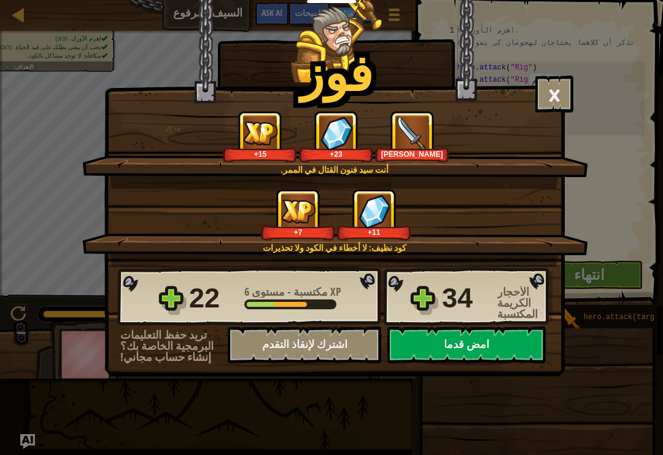
click at [491, 332] on button "امض قدما" at bounding box center [467, 344] width 158 height 37
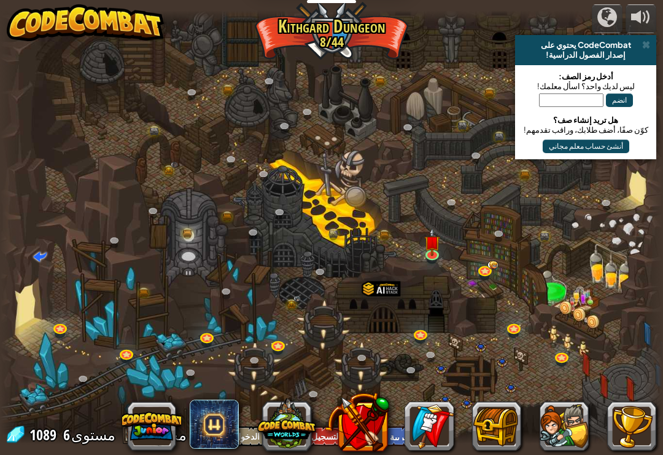
select select "ar"
click at [429, 251] on img at bounding box center [432, 241] width 17 height 28
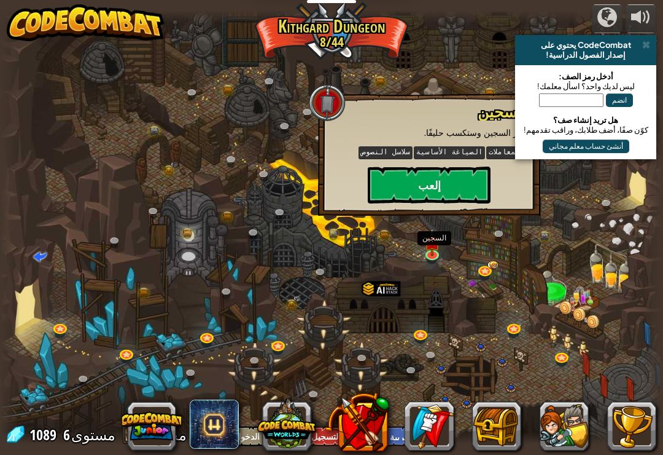
click at [450, 186] on button "إلعب" at bounding box center [429, 184] width 123 height 37
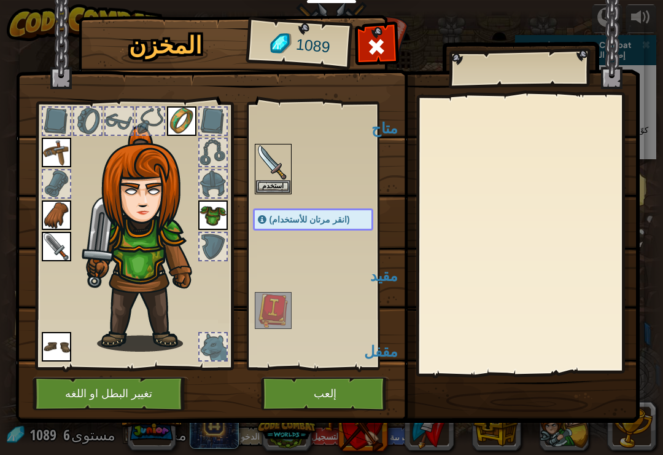
click at [348, 393] on button "إلعب" at bounding box center [325, 394] width 128 height 34
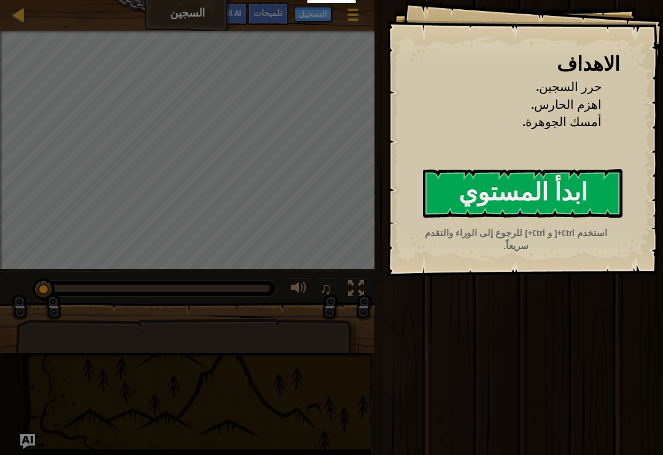
click at [586, 189] on button "ابدأ المستوي" at bounding box center [523, 193] width 200 height 49
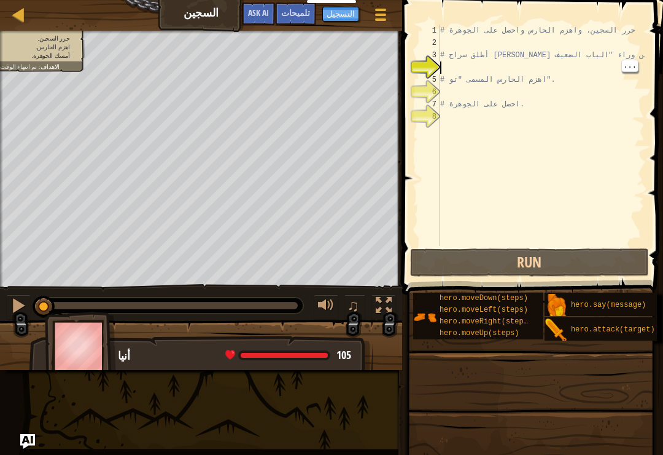
click at [496, 64] on div "# حرر السجين، واهزم الحارس واحصل على الجوهرة # أطلق سراح [PERSON_NAME] من وراء …" at bounding box center [541, 148] width 207 height 246
click at [463, 65] on div "# حرر السجين، واهزم الحارس واحصل على الجوهرة # أطلق سراح [PERSON_NAME] من وراء …" at bounding box center [541, 148] width 207 height 246
click at [466, 65] on div "# حرر السجين، واهزم الحارس واحصل على الجوهرة # أطلق سراح [PERSON_NAME] من وراء …" at bounding box center [541, 148] width 207 height 246
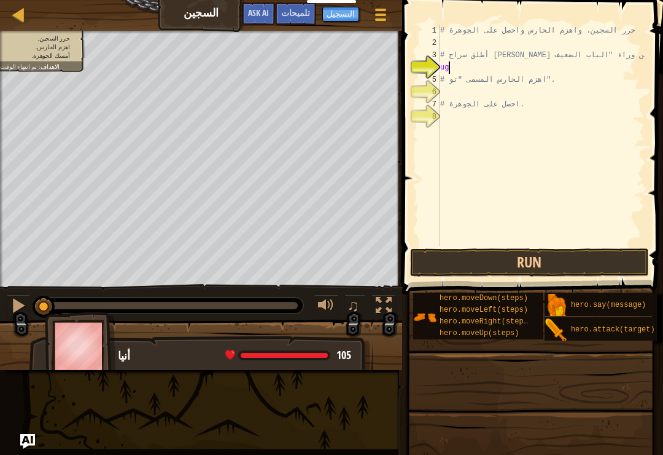
scroll to position [6, 0]
type textarea "u"
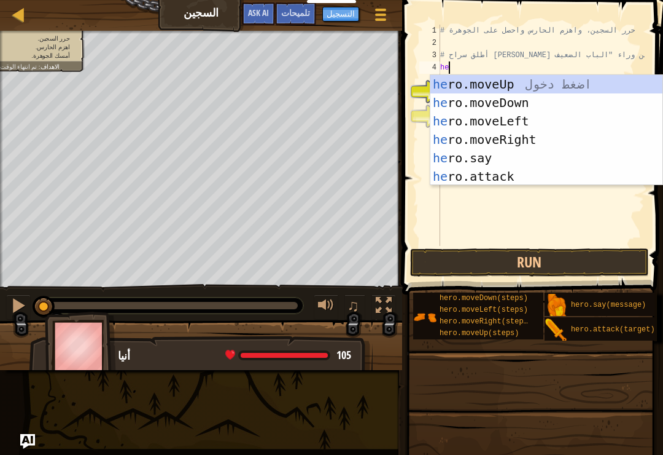
type textarea "h"
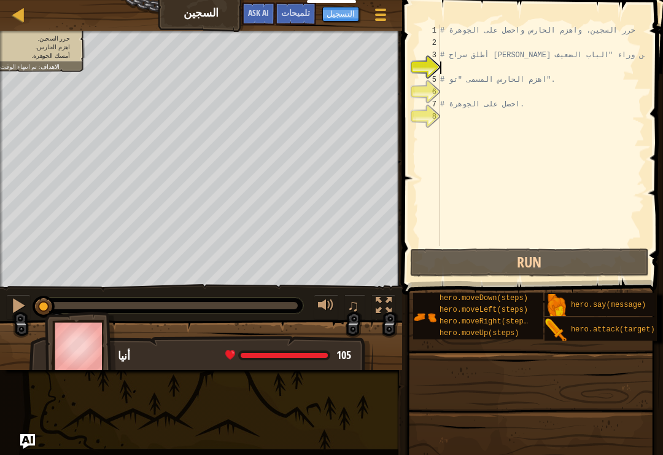
click at [297, 14] on span "تلميحات" at bounding box center [295, 13] width 29 height 12
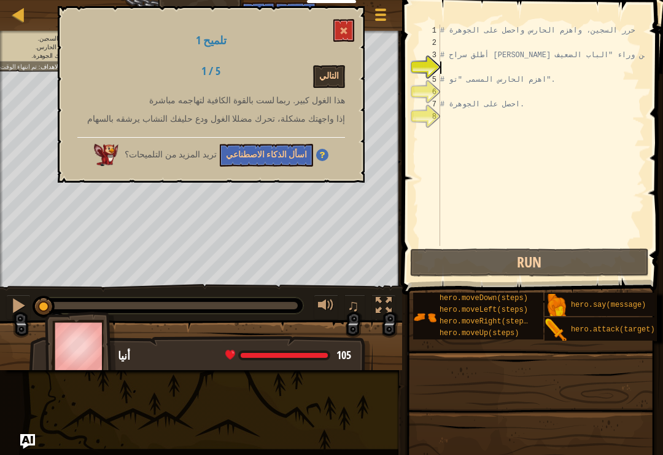
click at [334, 76] on button "التالي" at bounding box center [329, 76] width 32 height 23
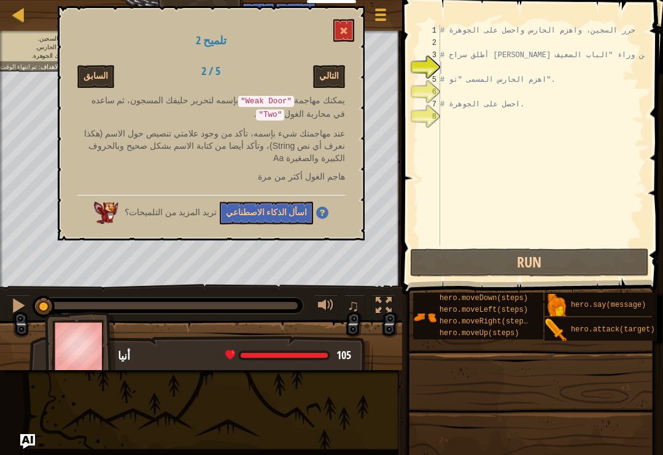
click at [351, 31] on button at bounding box center [344, 30] width 21 height 23
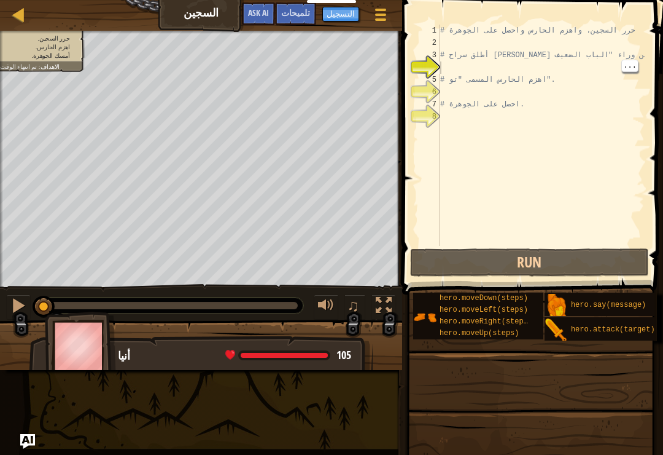
click at [485, 68] on div "# حرر السجين، واهزم الحارس واحصل على الجوهرة # أطلق سراح [PERSON_NAME] من وراء …" at bounding box center [541, 148] width 207 height 246
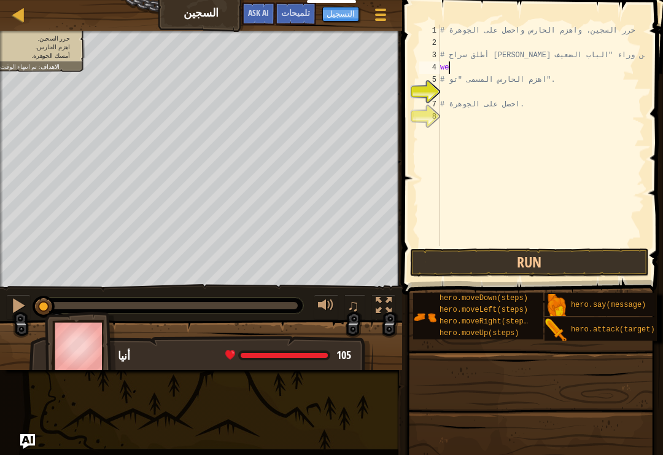
type textarea "w"
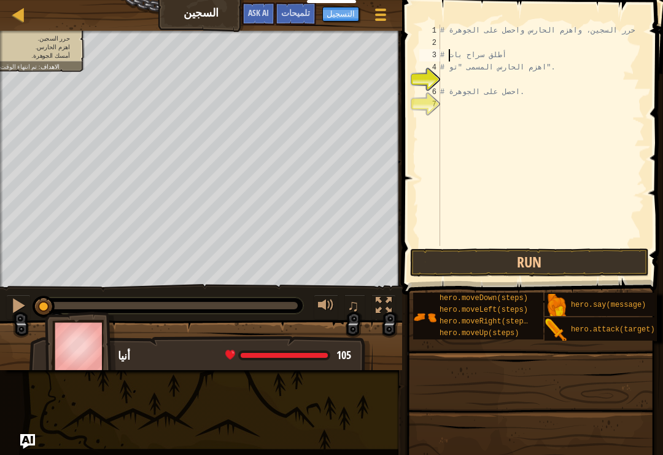
type textarea "# أطلق سراح با"
click at [490, 388] on span at bounding box center [531, 462] width 252 height 364
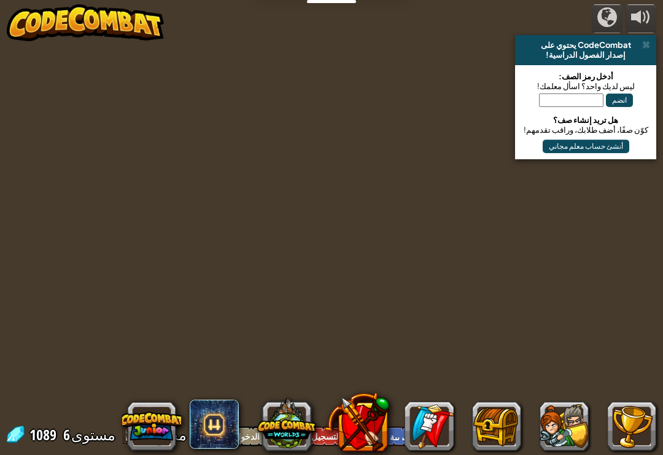
select select "ar"
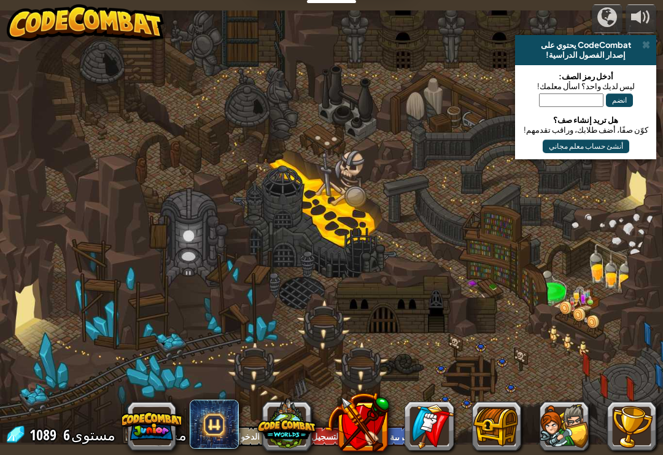
select select "ar"
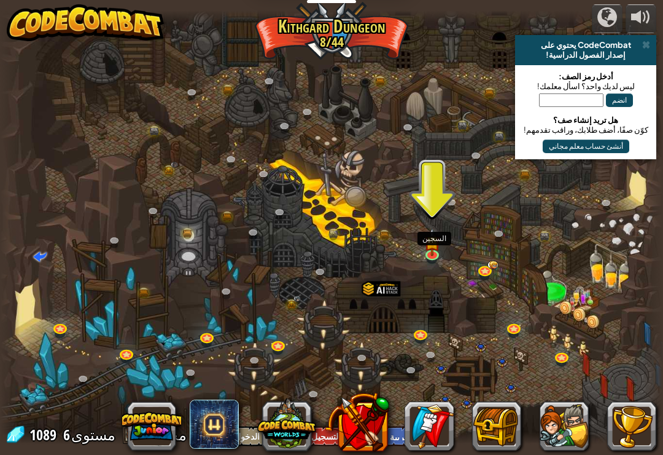
click at [431, 259] on link at bounding box center [433, 255] width 25 height 18
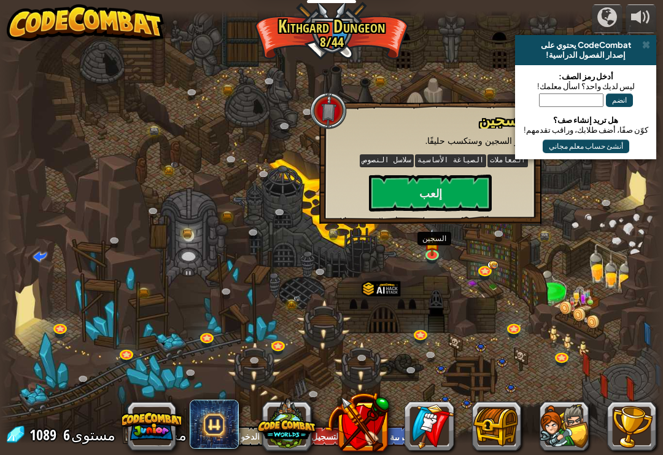
click at [467, 198] on button "إلعب" at bounding box center [430, 192] width 123 height 37
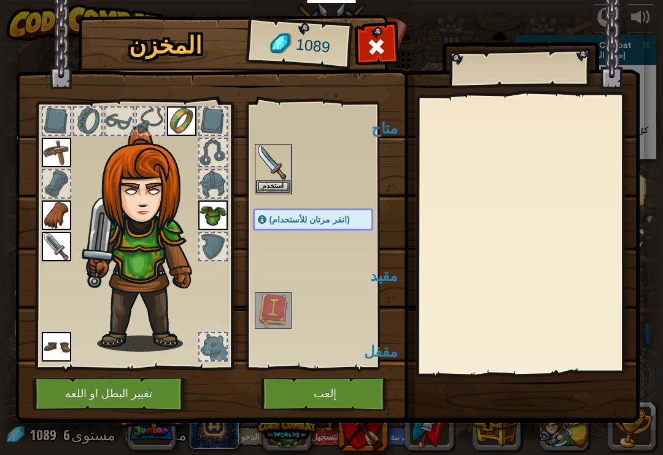
click at [288, 158] on img at bounding box center [273, 162] width 34 height 34
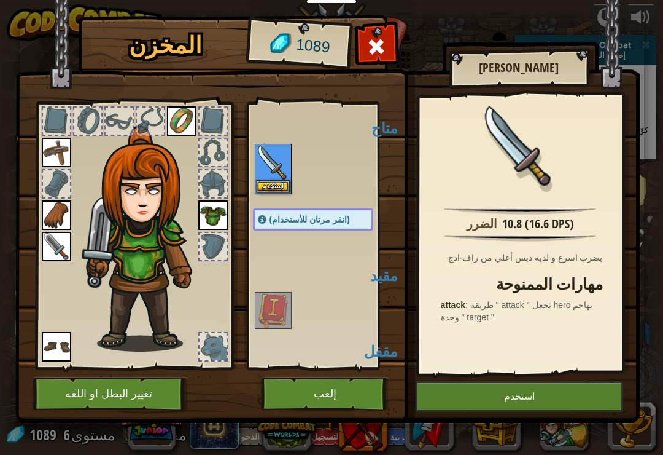
click at [528, 383] on button "استخدم" at bounding box center [520, 396] width 208 height 31
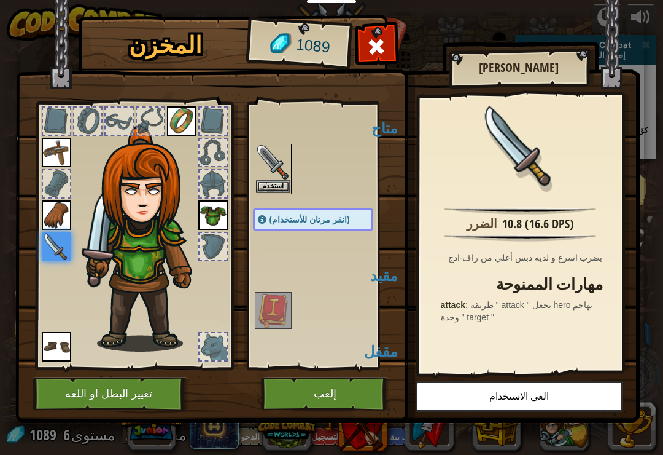
click at [281, 316] on img at bounding box center [273, 310] width 34 height 34
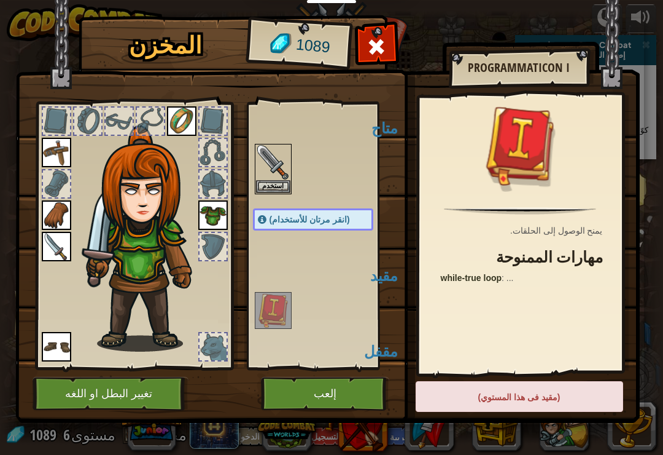
click at [282, 303] on img at bounding box center [273, 310] width 34 height 34
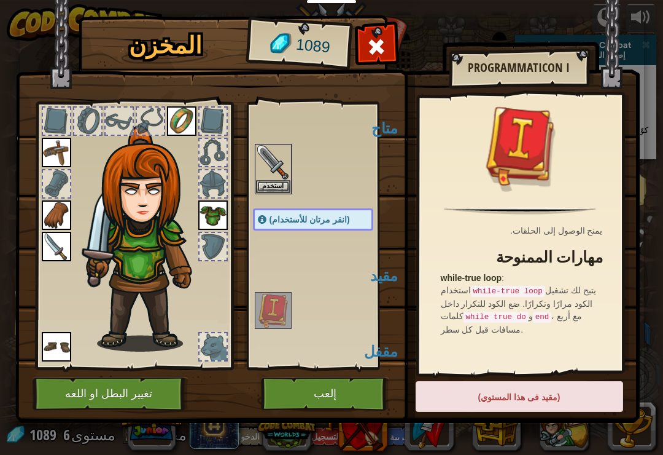
click at [284, 170] on img at bounding box center [273, 162] width 34 height 34
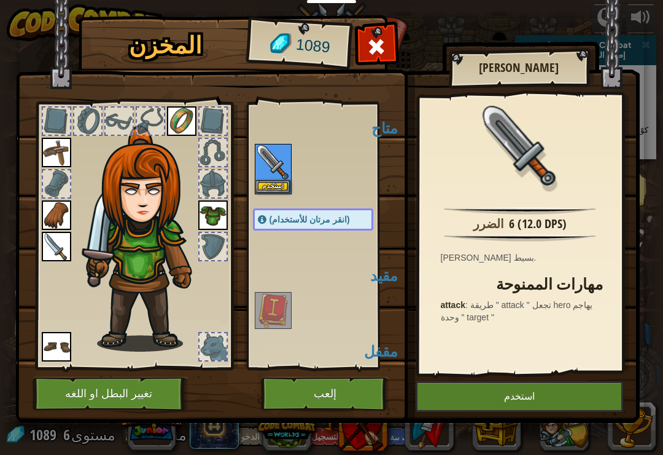
click at [305, 398] on button "إلعب" at bounding box center [325, 394] width 128 height 34
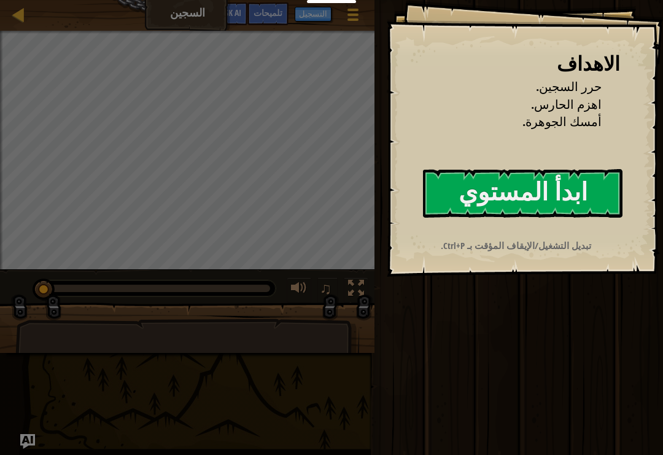
click at [549, 178] on button "ابدأ المستوي" at bounding box center [523, 193] width 200 height 49
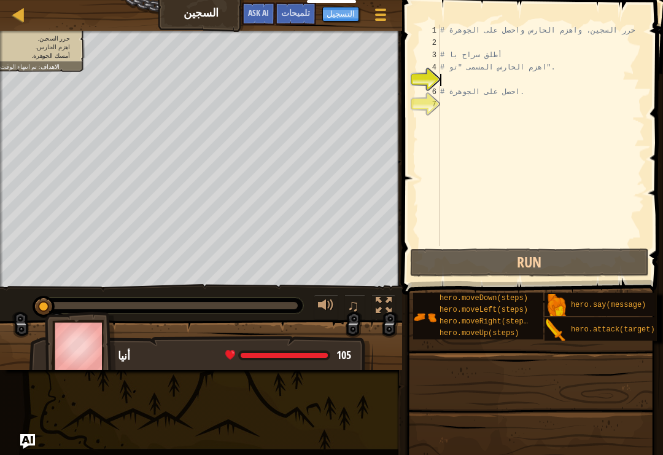
type textarea "w"
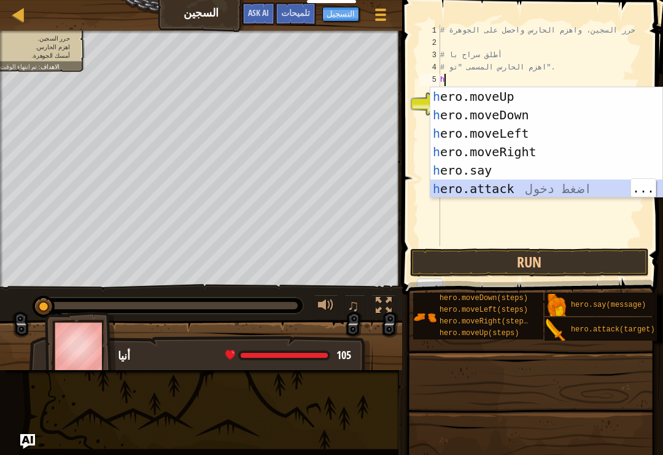
click at [519, 192] on div "h ero.moveUp اضغط دخول h ero.moveDown اضغط دخول h ero.moveLeft اضغط دخول h ero.…" at bounding box center [547, 160] width 232 height 147
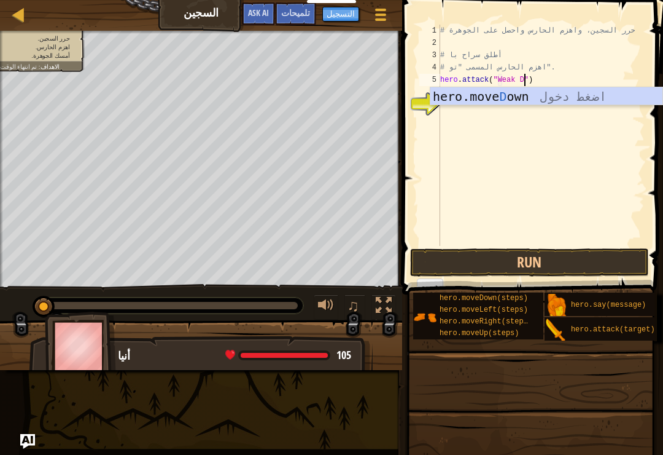
scroll to position [6, 7]
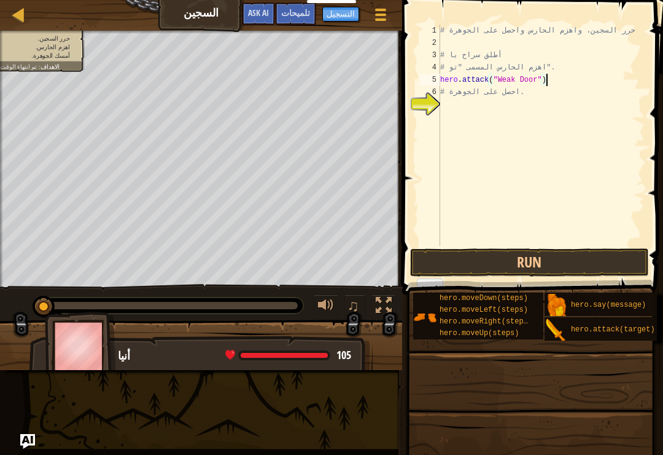
type textarea "# احصل على الجوهرة."
click at [548, 263] on button "Run" at bounding box center [529, 262] width 239 height 28
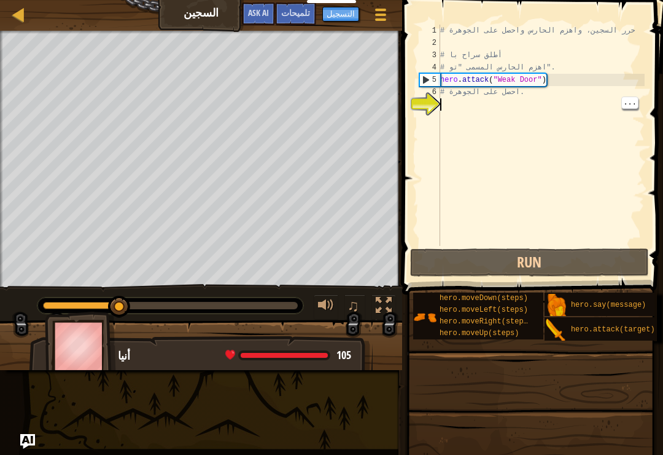
type textarea "r"
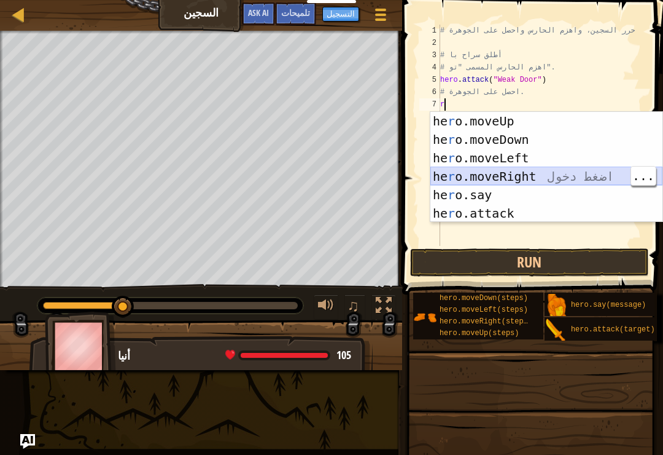
click at [499, 176] on div "he r o.moveUp اضغط دخول he r o.moveDown اضغط دخول he r o.moveLeft اضغط دخول he …" at bounding box center [547, 185] width 232 height 147
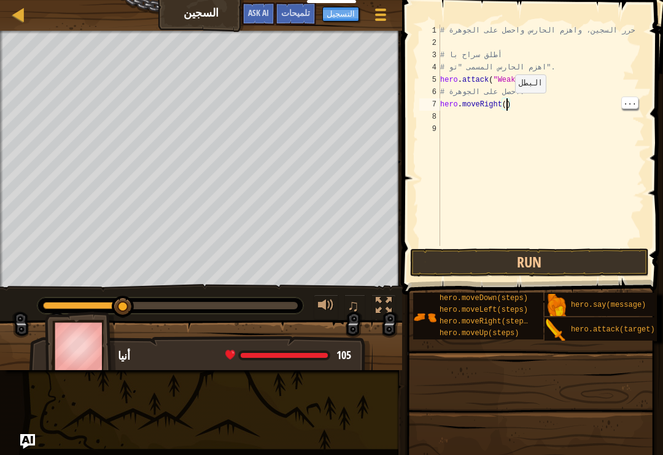
type textarea "hero.moveRight(2)"
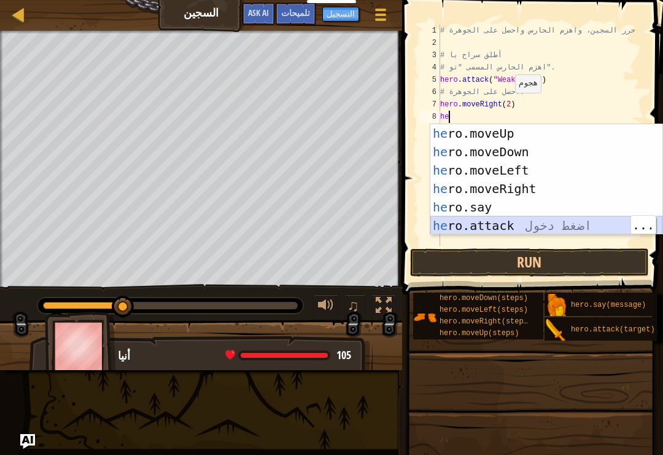
click at [505, 224] on div "he ro.moveUp اضغط دخول he ro.moveDown اضغط دخول he ro.moveLeft اضغط دخول he ro.…" at bounding box center [547, 197] width 232 height 147
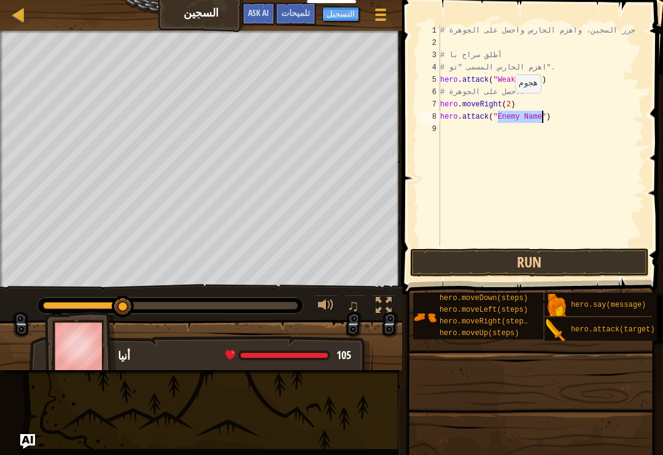
scroll to position [6, 6]
type textarea "hero.attack("Two")"
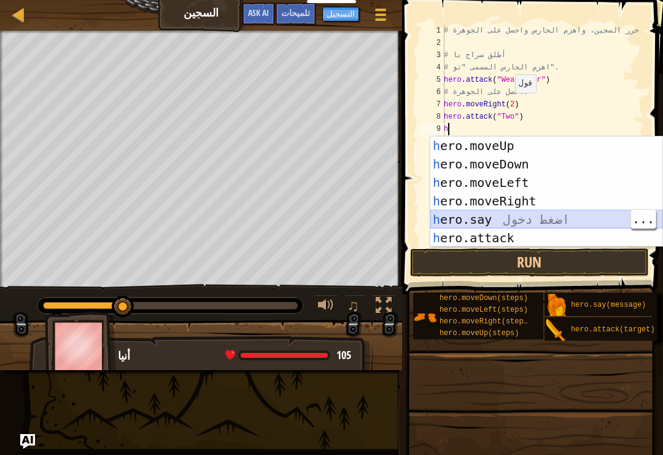
click at [496, 227] on div "h ero.moveUp اضغط دخول h ero.moveDown اضغط دخول h ero.moveLeft اضغط دخول h ero.…" at bounding box center [547, 209] width 232 height 147
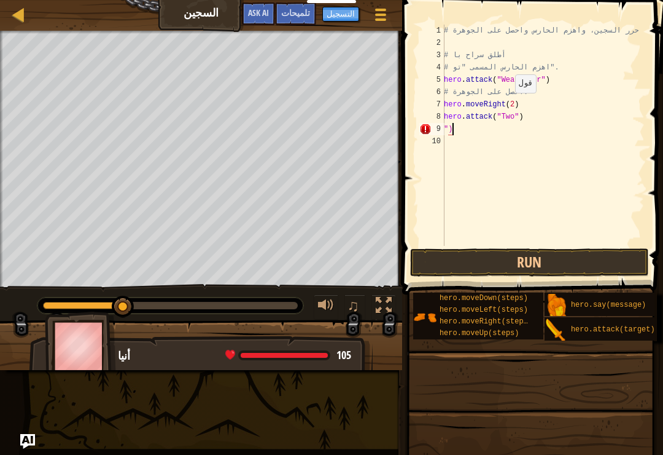
type textarea """
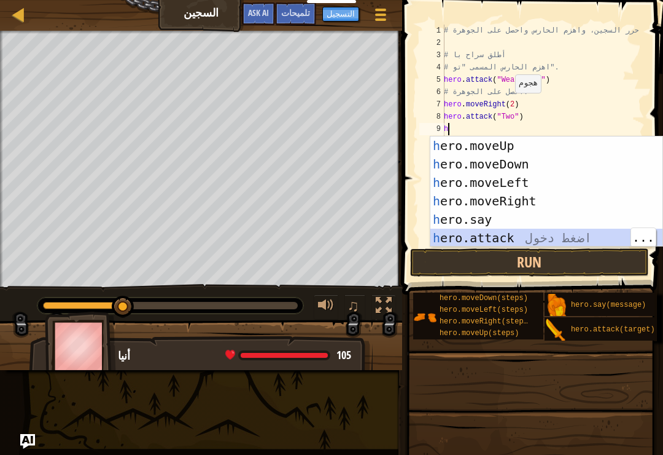
click at [511, 233] on div "h ero.moveUp اضغط دخول h ero.moveDown اضغط دخول h ero.moveLeft اضغط دخول h ero.…" at bounding box center [547, 209] width 232 height 147
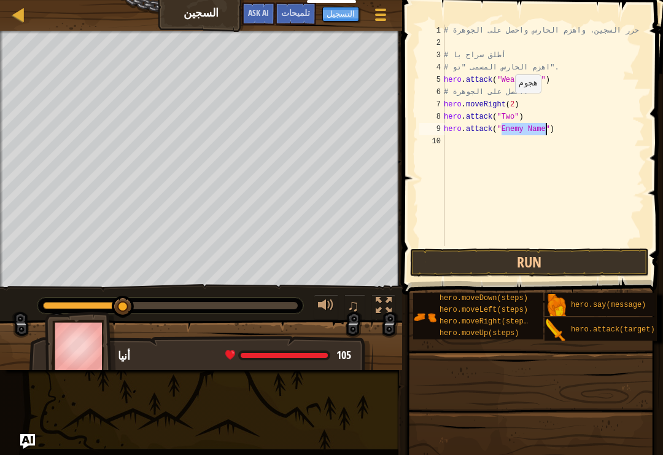
scroll to position [6, 6]
type textarea "hero.attack("Two")"
click at [573, 270] on button "Run" at bounding box center [529, 262] width 239 height 28
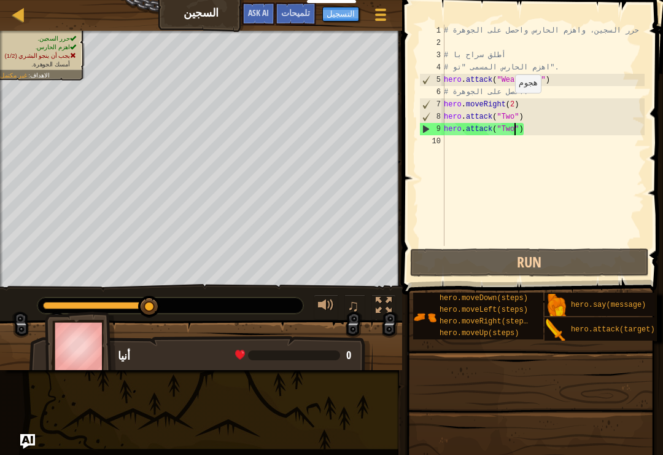
click at [29, 7] on link "خريطة" at bounding box center [28, 15] width 6 height 17
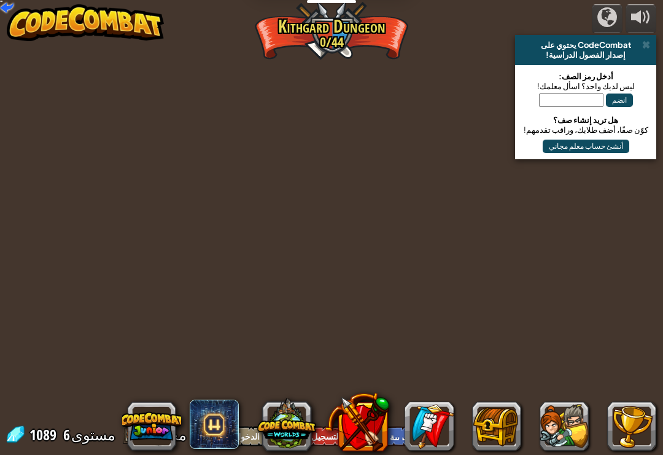
select select "ar"
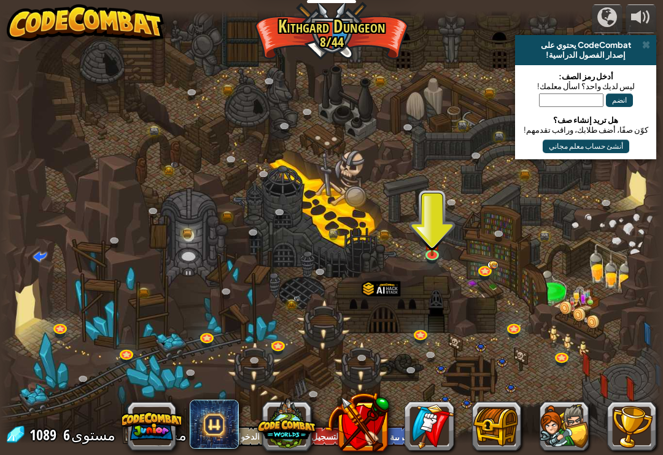
click at [429, 247] on img at bounding box center [432, 241] width 17 height 28
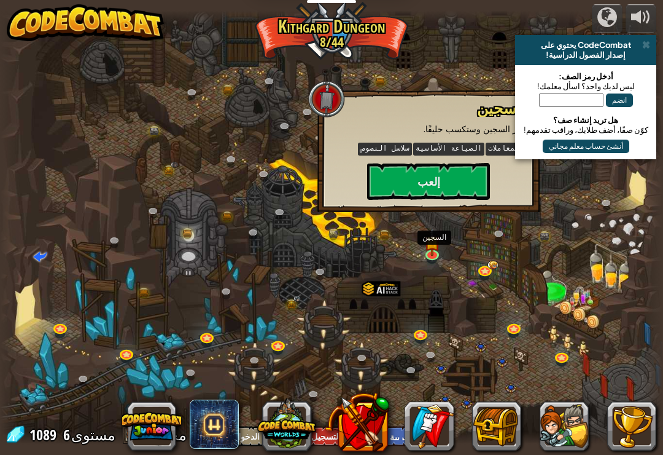
click at [464, 170] on button "إلعب" at bounding box center [428, 181] width 123 height 37
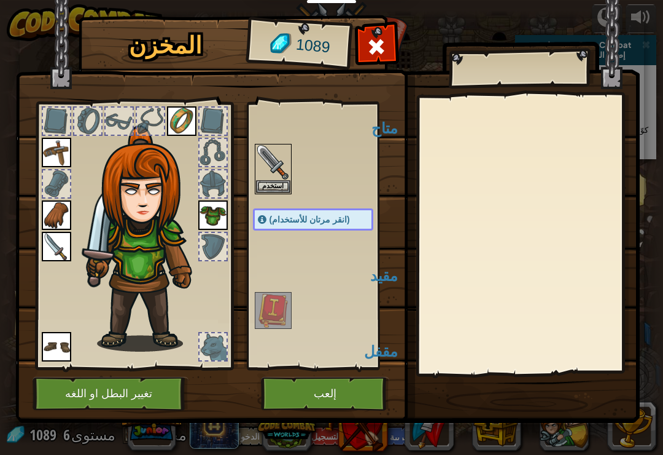
click at [289, 319] on img at bounding box center [273, 310] width 34 height 34
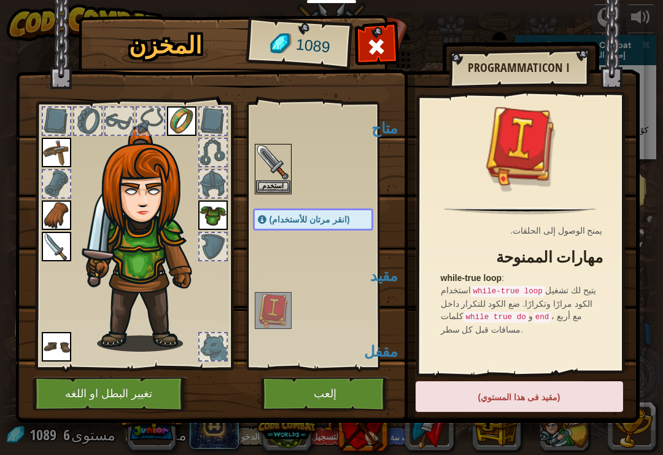
click at [280, 314] on img at bounding box center [273, 310] width 34 height 34
click at [146, 399] on button "تغيير البطل او اللغه" at bounding box center [111, 394] width 156 height 34
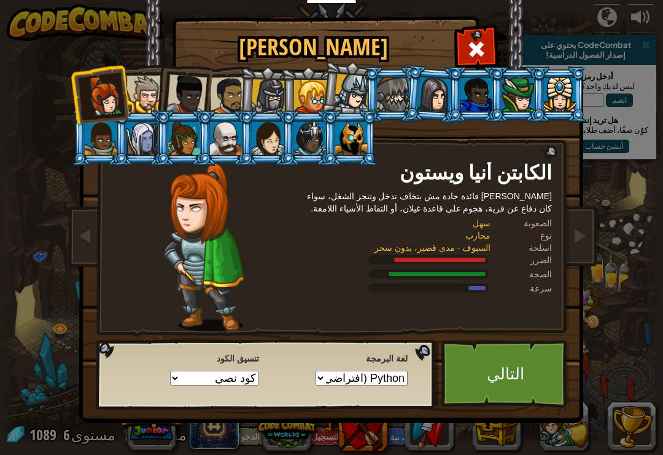
click at [434, 256] on div at bounding box center [429, 259] width 120 height 9
click at [547, 144] on div "الكابتن أنيا و[PERSON_NAME] قائدة جادة مش بتخاف تدخل وتنجز الشغل، سواء كان دفاع…" at bounding box center [331, 194] width 461 height 268
click at [566, 166] on img at bounding box center [334, 203] width 532 height 440
click at [549, 149] on div "الكابتن أنيا و[PERSON_NAME] قائدة جادة مش بتخاف تدخل وتنجز الشغل، سواء كان دفاع…" at bounding box center [331, 194] width 461 height 268
click at [478, 377] on link "التالي" at bounding box center [506, 374] width 128 height 68
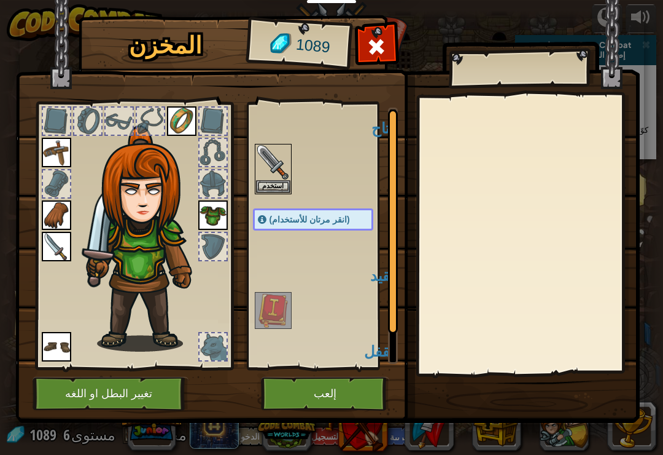
click at [332, 229] on div "(انقر مرتان للأستخدام)" at bounding box center [313, 219] width 120 height 22
click at [284, 182] on button "استخدم" at bounding box center [273, 186] width 34 height 13
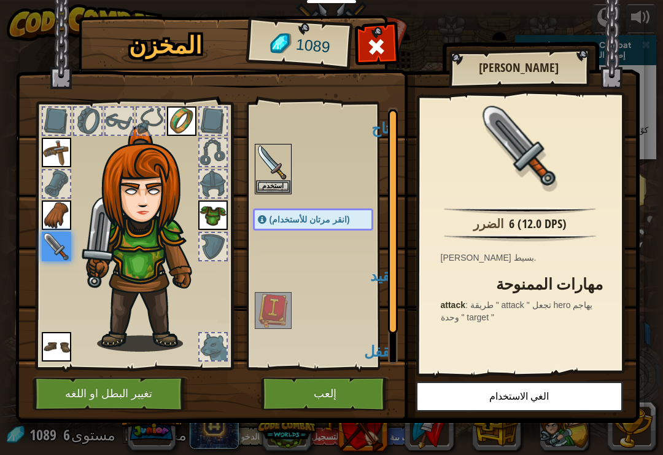
click at [348, 390] on button "إلعب" at bounding box center [325, 394] width 128 height 34
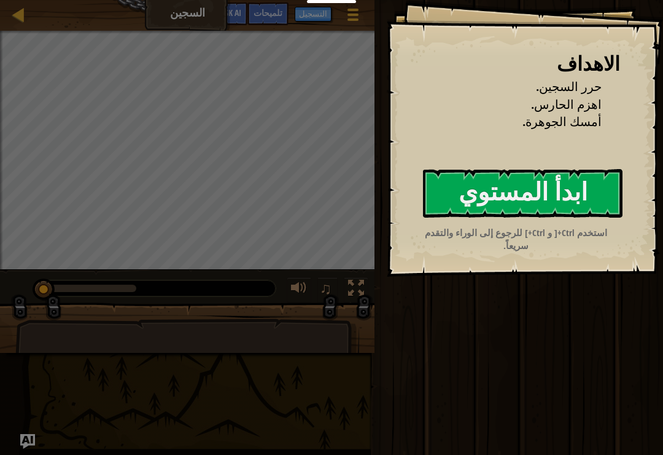
click at [497, 200] on button "ابدأ المستوي" at bounding box center [523, 193] width 200 height 49
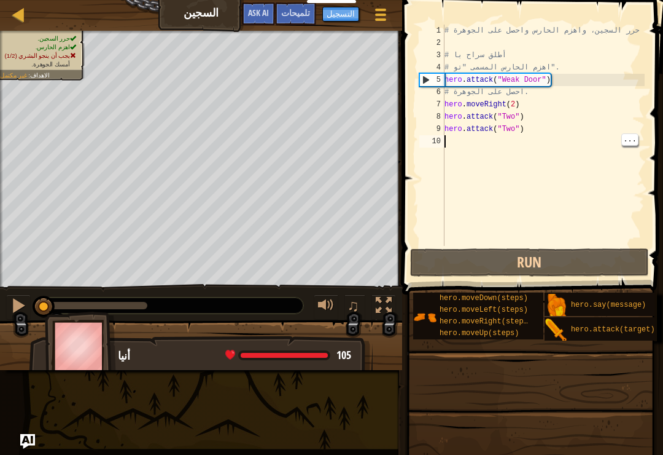
scroll to position [6, 0]
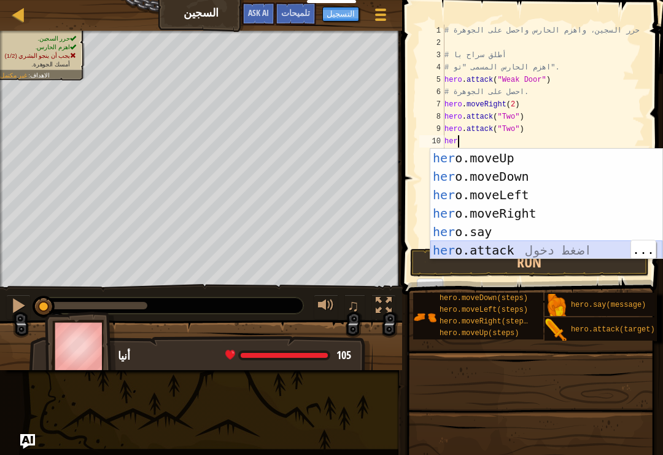
click at [516, 248] on div "her o.moveUp اضغط دخول her o.moveDown اضغط دخول her o.moveLeft اضغط دخول her o.…" at bounding box center [547, 222] width 232 height 147
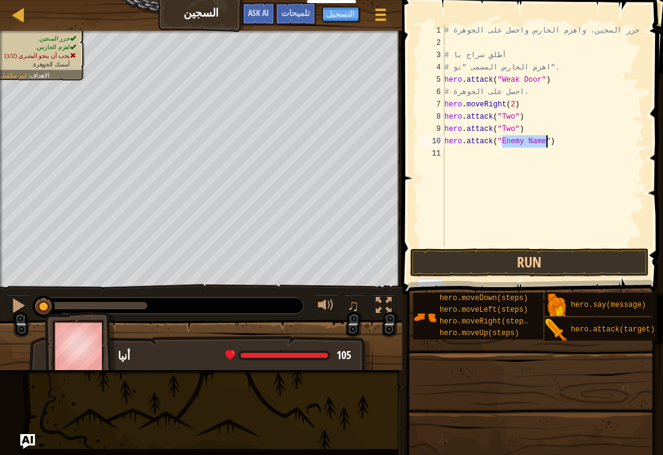
scroll to position [6, 6]
type textarea "hero.attack("Two")"
type textarea "h"
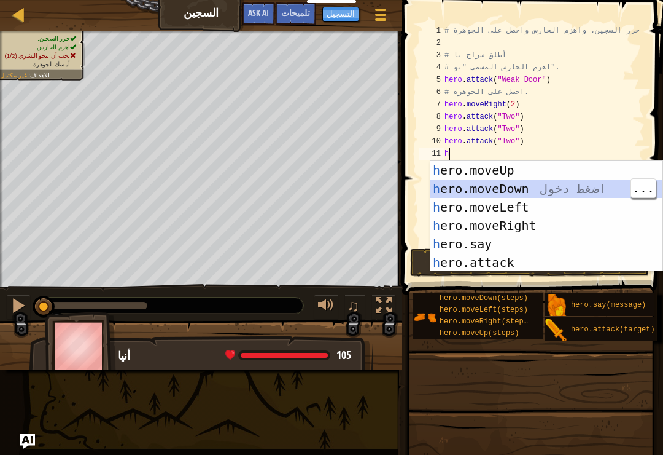
click at [547, 192] on div "h ero.moveUp اضغط دخول h ero.moveDown اضغط دخول h ero.moveLeft اضغط دخول h ero.…" at bounding box center [547, 234] width 232 height 147
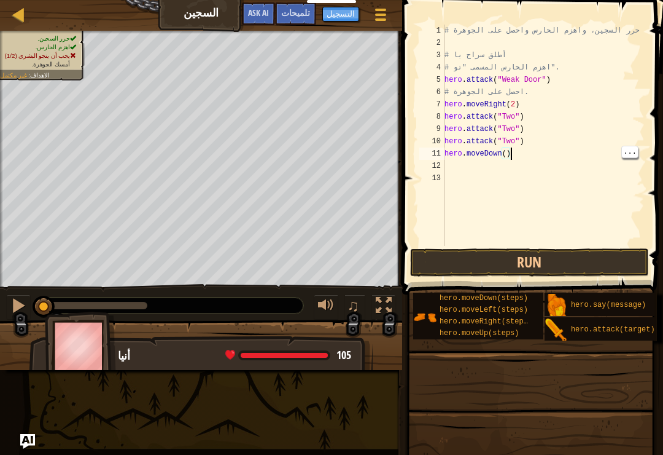
click at [509, 152] on div "# حرر السجين، واهزم الحارس واحصل على الجوهرة # أطلق سراح با # اهزم الحارس المسم…" at bounding box center [543, 148] width 203 height 246
type textarea "hero.moveDown(2)"
type textarea "h"
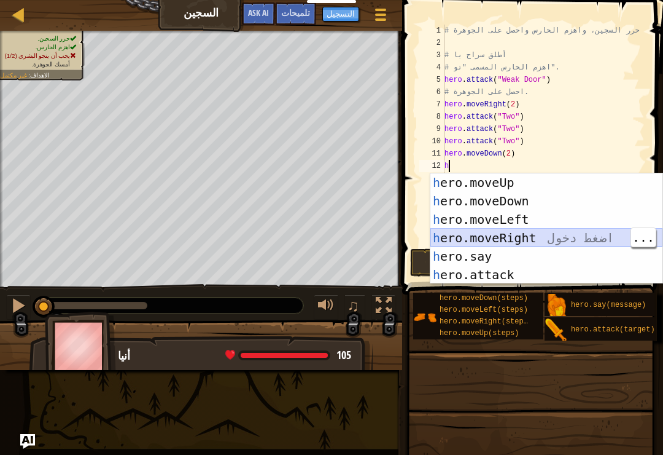
click at [573, 240] on div "h ero.moveUp اضغط دخول h ero.moveDown اضغط دخول h ero.moveLeft اضغط دخول h ero.…" at bounding box center [547, 246] width 232 height 147
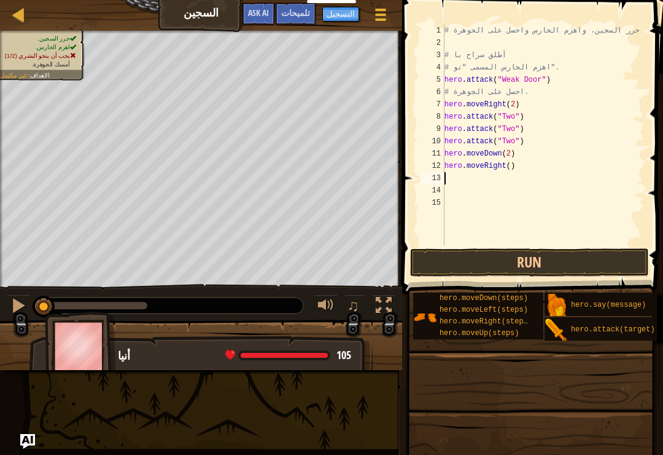
type textarea "hero.moveRight()"
click at [564, 259] on button "Run" at bounding box center [529, 262] width 239 height 28
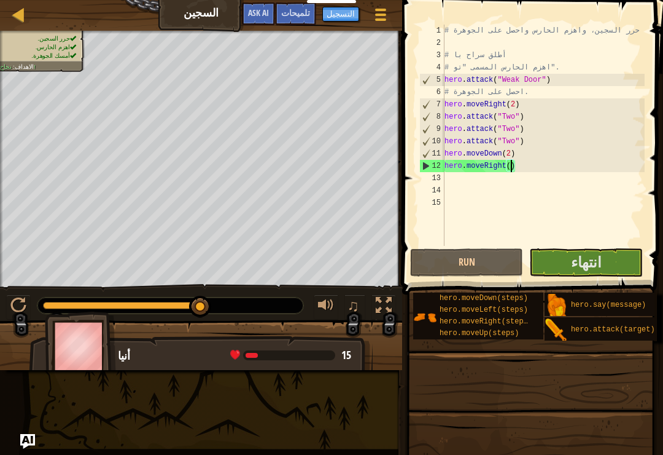
click at [589, 252] on span "انتهاء" at bounding box center [586, 262] width 31 height 20
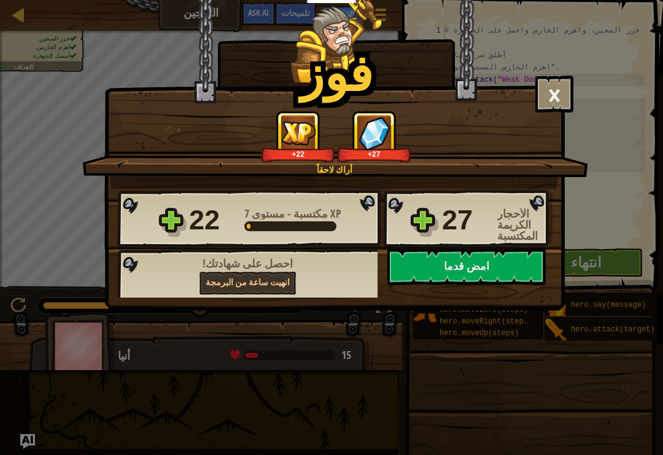
click at [493, 268] on button "امض قدما" at bounding box center [467, 266] width 158 height 37
select select "ar"
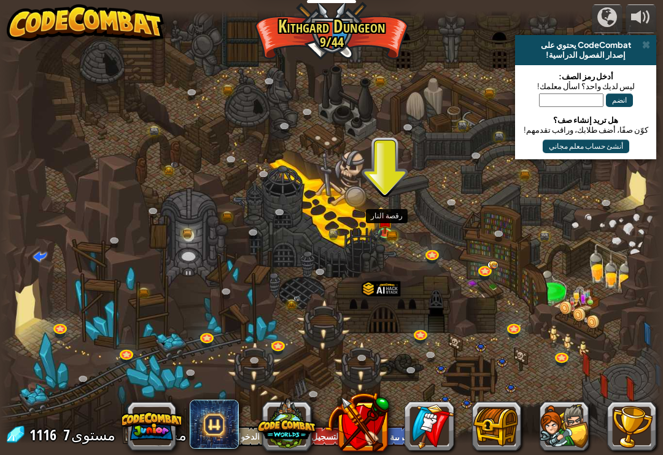
click at [392, 221] on img at bounding box center [385, 219] width 17 height 27
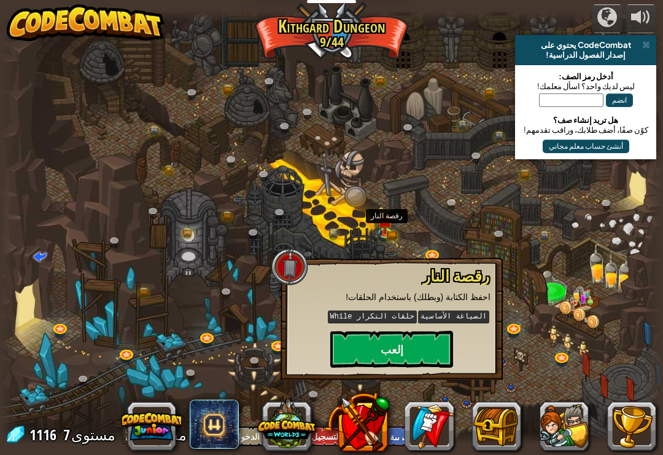
click at [418, 349] on button "إلعب" at bounding box center [391, 348] width 123 height 37
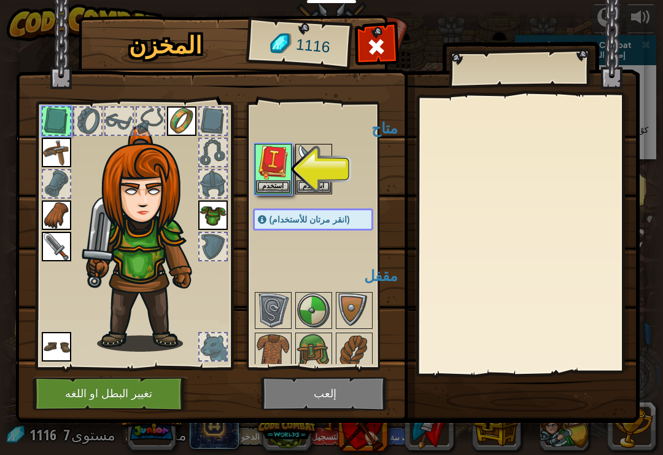
click at [276, 173] on img at bounding box center [273, 162] width 34 height 34
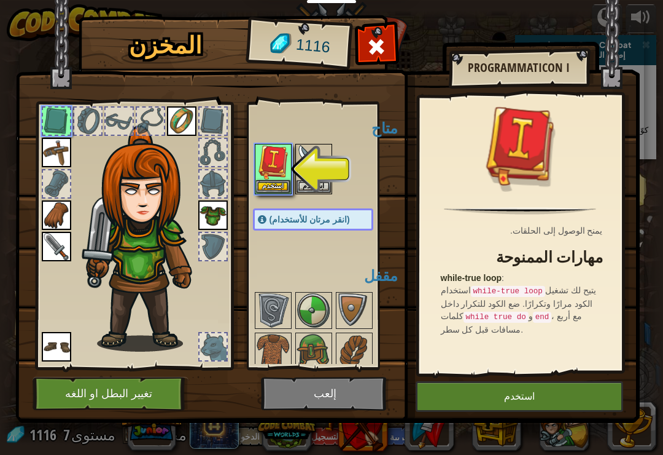
click at [472, 392] on button "استخدم" at bounding box center [520, 396] width 208 height 31
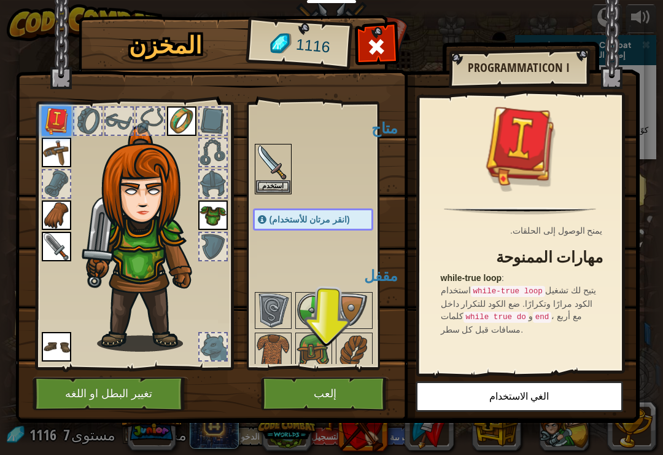
click at [269, 180] on button "استخدم" at bounding box center [273, 186] width 34 height 13
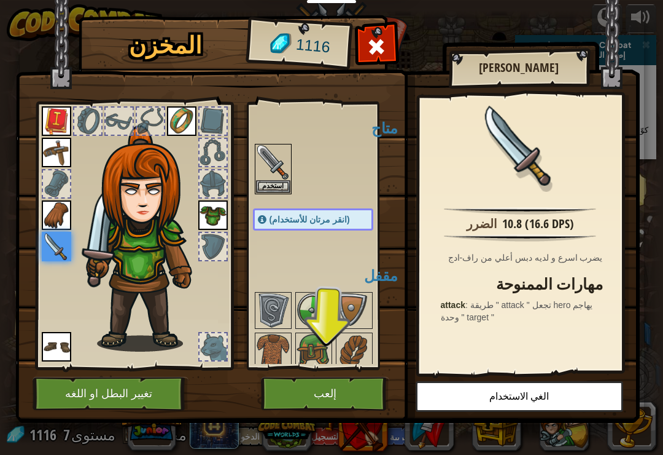
click at [317, 390] on button "إلعب" at bounding box center [325, 394] width 128 height 34
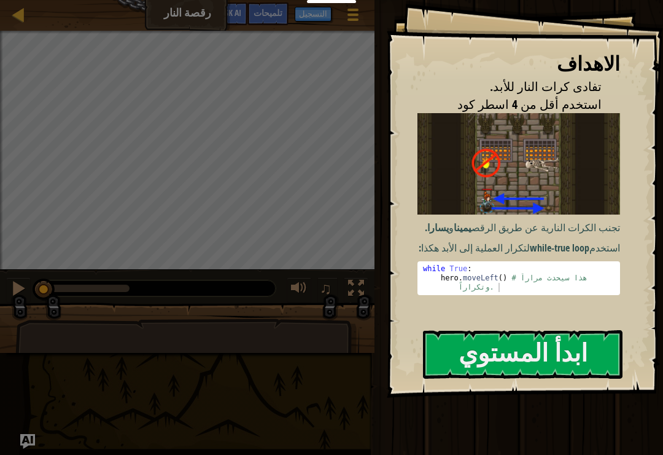
click at [506, 363] on button "ابدأ المستوي" at bounding box center [523, 354] width 200 height 49
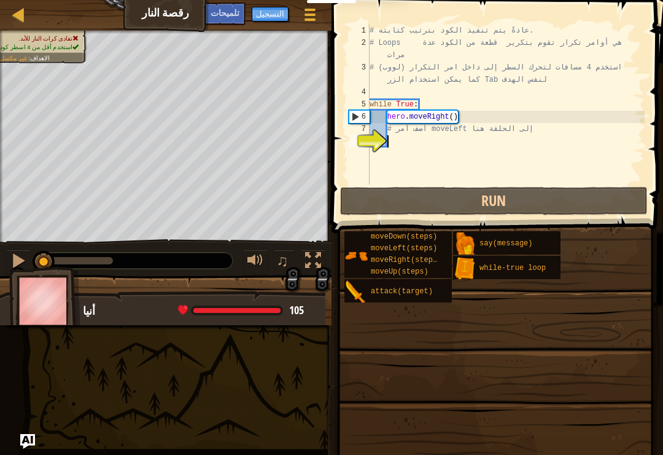
type textarea "n"
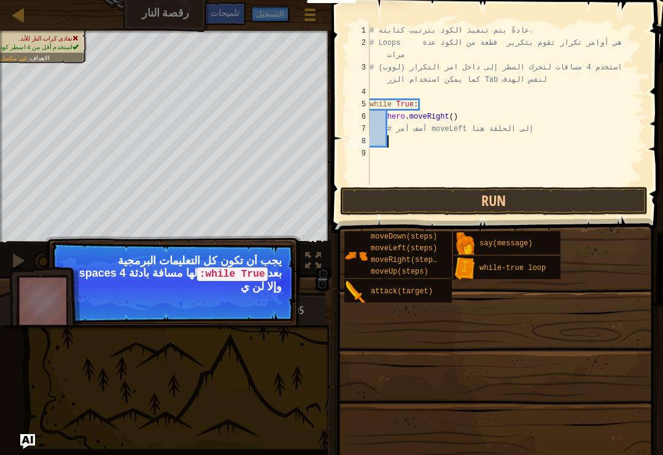
scroll to position [6, 1]
type textarea "h"
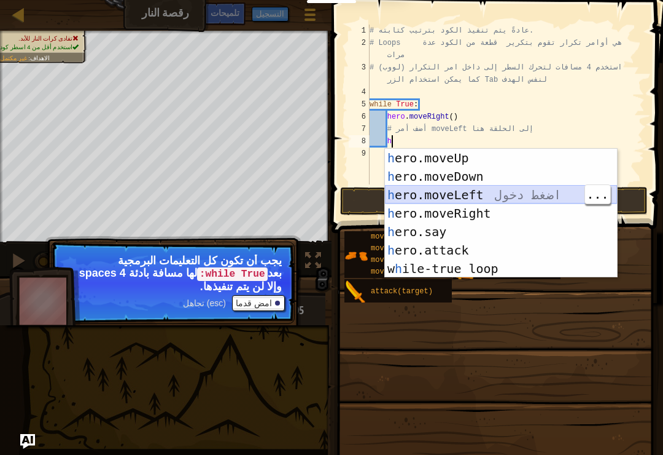
click at [507, 193] on div "h ero.moveUp اضغط دخول h ero.moveDown اضغط دخول h ero.moveLeft اضغط دخول h ero.…" at bounding box center [501, 232] width 232 height 166
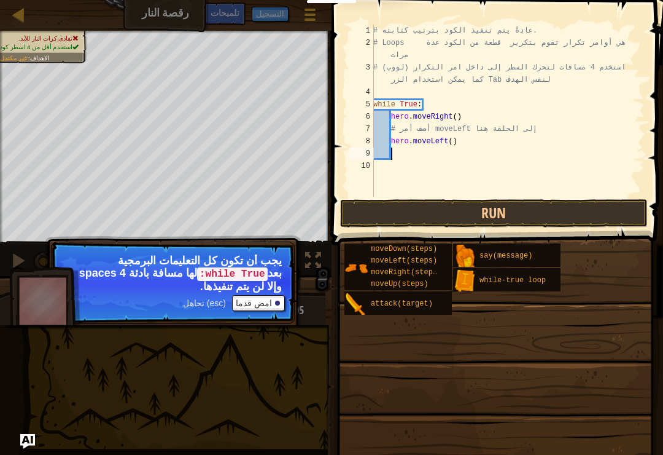
click at [556, 209] on button "Run" at bounding box center [494, 213] width 308 height 28
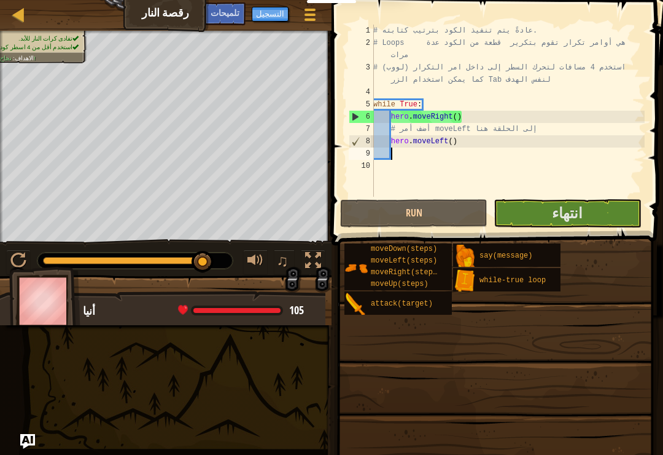
click at [583, 208] on span "انتهاء" at bounding box center [567, 213] width 31 height 20
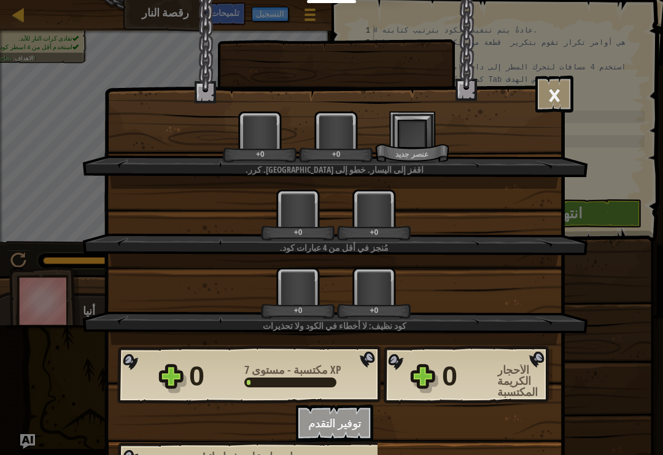
scroll to position [15, 0]
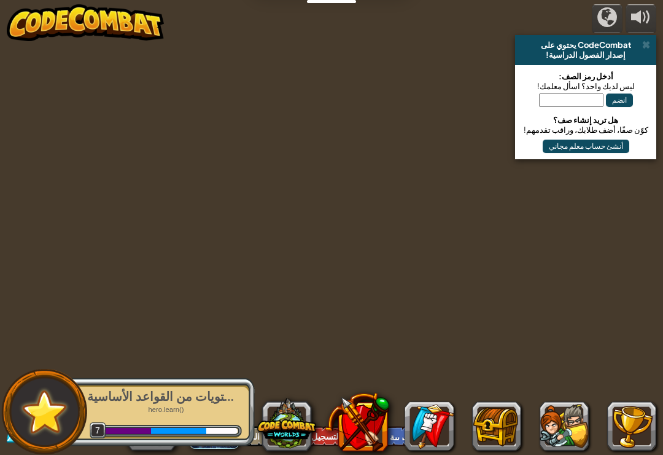
select select "ar"
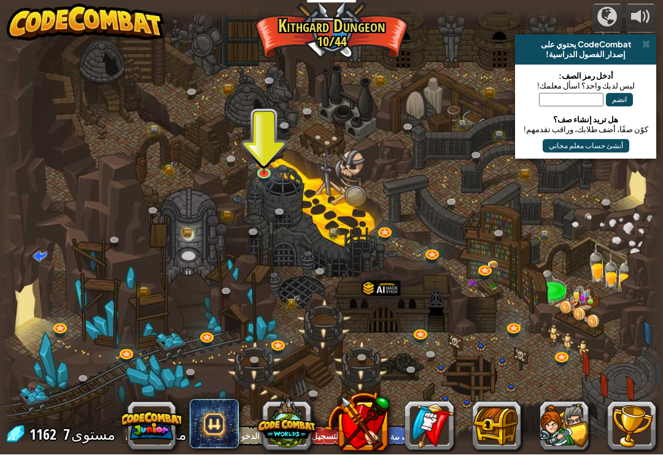
scroll to position [1, 0]
